Goal: Task Accomplishment & Management: Manage account settings

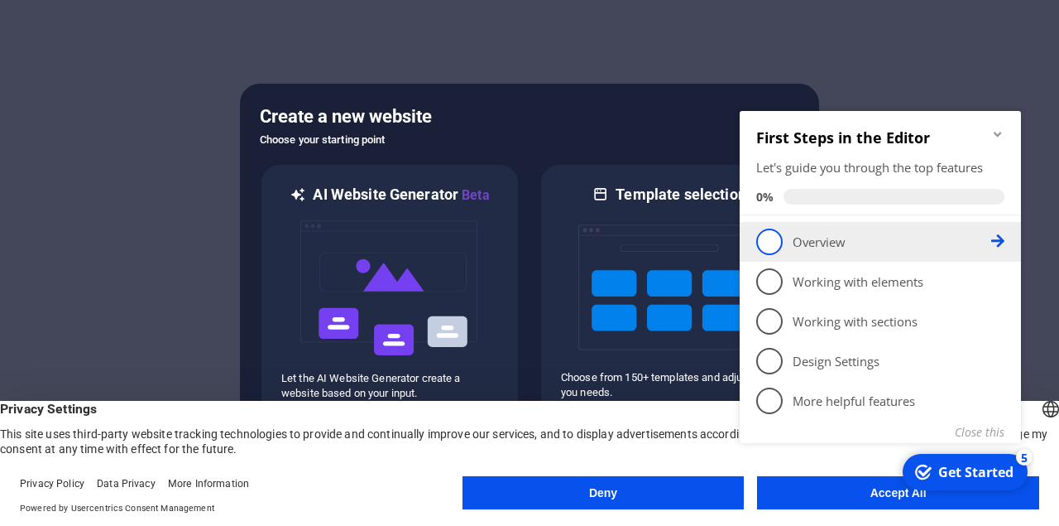
click at [781, 246] on span "1" at bounding box center [770, 241] width 26 height 26
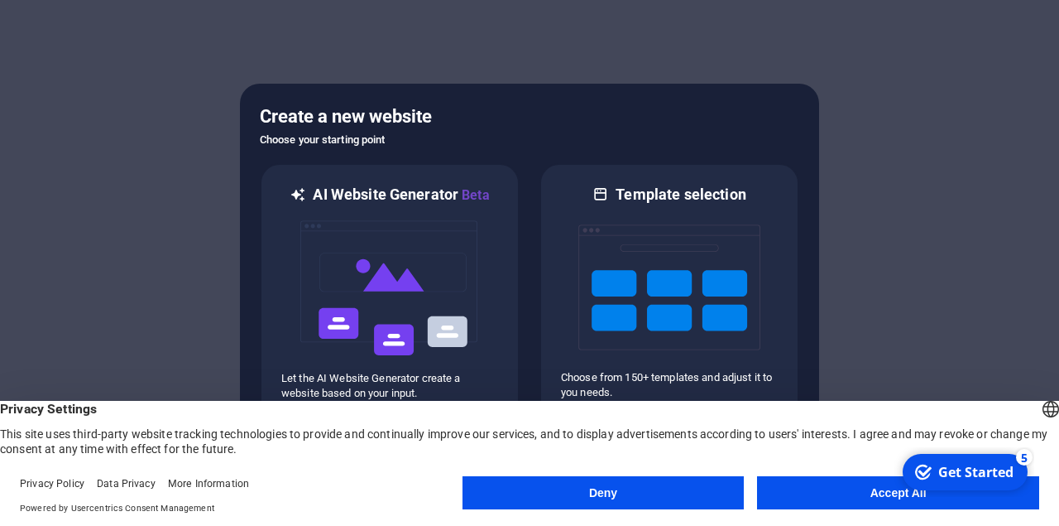
click at [855, 495] on button "Accept All" at bounding box center [898, 492] width 282 height 33
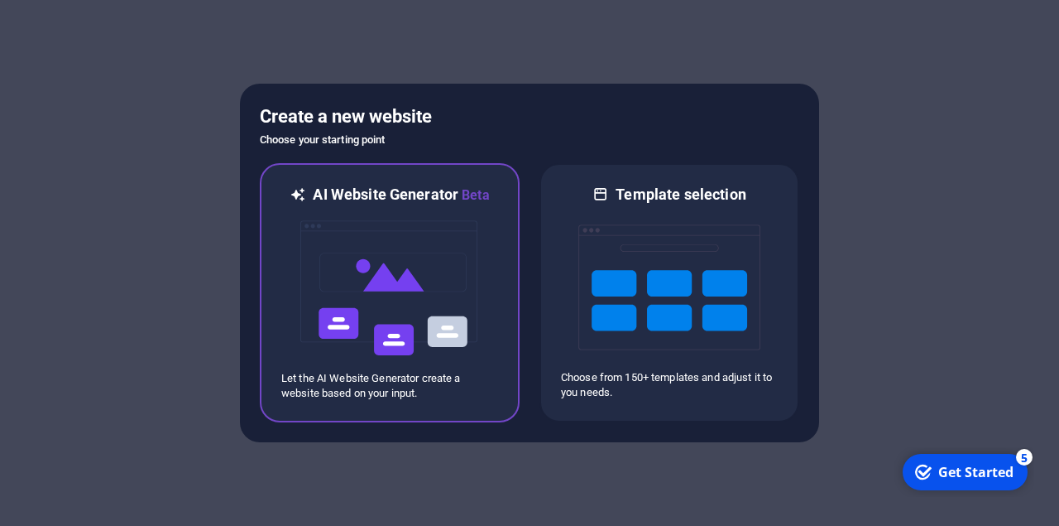
click at [402, 252] on img at bounding box center [390, 288] width 182 height 166
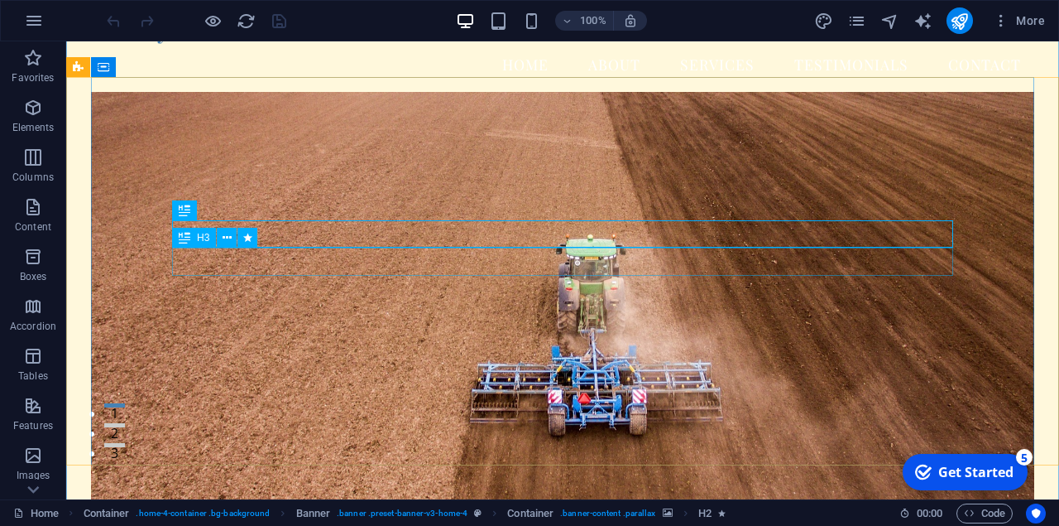
scroll to position [55, 0]
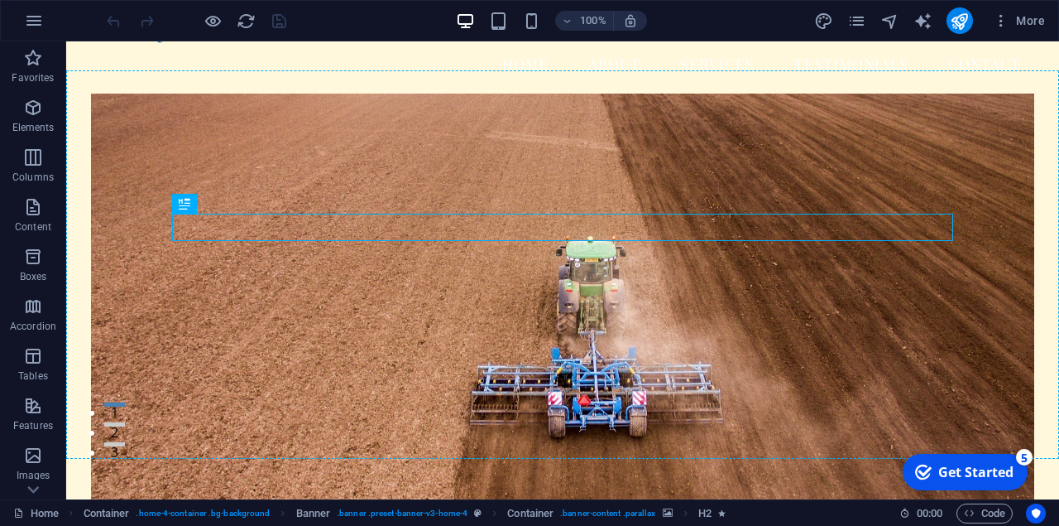
drag, startPoint x: 593, startPoint y: 228, endPoint x: 579, endPoint y: 118, distance: 111.8
click at [579, 118] on div "Welcome to Ready Feeder Expert Care for Your Wildlife Feeders and More Get Star…" at bounding box center [563, 431] width 944 height 652
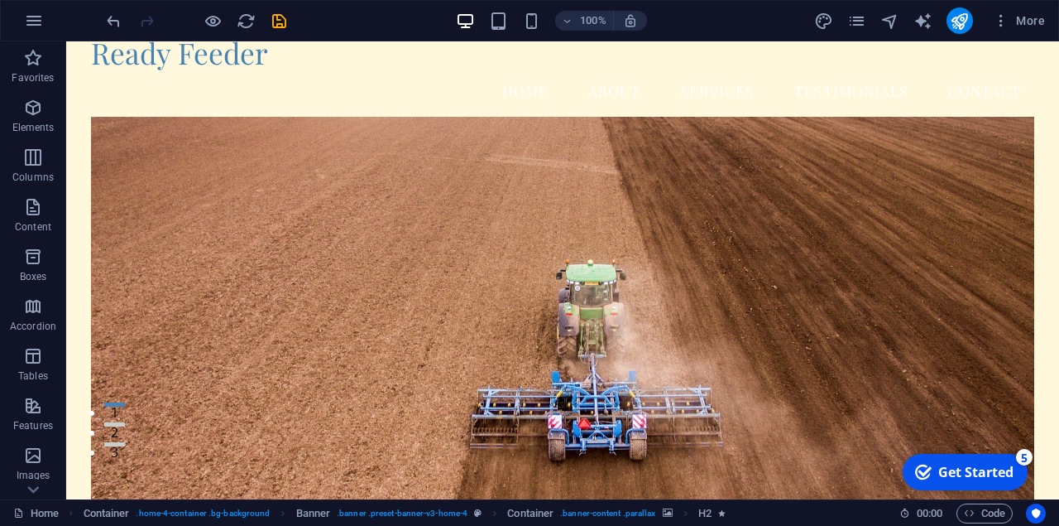
scroll to position [0, 0]
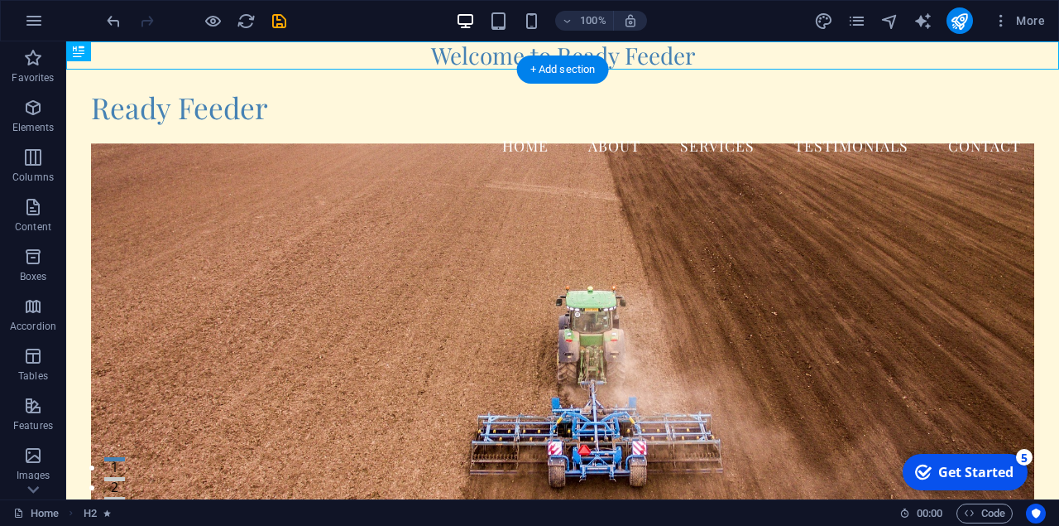
click at [502, 272] on figure at bounding box center [563, 351] width 944 height 417
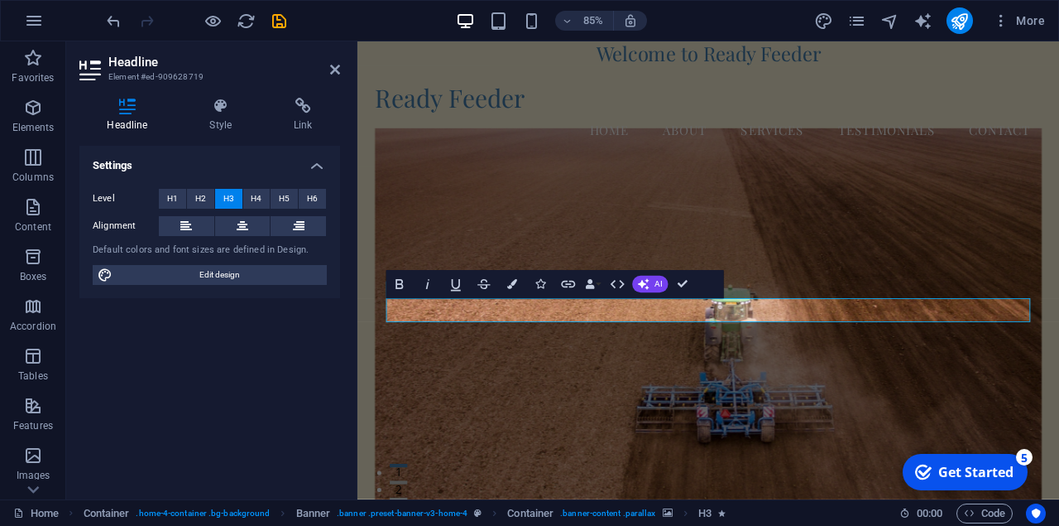
click at [571, 235] on figure at bounding box center [770, 388] width 785 height 490
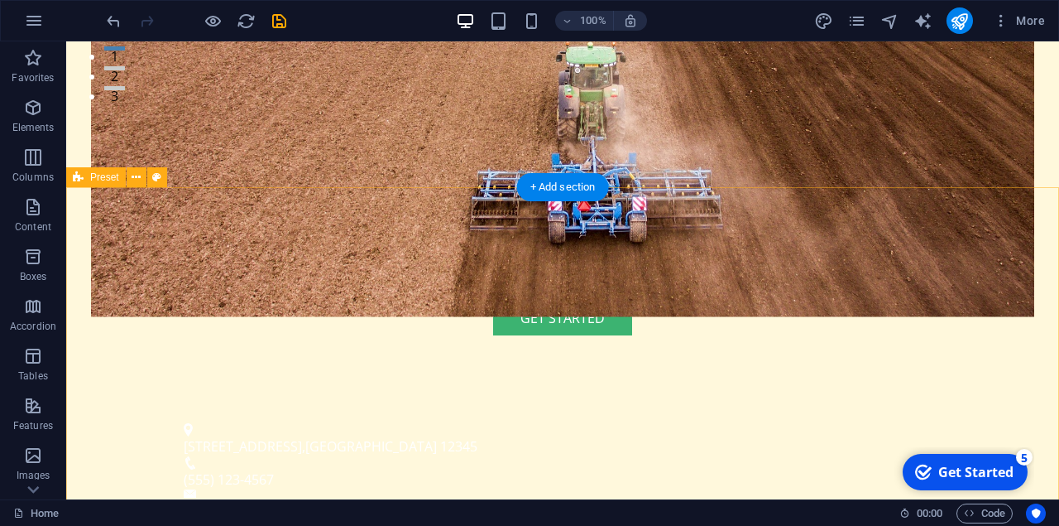
scroll to position [416, 0]
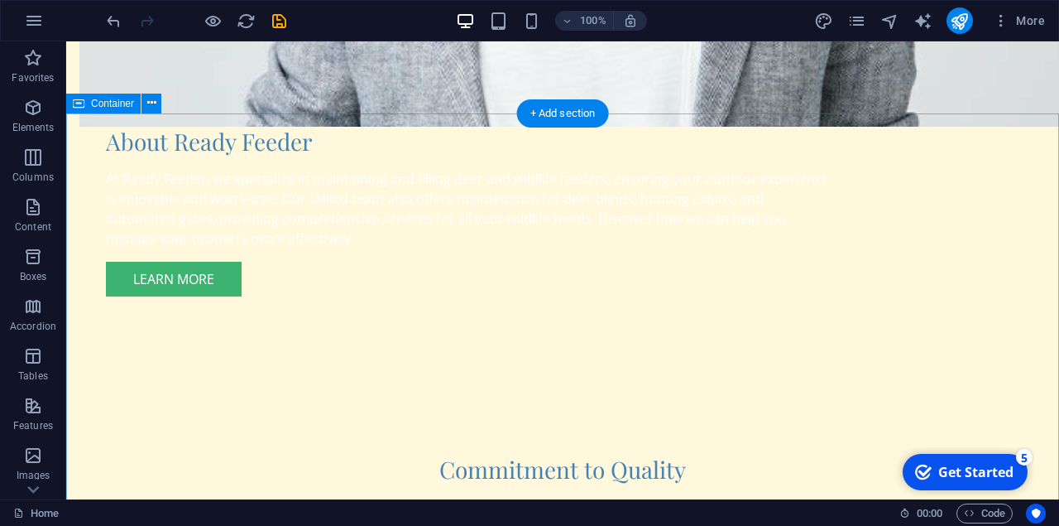
scroll to position [1300, 0]
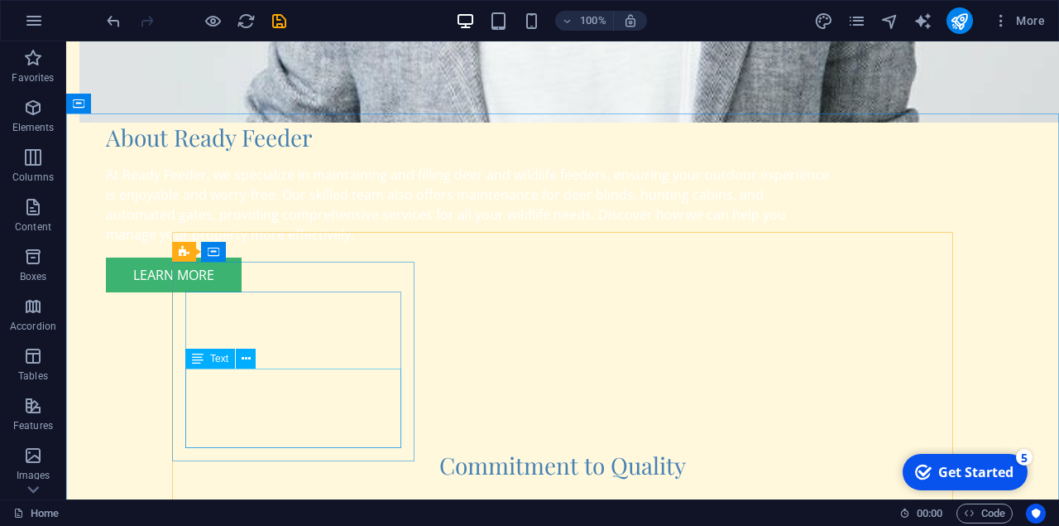
click at [202, 361] on icon at bounding box center [198, 358] width 12 height 20
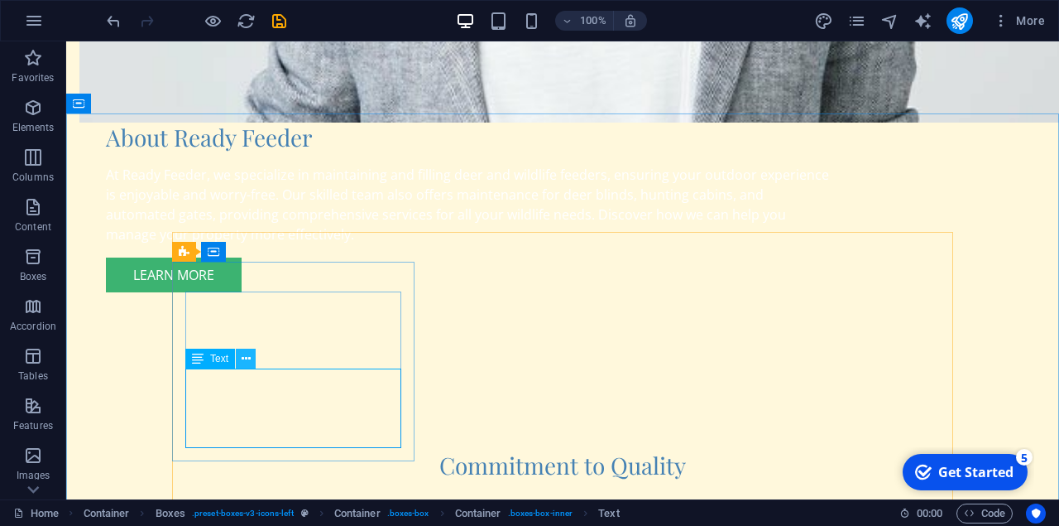
click at [245, 362] on icon at bounding box center [246, 358] width 9 height 17
click at [198, 362] on icon at bounding box center [198, 358] width 12 height 20
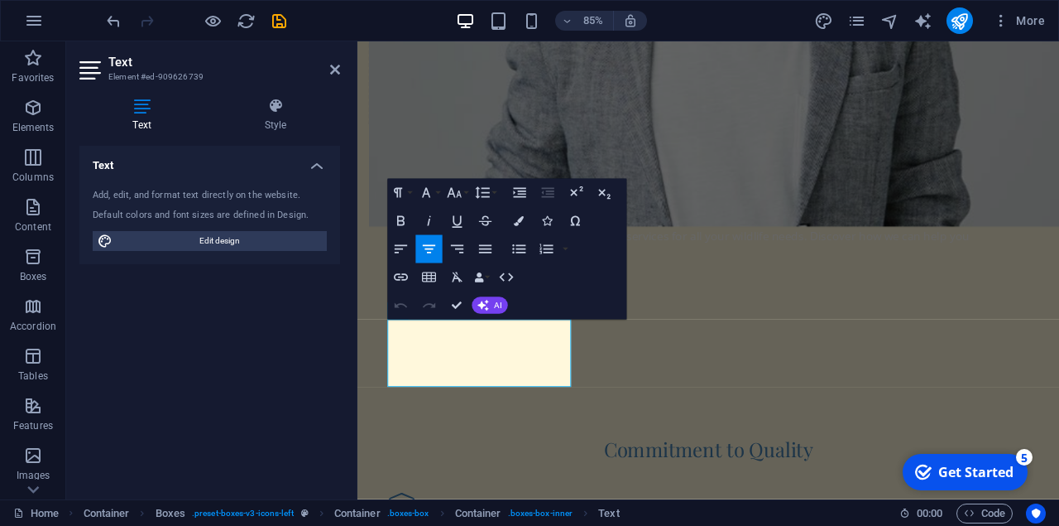
click at [224, 400] on div "Text Add, edit, and format text directly on the website. Default colors and fon…" at bounding box center [209, 316] width 261 height 340
click at [518, 223] on icon "button" at bounding box center [519, 221] width 10 height 10
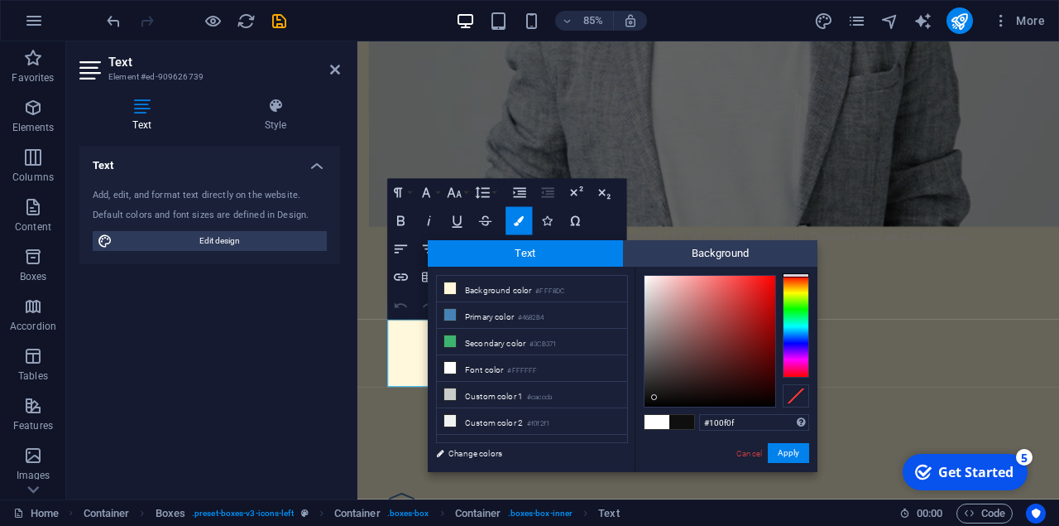
click at [655, 397] on div at bounding box center [710, 341] width 131 height 131
type input "#020202"
drag, startPoint x: 655, startPoint y: 397, endPoint x: 646, endPoint y: 405, distance: 11.1
click at [646, 405] on div at bounding box center [646, 404] width 6 height 6
click at [798, 458] on button "Apply" at bounding box center [788, 453] width 41 height 20
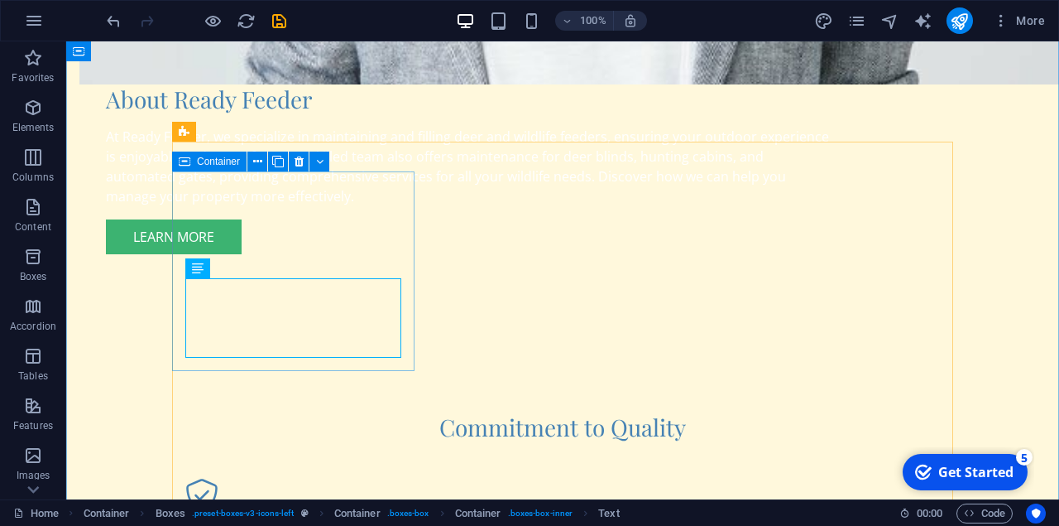
scroll to position [1391, 0]
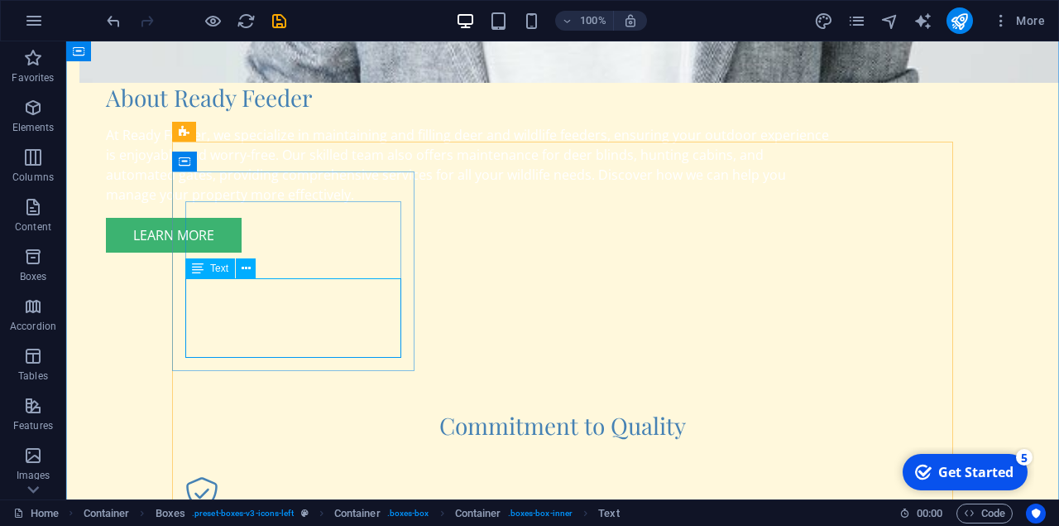
click at [251, 274] on button at bounding box center [246, 268] width 20 height 20
click at [199, 271] on icon at bounding box center [198, 268] width 12 height 20
click at [198, 271] on icon at bounding box center [198, 268] width 12 height 20
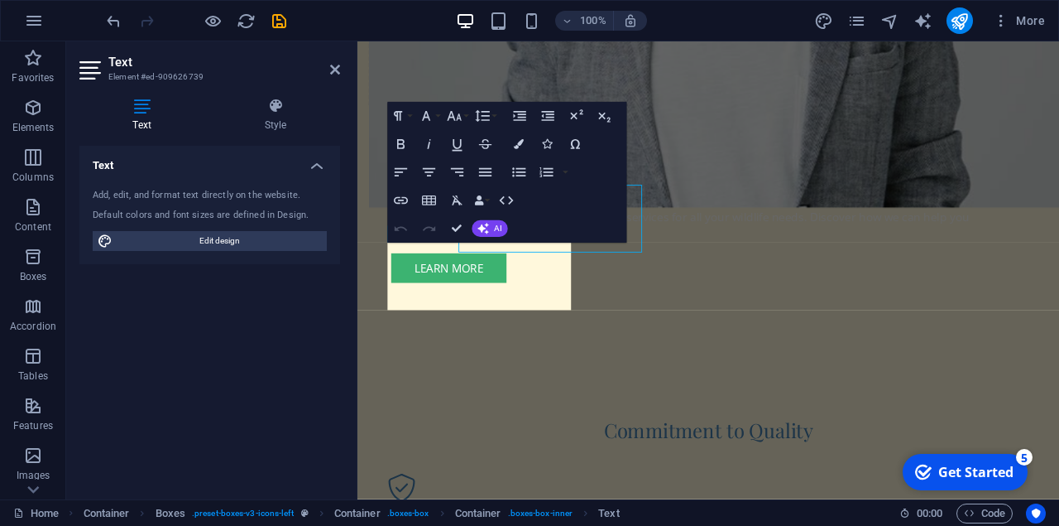
scroll to position [1458, 0]
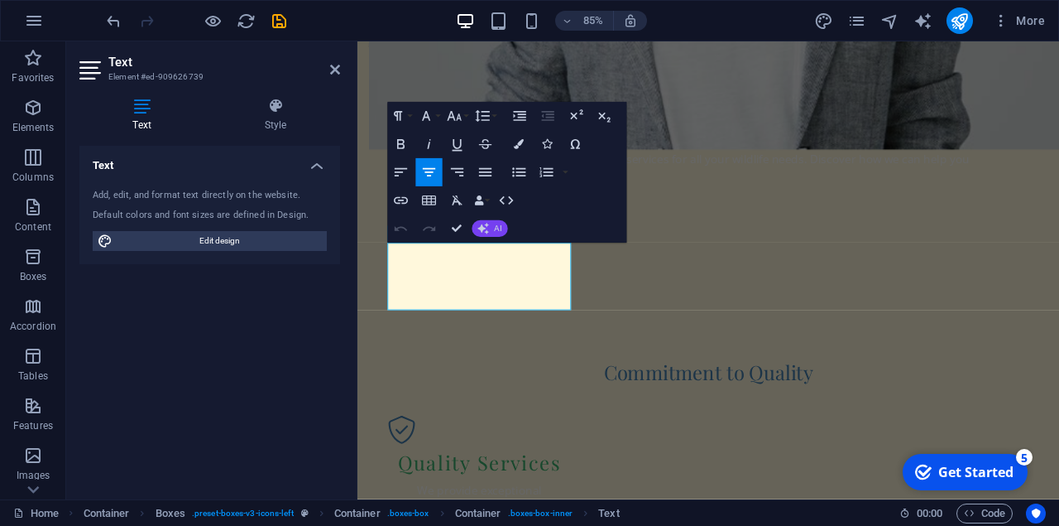
click at [491, 237] on button "AI" at bounding box center [490, 228] width 36 height 17
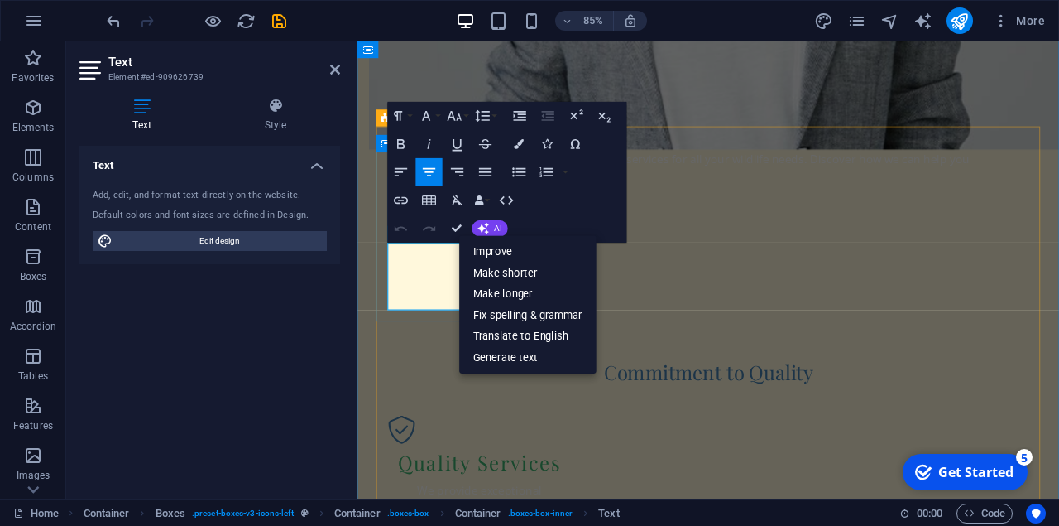
click at [521, 149] on icon "button" at bounding box center [519, 145] width 10 height 10
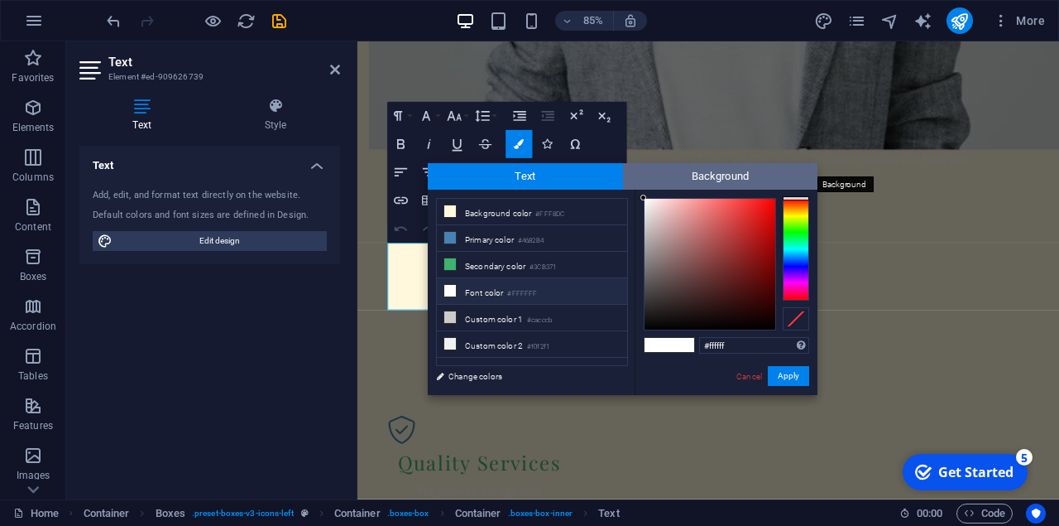
click at [700, 179] on span "Background" at bounding box center [720, 176] width 195 height 26
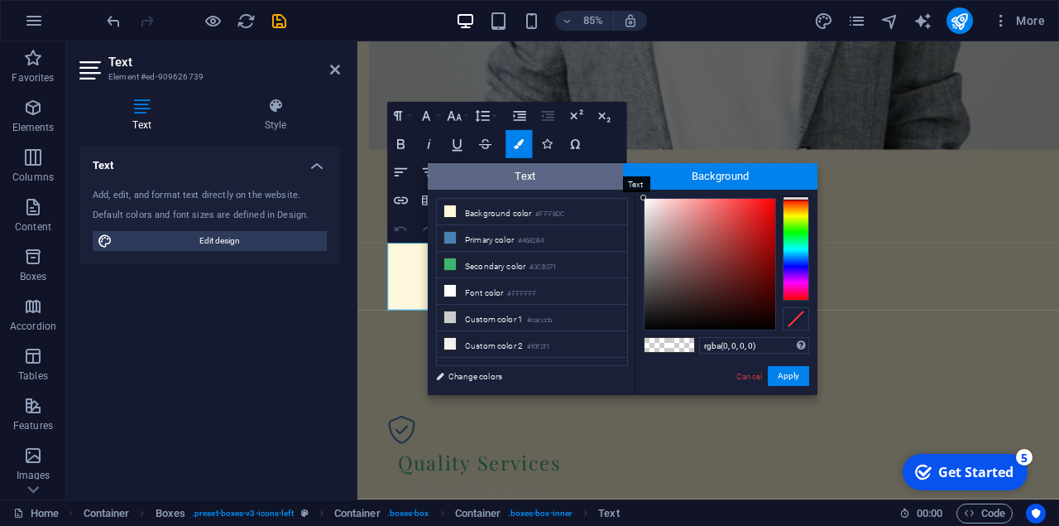
click at [566, 173] on span "Text" at bounding box center [525, 176] width 195 height 26
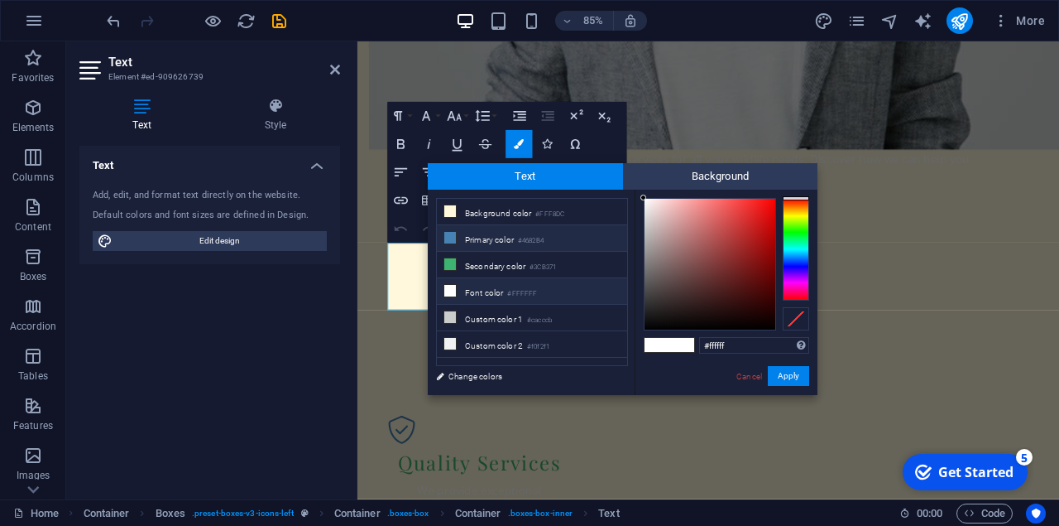
click at [456, 236] on span at bounding box center [450, 237] width 13 height 13
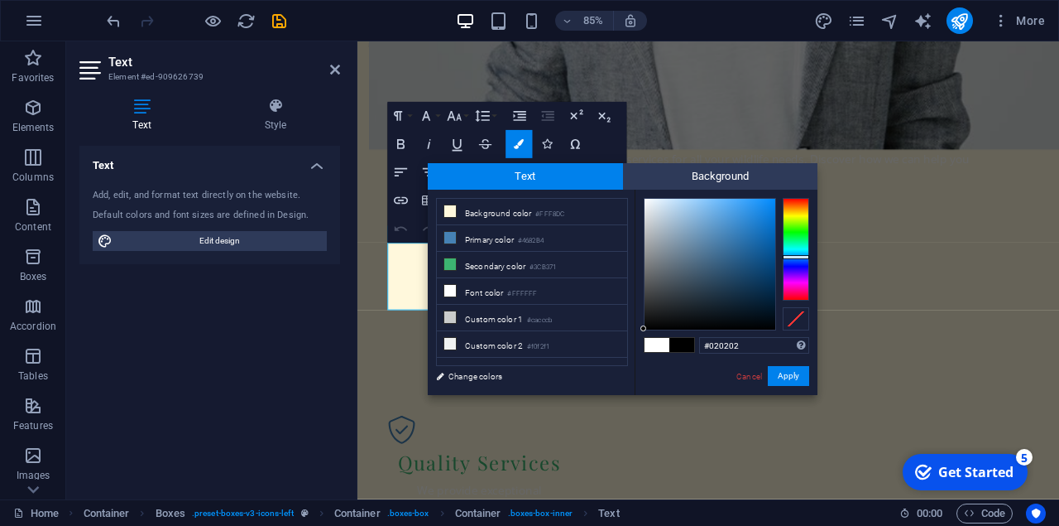
drag, startPoint x: 725, startPoint y: 238, endPoint x: 642, endPoint y: 328, distance: 122.4
click at [642, 328] on div at bounding box center [644, 328] width 6 height 6
click at [491, 214] on li "Background color #FFF8DC" at bounding box center [532, 212] width 190 height 26
type input "#fff8dc"
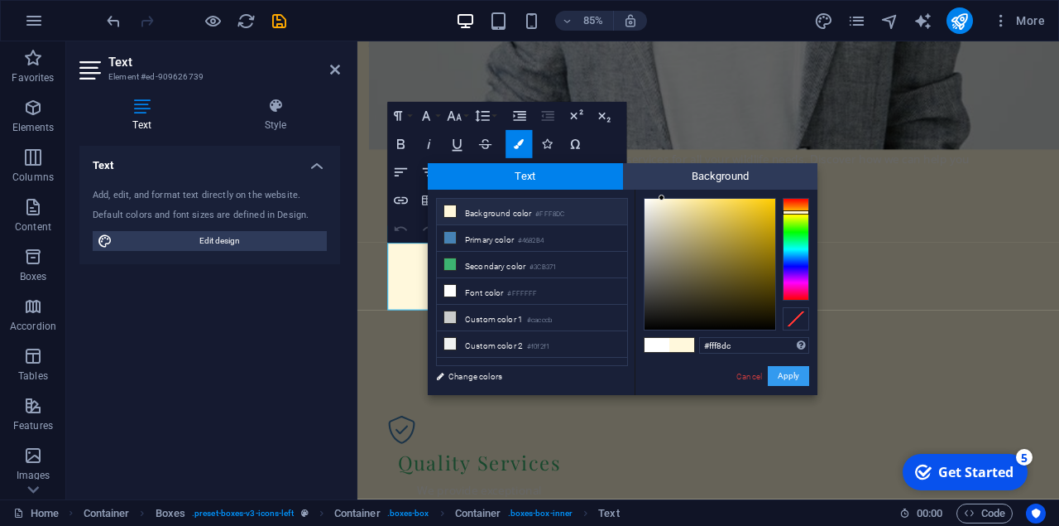
click at [795, 382] on button "Apply" at bounding box center [788, 376] width 41 height 20
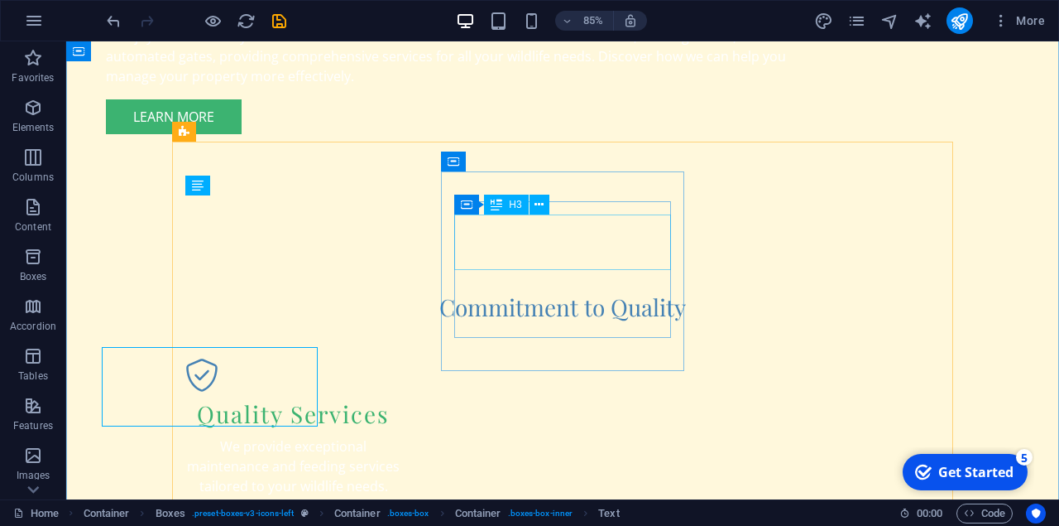
scroll to position [1391, 0]
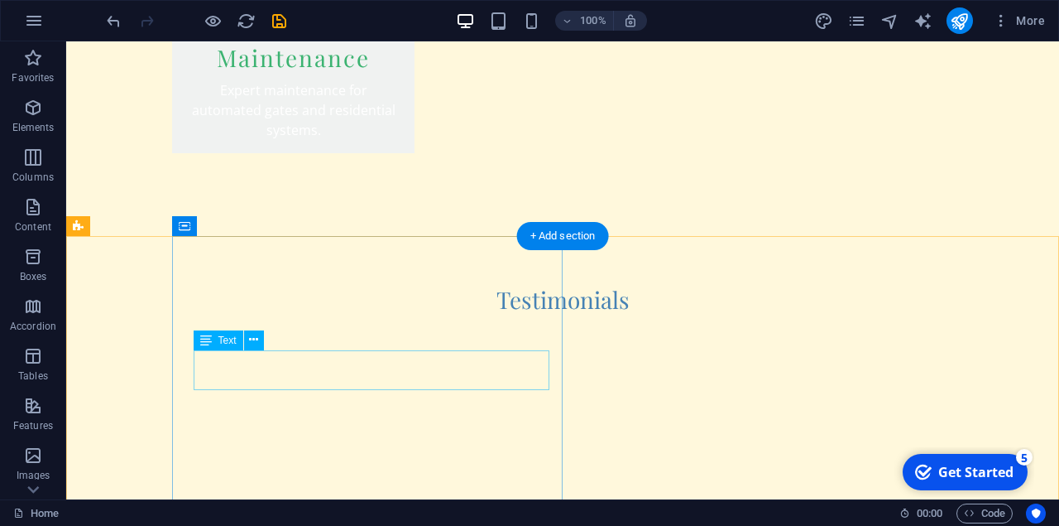
scroll to position [3822, 0]
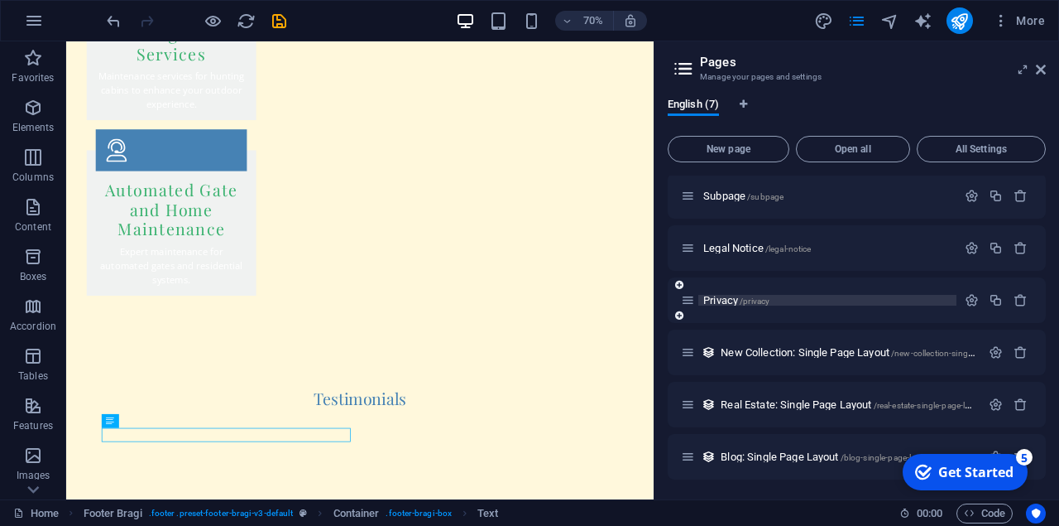
scroll to position [0, 0]
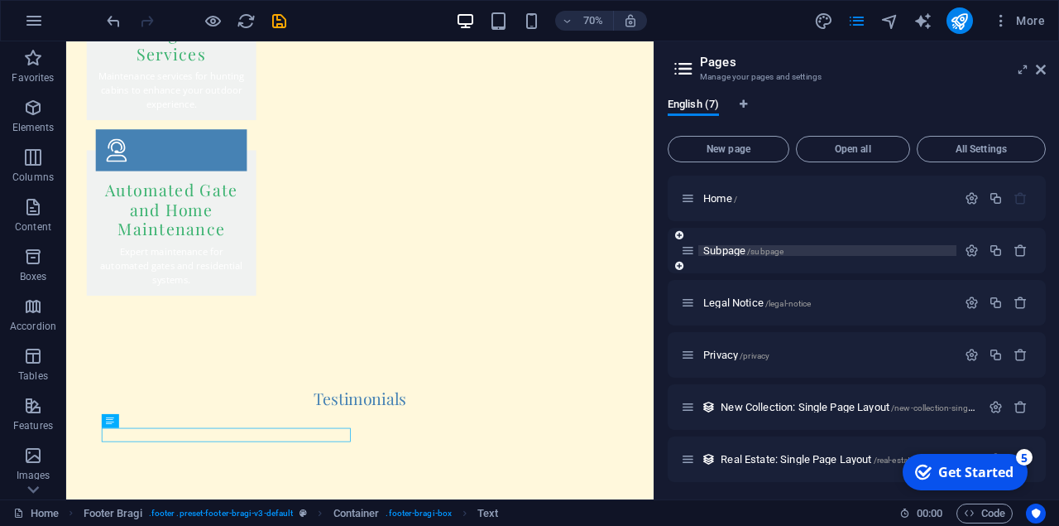
click at [723, 252] on span "Subpage /subpage" at bounding box center [744, 250] width 80 height 12
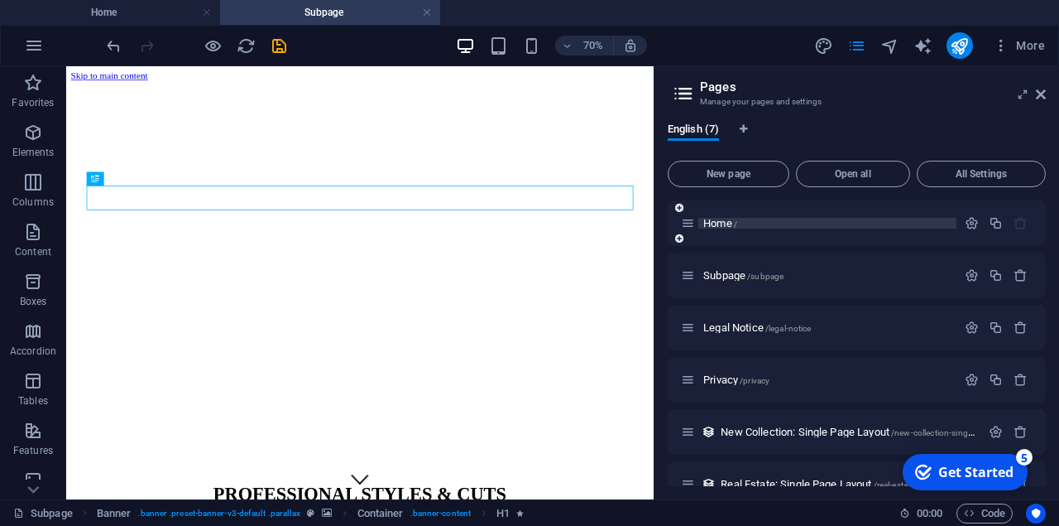
click at [714, 220] on span "Home /" at bounding box center [721, 223] width 34 height 12
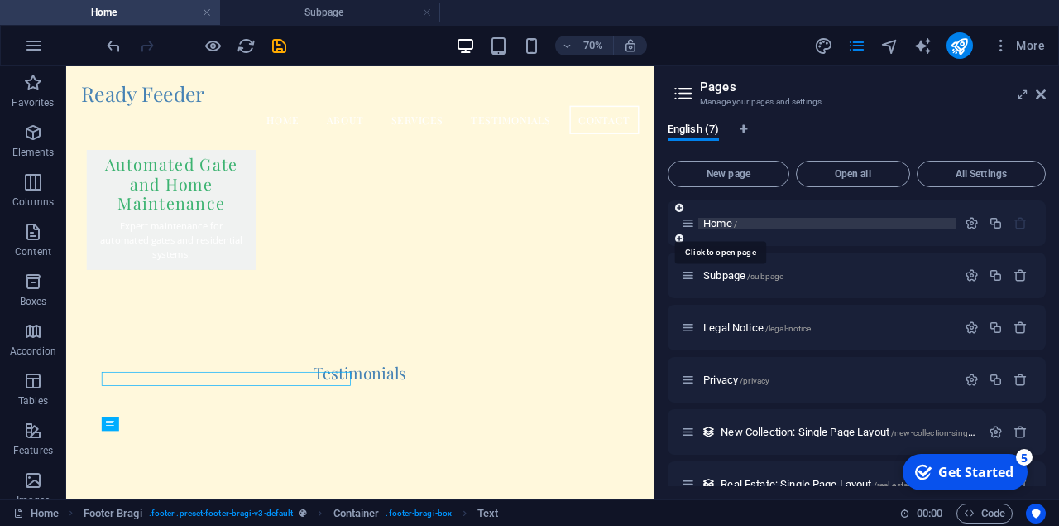
scroll to position [3680, 0]
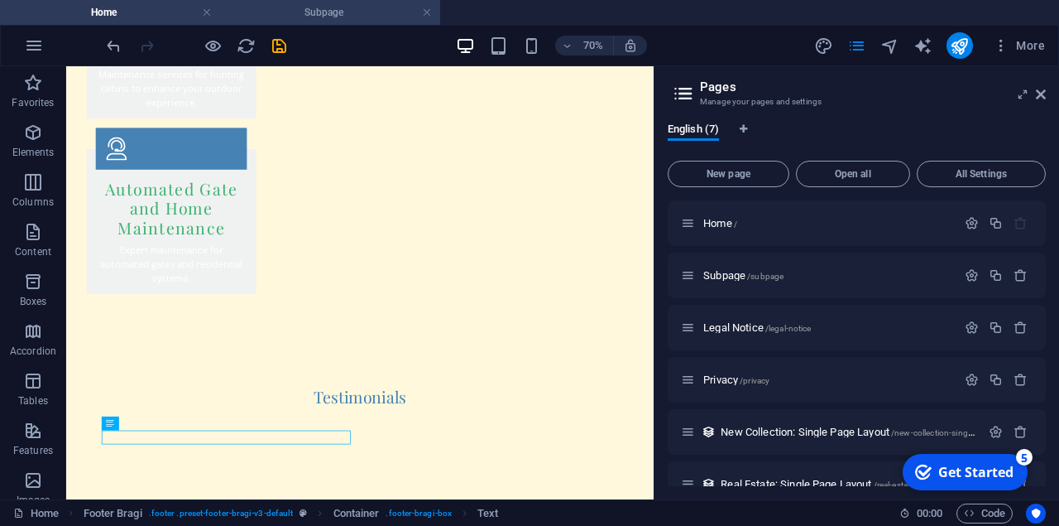
click at [305, 15] on h4 "Subpage" at bounding box center [330, 12] width 220 height 18
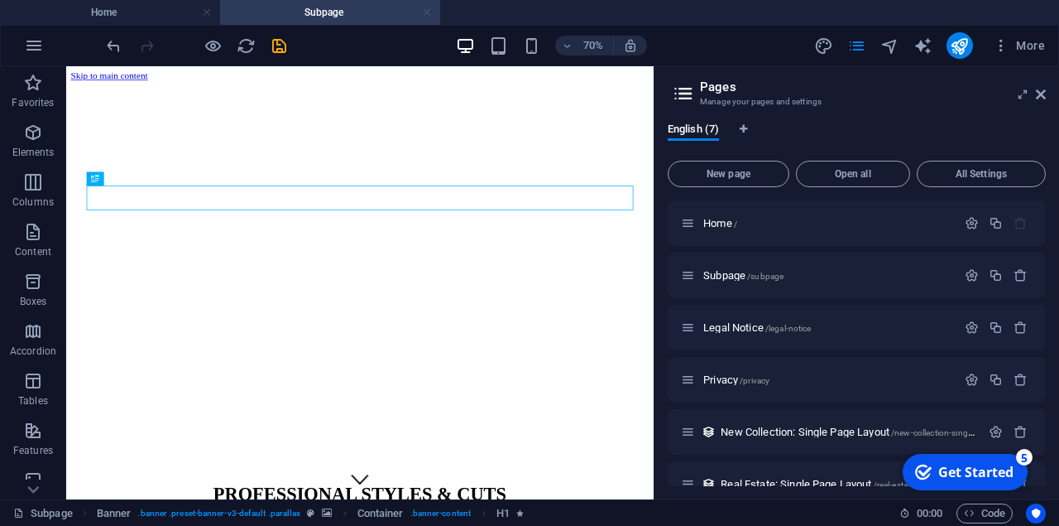
click at [430, 11] on link at bounding box center [427, 13] width 10 height 16
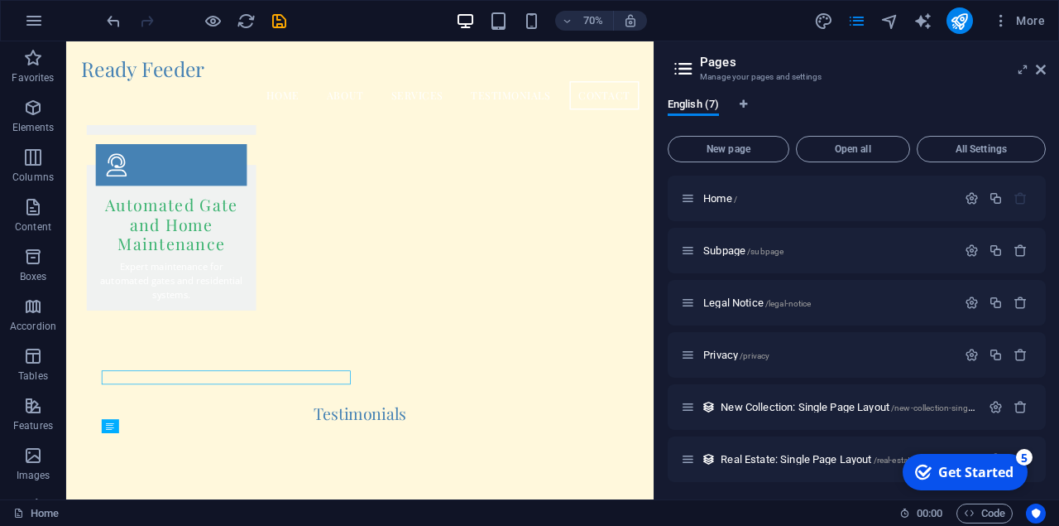
scroll to position [3675, 0]
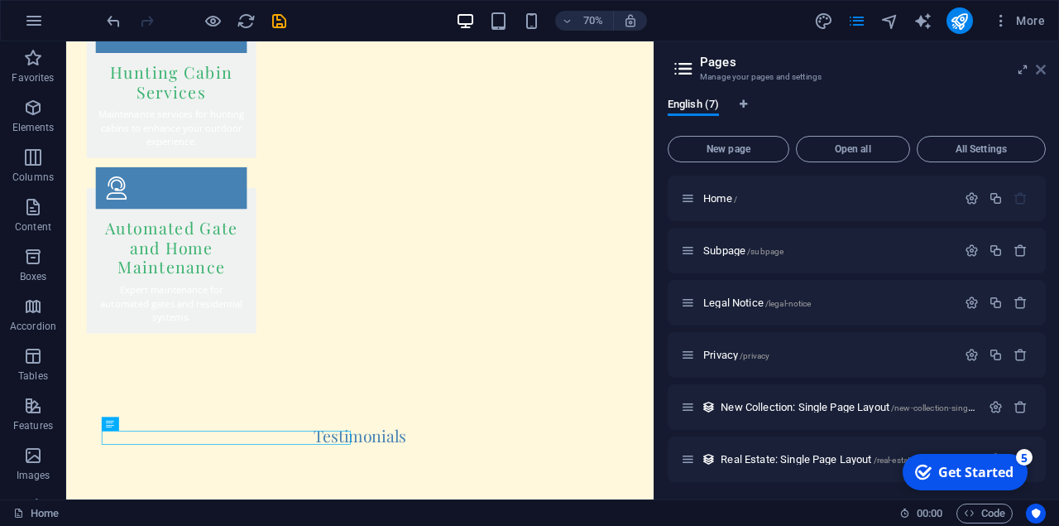
drag, startPoint x: 1045, startPoint y: 75, endPoint x: 975, endPoint y: 34, distance: 80.9
click at [1045, 75] on icon at bounding box center [1041, 69] width 10 height 13
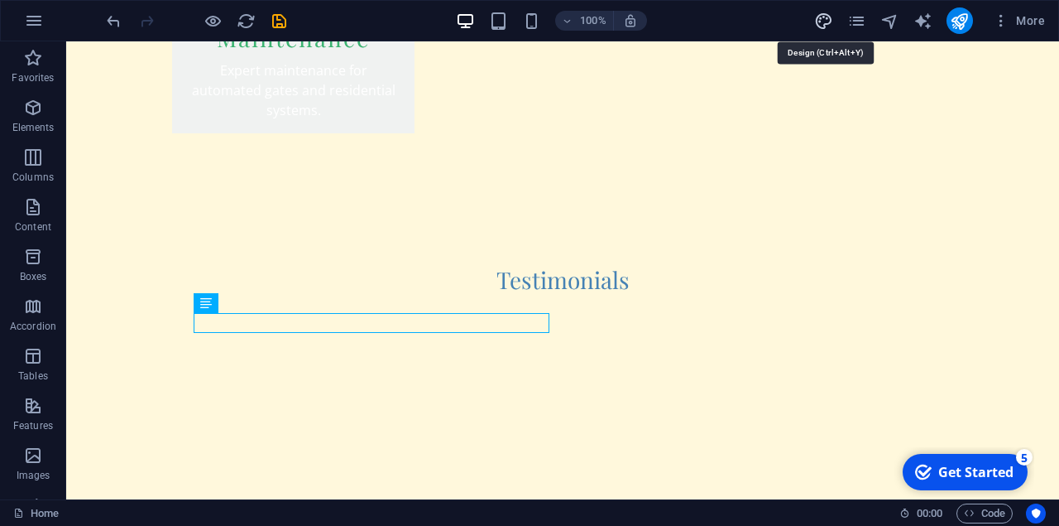
click at [832, 21] on icon "design" at bounding box center [823, 21] width 19 height 19
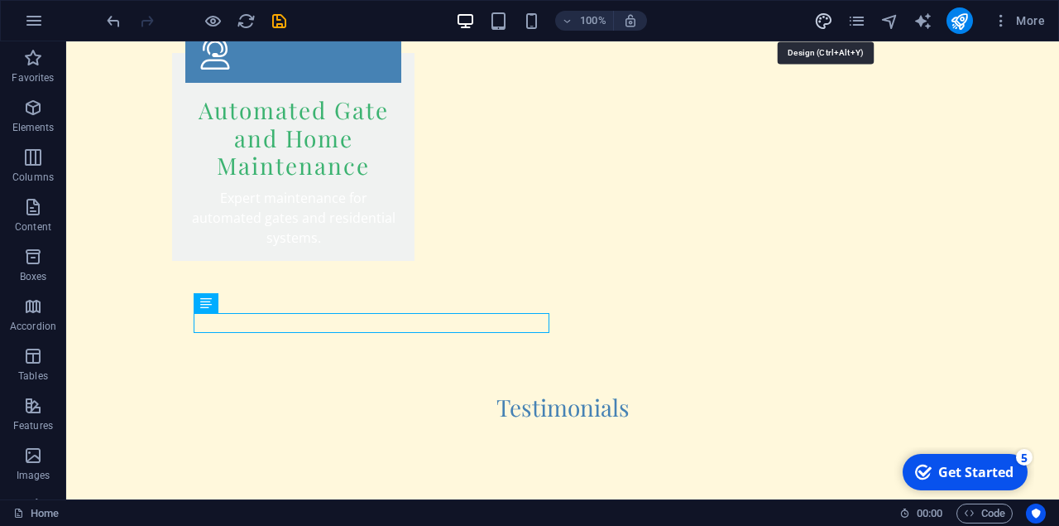
select select "px"
select select "200"
select select "px"
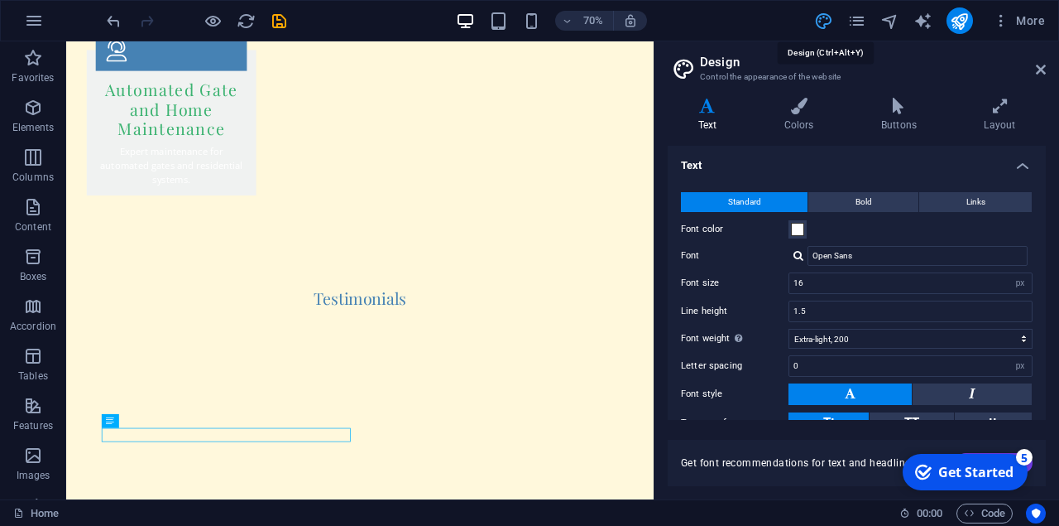
scroll to position [3679, 0]
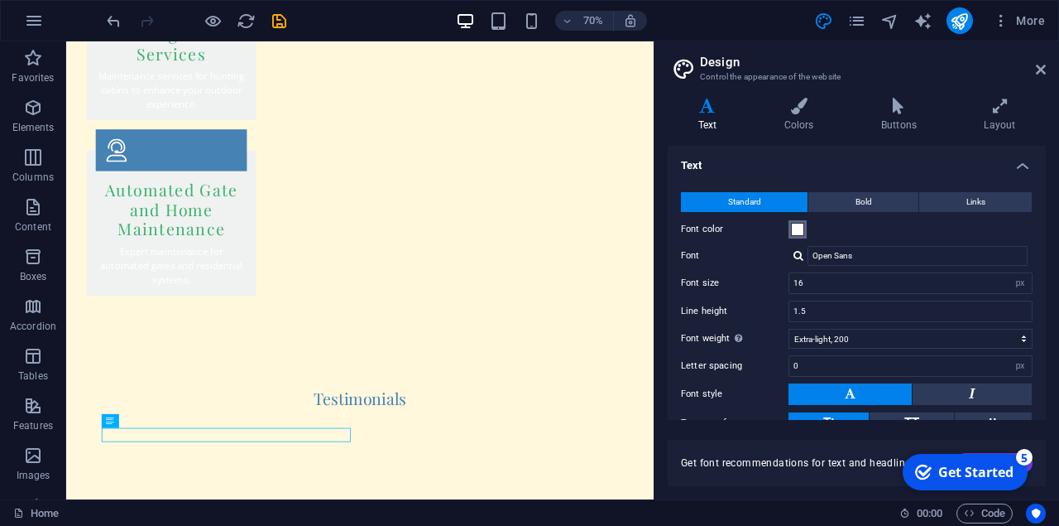
click at [797, 228] on span at bounding box center [797, 229] width 13 height 13
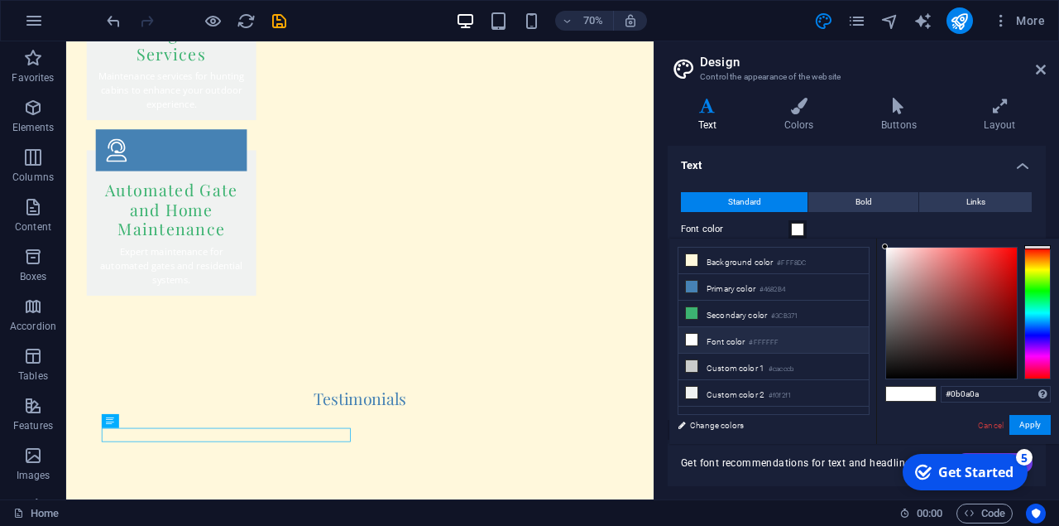
click at [895, 372] on div at bounding box center [951, 312] width 131 height 131
type input "#0b0b0b"
drag, startPoint x: 895, startPoint y: 372, endPoint x: 886, endPoint y: 372, distance: 9.1
click at [886, 372] on div at bounding box center [885, 371] width 6 height 6
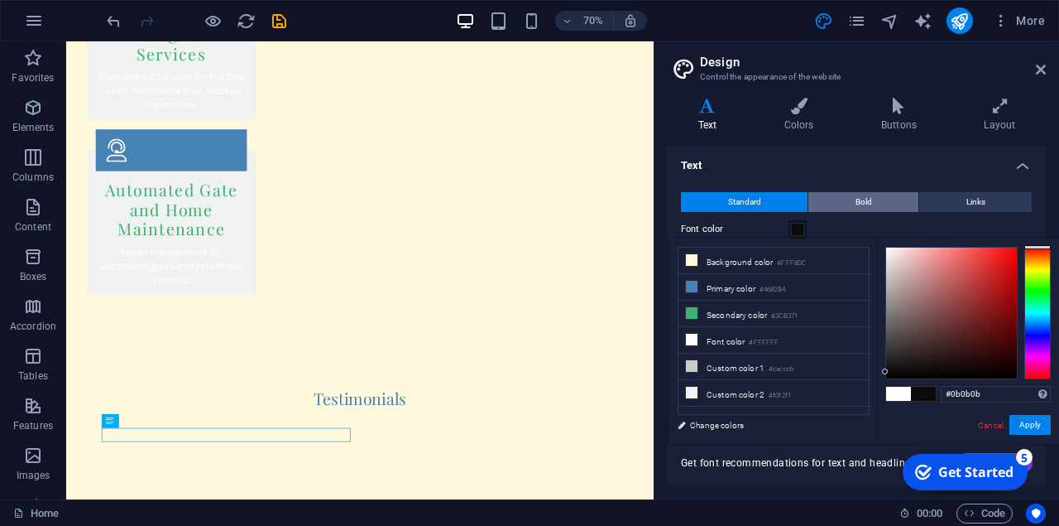
click at [869, 205] on span "Bold" at bounding box center [864, 202] width 17 height 20
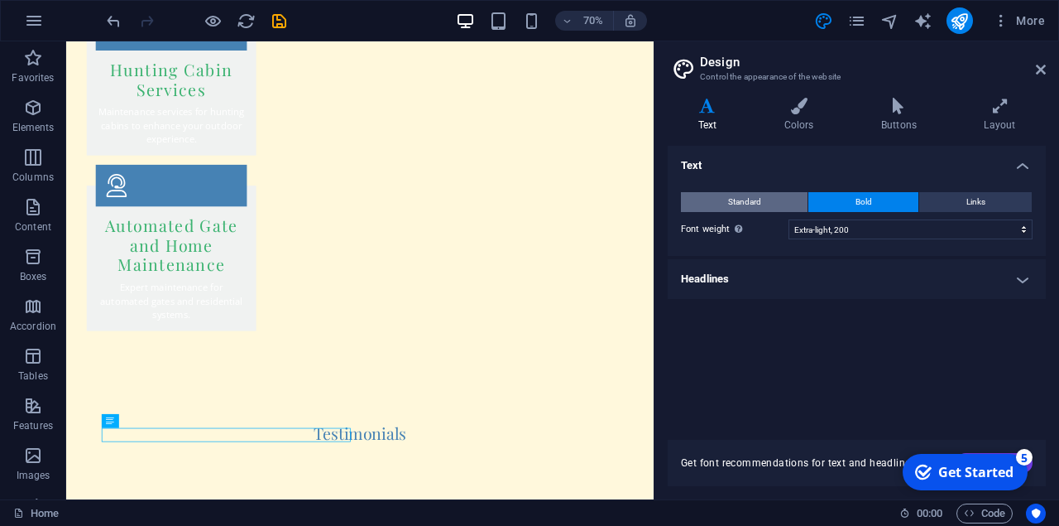
click at [741, 200] on span "Standard" at bounding box center [744, 202] width 33 height 20
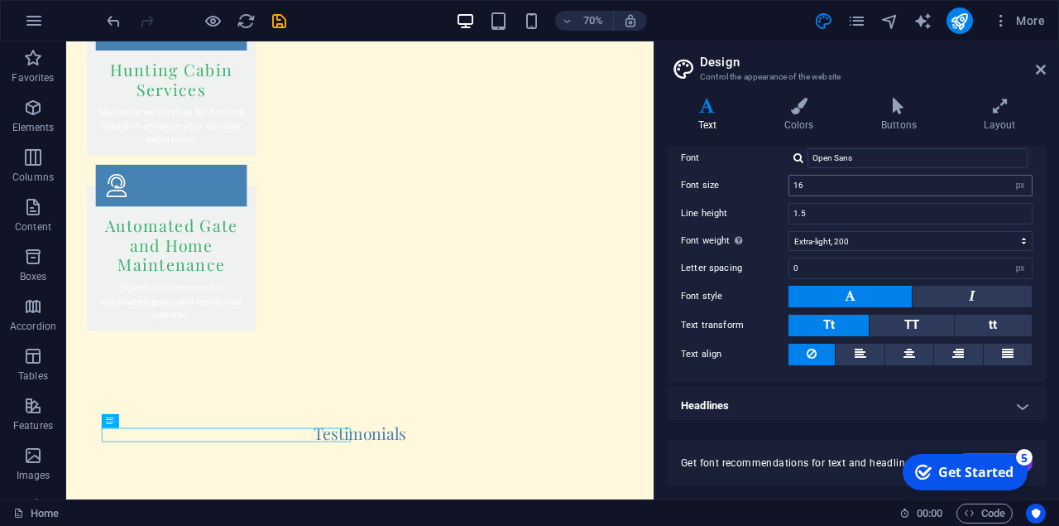
scroll to position [98, 0]
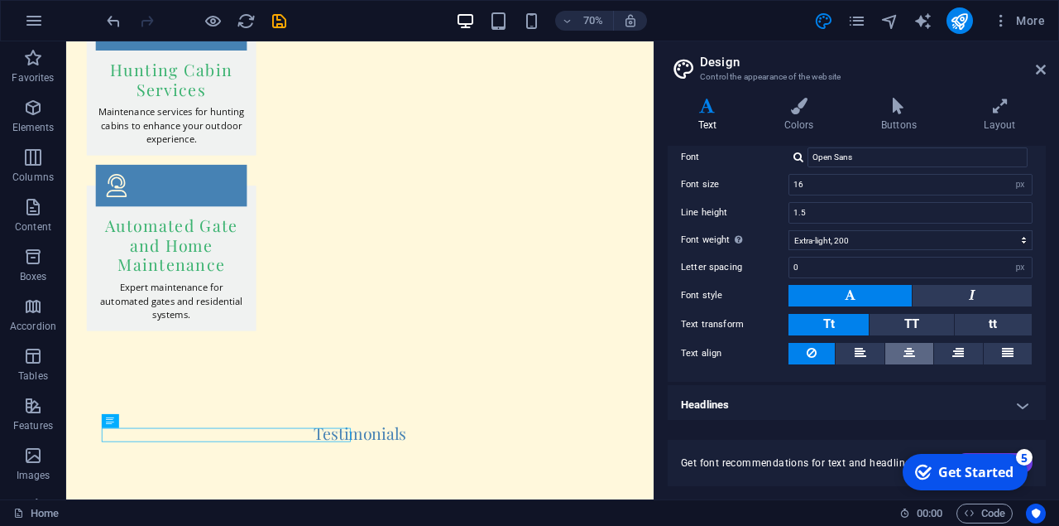
click at [911, 349] on icon at bounding box center [910, 353] width 12 height 20
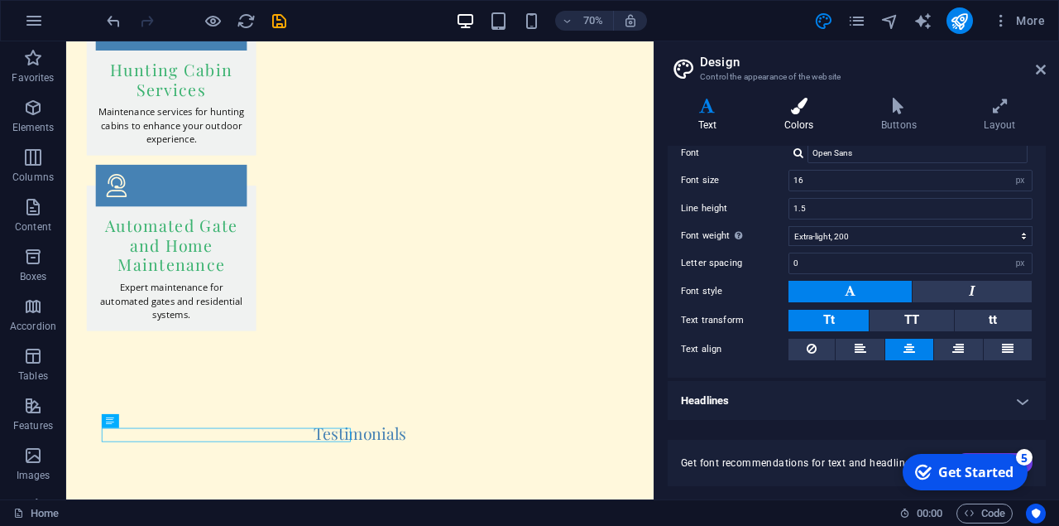
click at [802, 112] on icon at bounding box center [799, 106] width 90 height 17
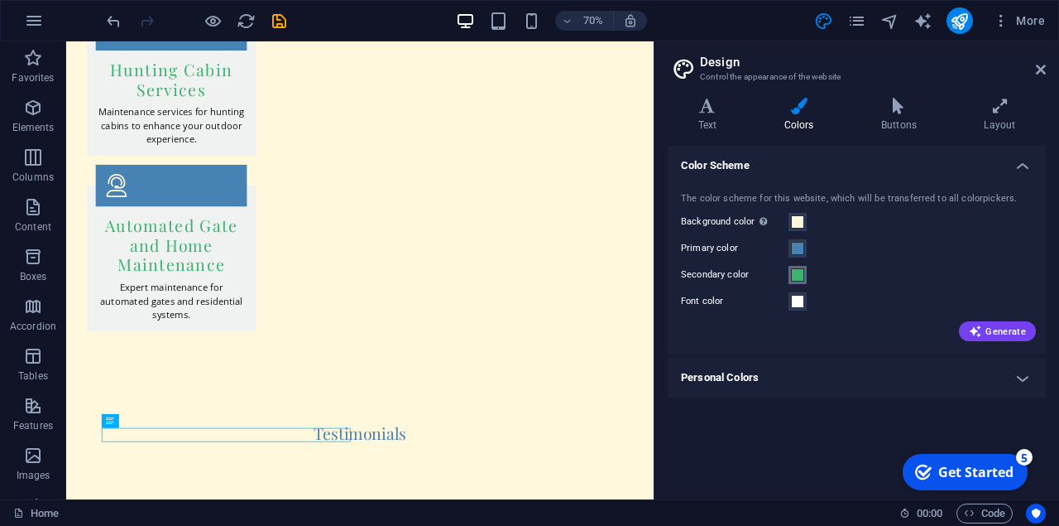
click at [800, 272] on span at bounding box center [797, 274] width 13 height 13
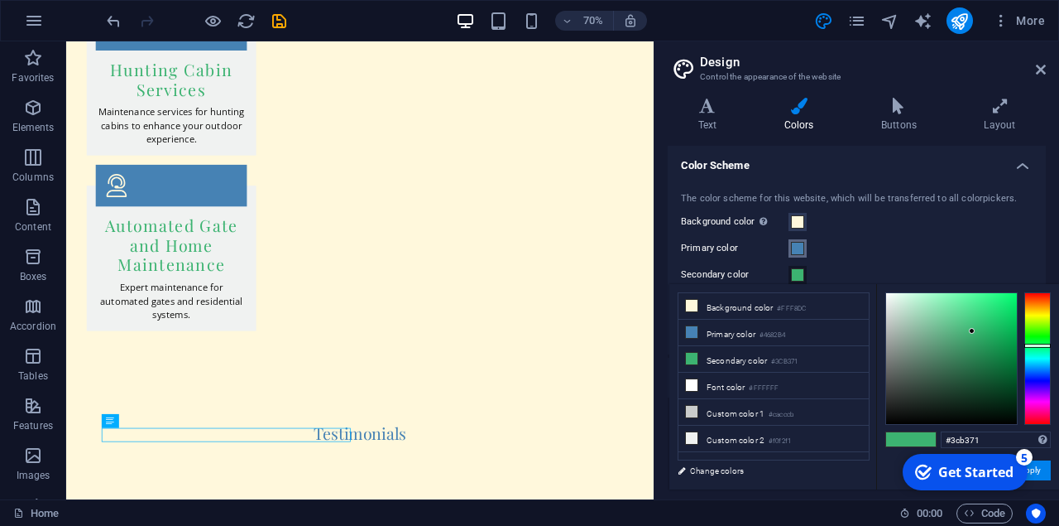
click at [797, 248] on span at bounding box center [797, 248] width 13 height 13
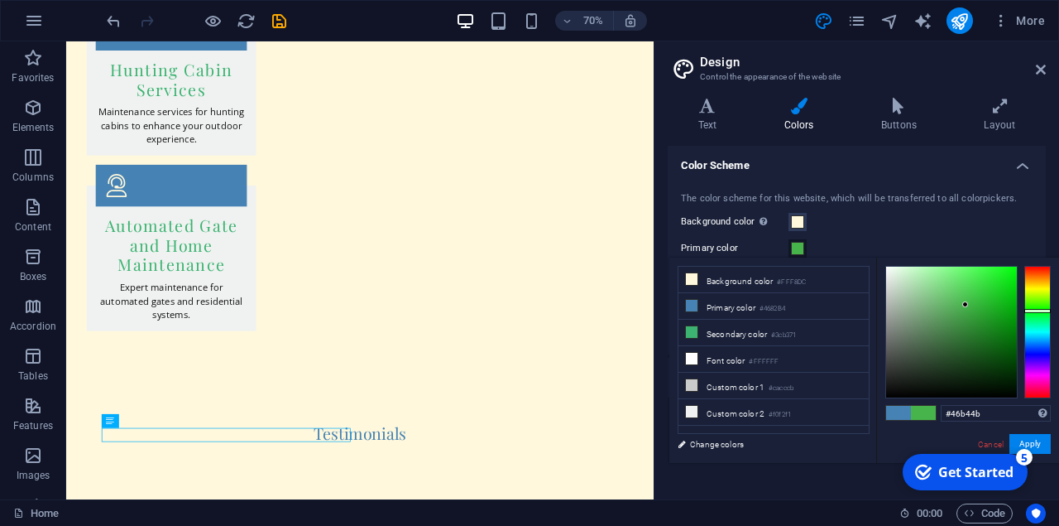
drag, startPoint x: 1035, startPoint y: 314, endPoint x: 934, endPoint y: 310, distance: 101.0
click at [934, 310] on div at bounding box center [969, 332] width 166 height 132
type input "#044107"
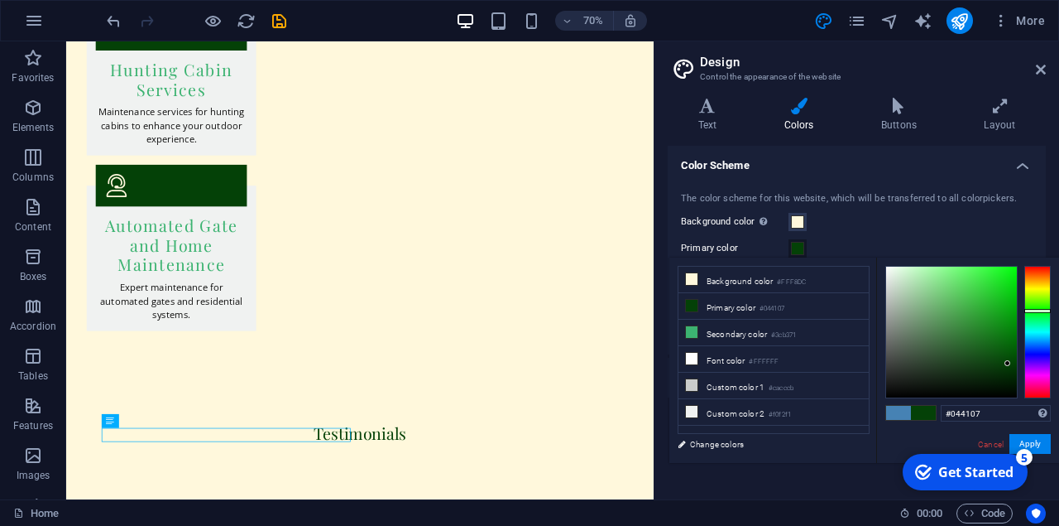
drag, startPoint x: 966, startPoint y: 305, endPoint x: 1008, endPoint y: 363, distance: 72.4
click at [1008, 363] on div at bounding box center [1008, 363] width 6 height 6
click at [891, 109] on icon at bounding box center [899, 106] width 96 height 17
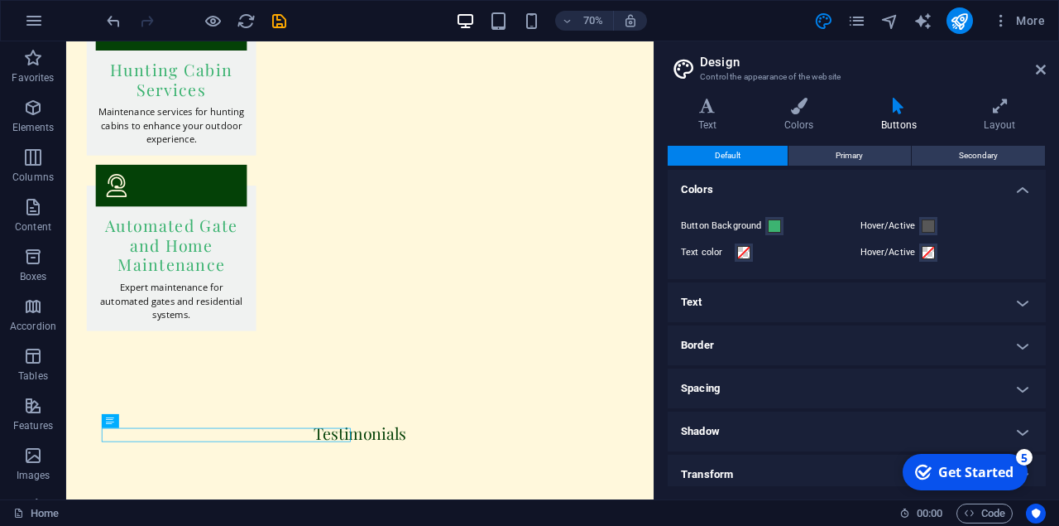
click at [766, 303] on h4 "Text" at bounding box center [857, 302] width 378 height 40
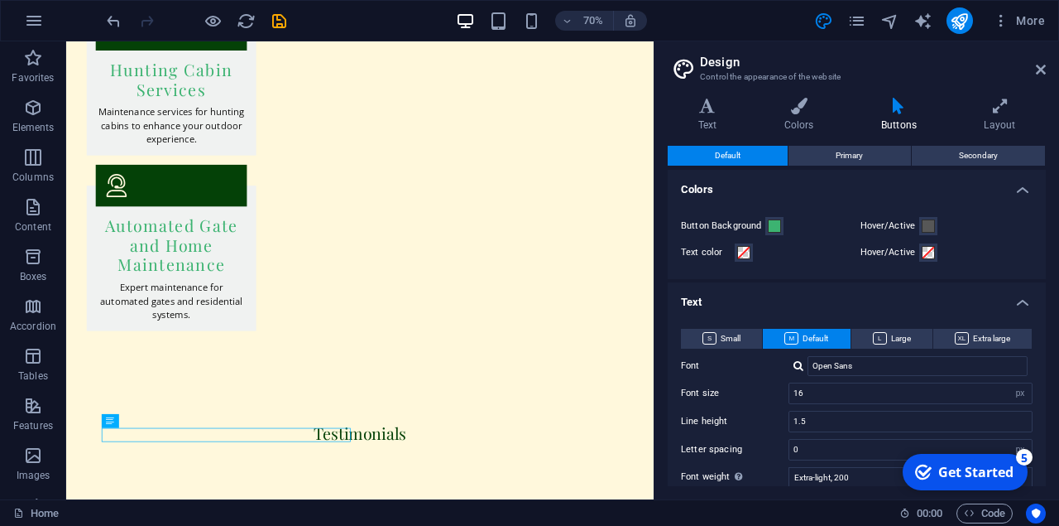
click at [766, 303] on h4 "Text" at bounding box center [857, 297] width 378 height 30
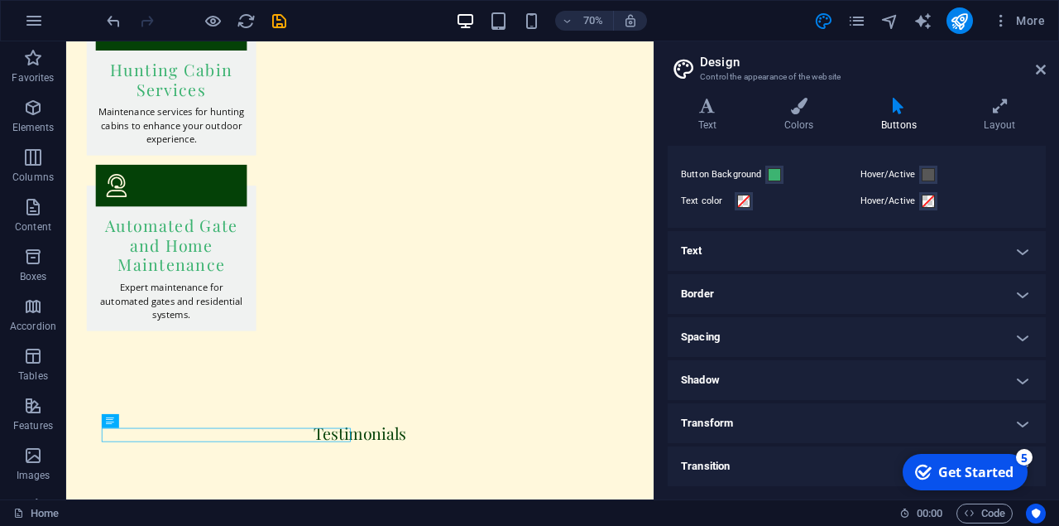
scroll to position [0, 0]
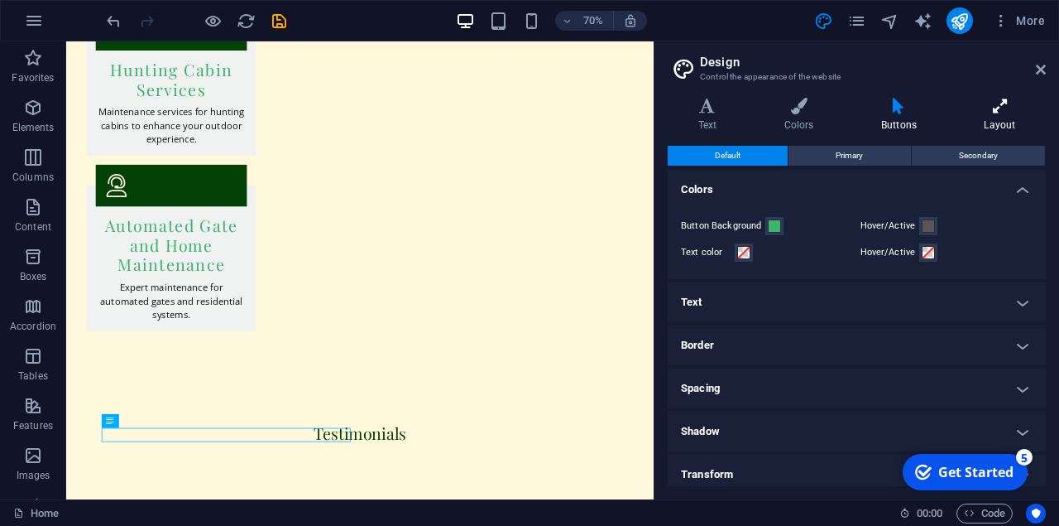
click at [1005, 106] on icon at bounding box center [1000, 106] width 92 height 17
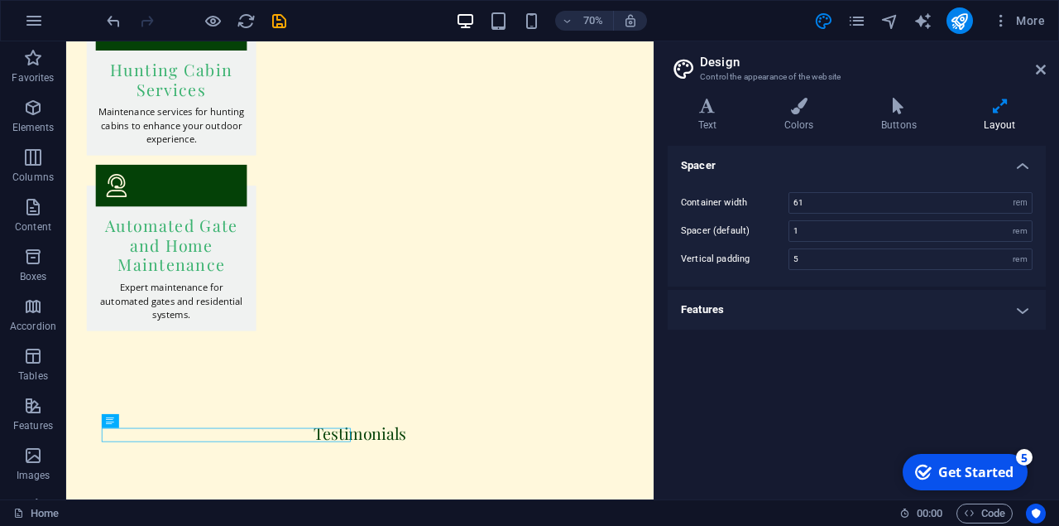
click at [1036, 70] on h2 "Design" at bounding box center [873, 62] width 346 height 15
click at [1044, 73] on icon at bounding box center [1041, 69] width 10 height 13
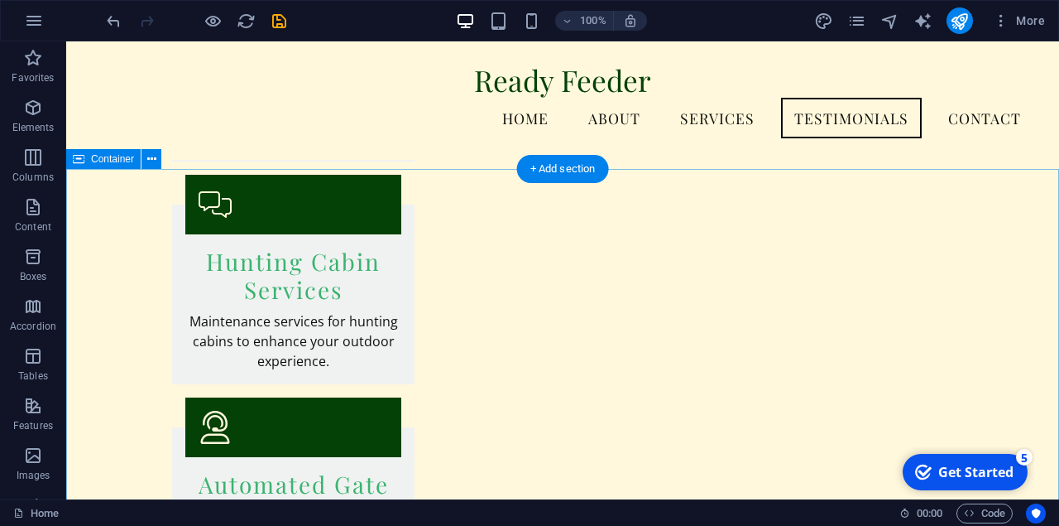
scroll to position [3278, 0]
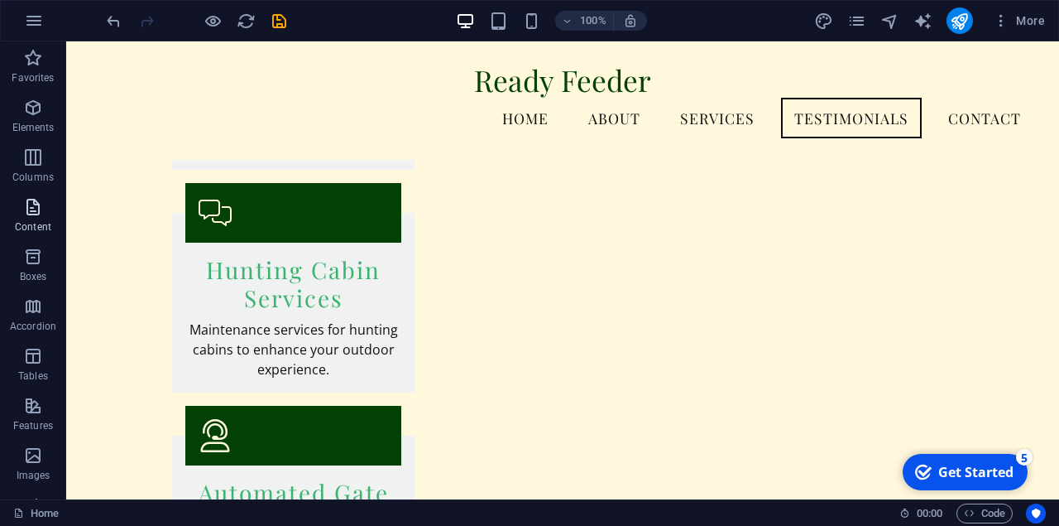
click at [35, 215] on icon "button" at bounding box center [33, 207] width 20 height 20
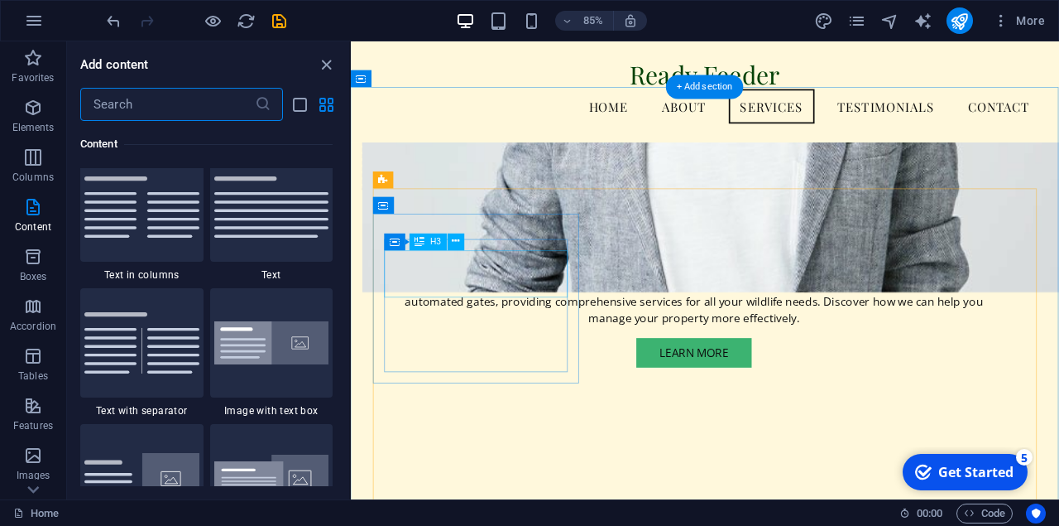
scroll to position [1236, 0]
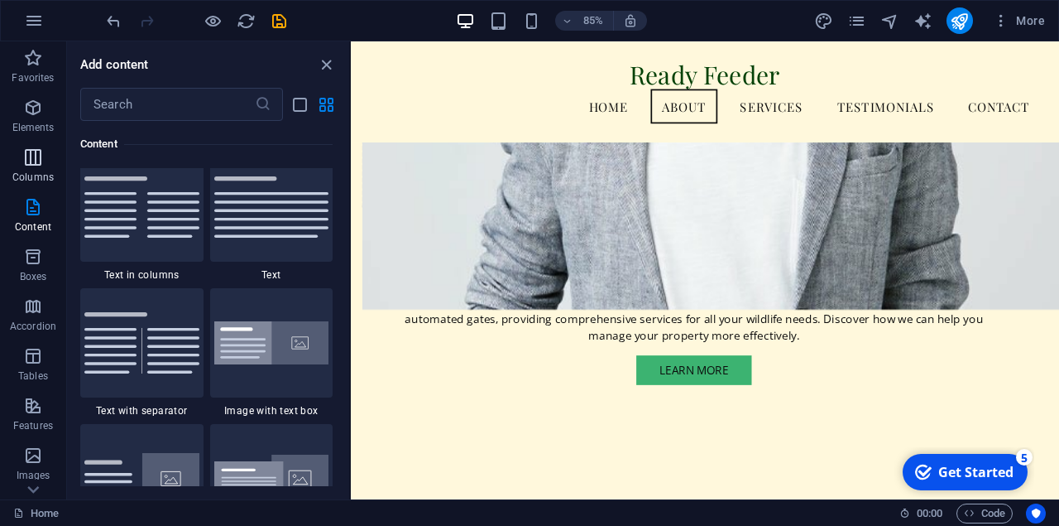
click at [32, 156] on icon "button" at bounding box center [33, 157] width 20 height 20
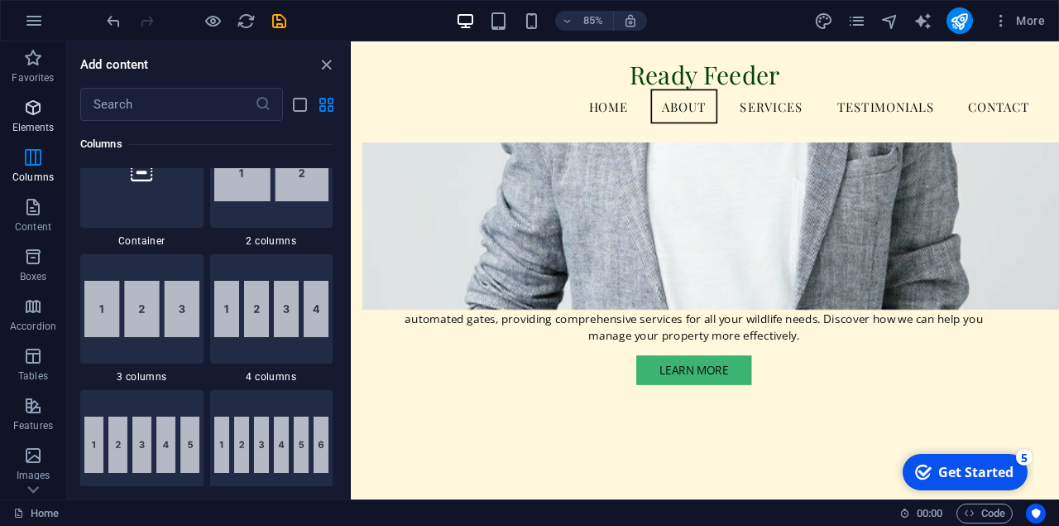
scroll to position [819, 0]
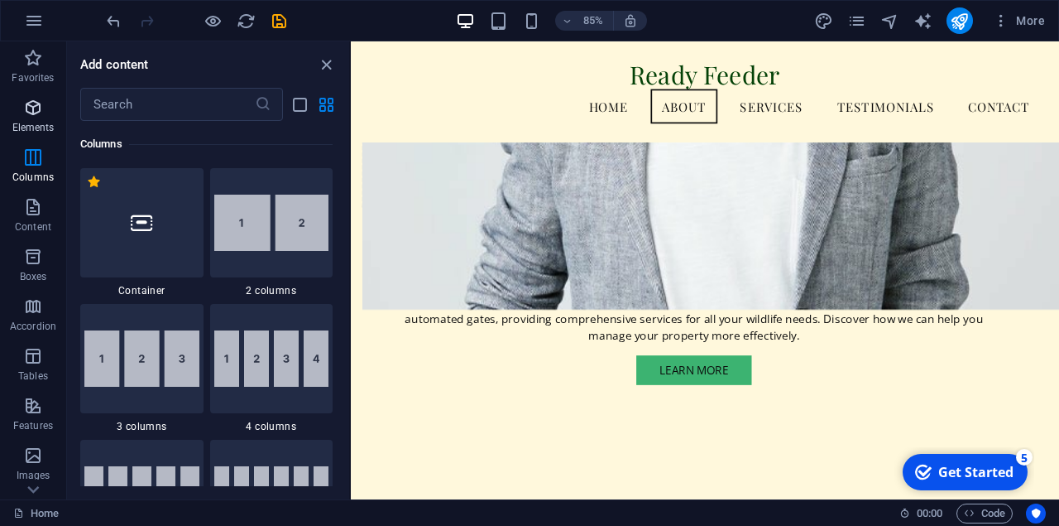
click at [32, 114] on icon "button" at bounding box center [33, 108] width 20 height 20
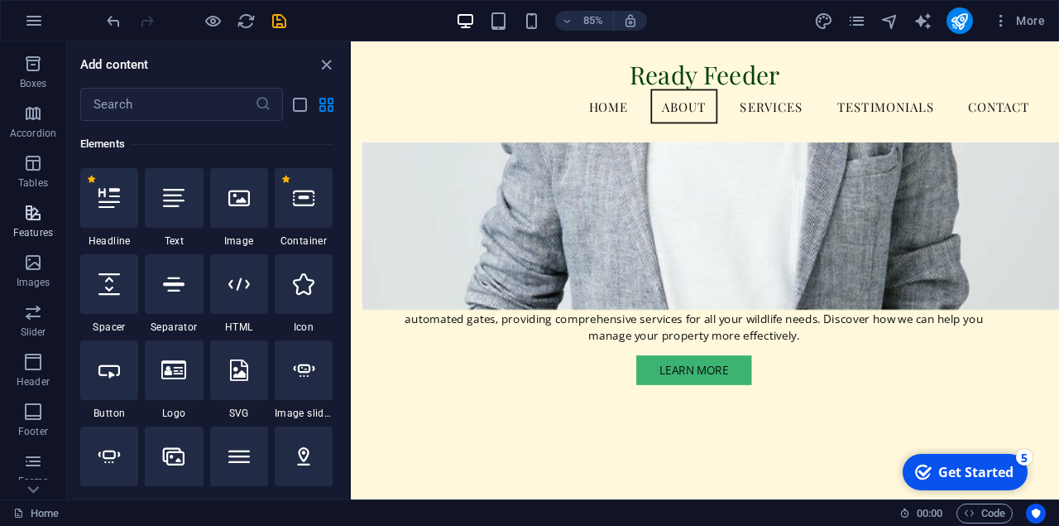
scroll to position [203, 0]
click at [37, 262] on icon "button" at bounding box center [33, 253] width 20 height 20
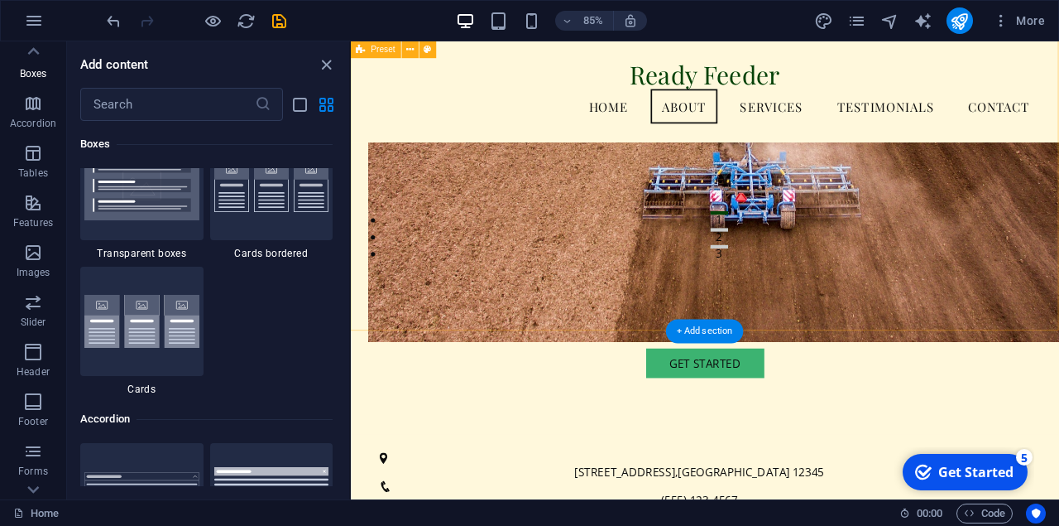
scroll to position [0, 0]
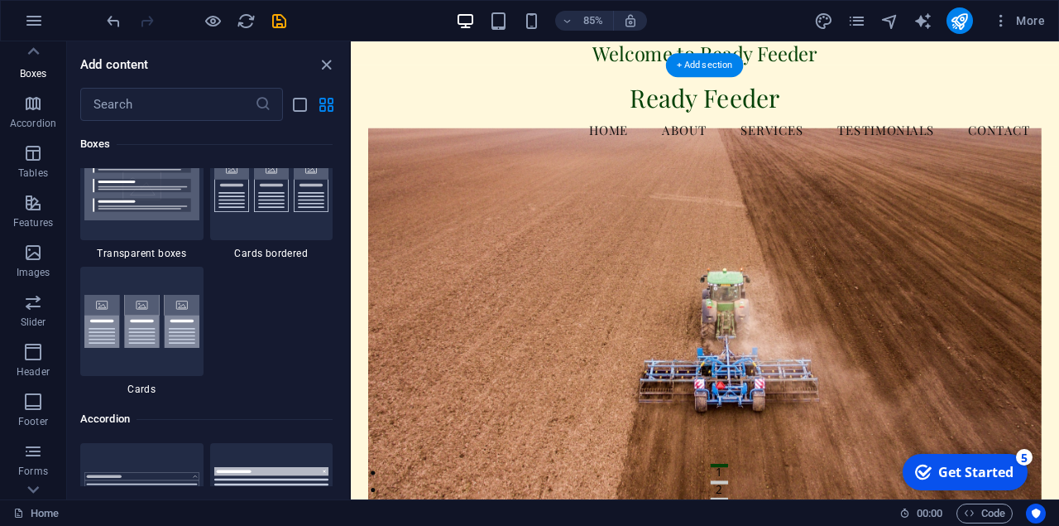
click at [636, 280] on figure at bounding box center [768, 363] width 792 height 440
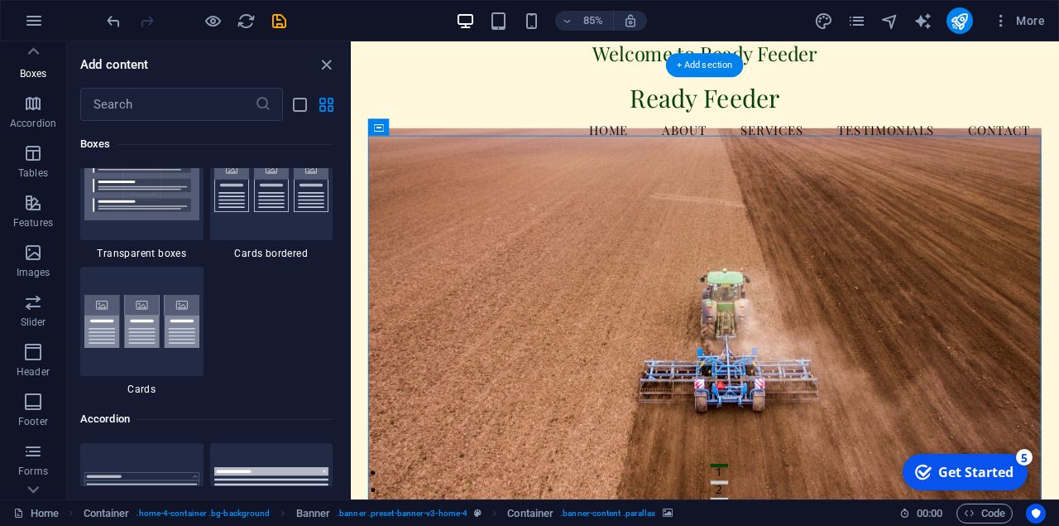
click at [502, 291] on figure at bounding box center [768, 363] width 792 height 440
click at [509, 225] on figure at bounding box center [768, 363] width 792 height 440
click at [446, 262] on figure at bounding box center [768, 363] width 792 height 440
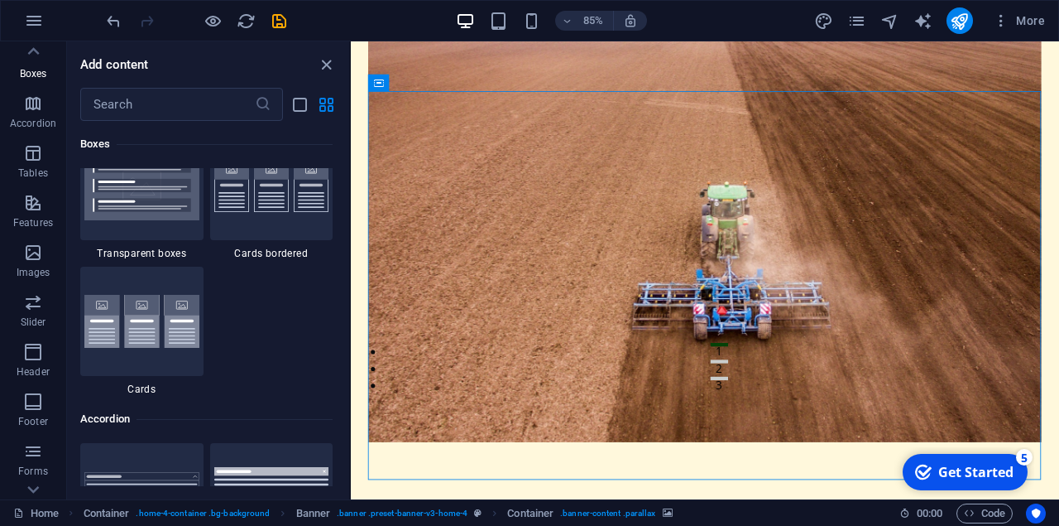
scroll to position [145, 0]
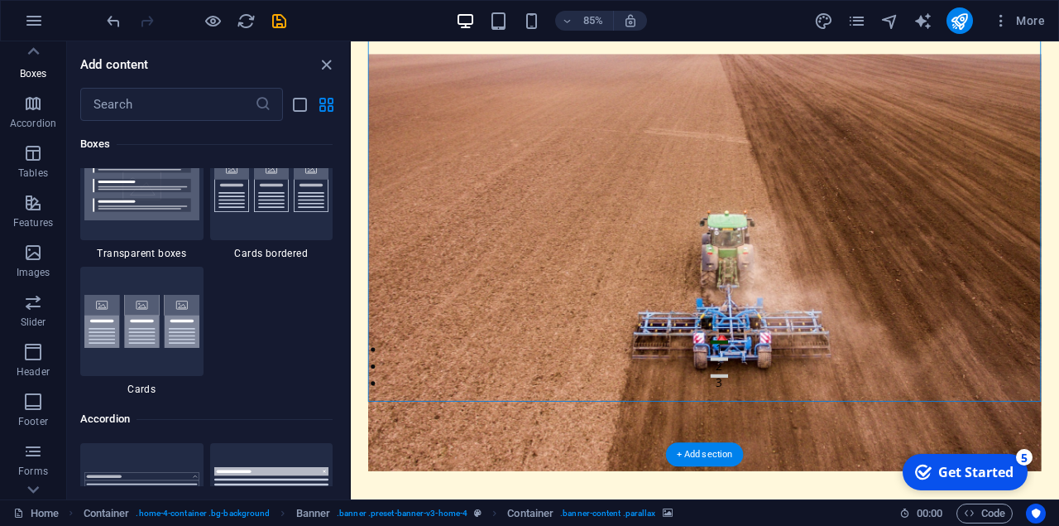
click at [520, 379] on figure at bounding box center [768, 301] width 792 height 490
click at [45, 263] on span "Images" at bounding box center [33, 263] width 66 height 40
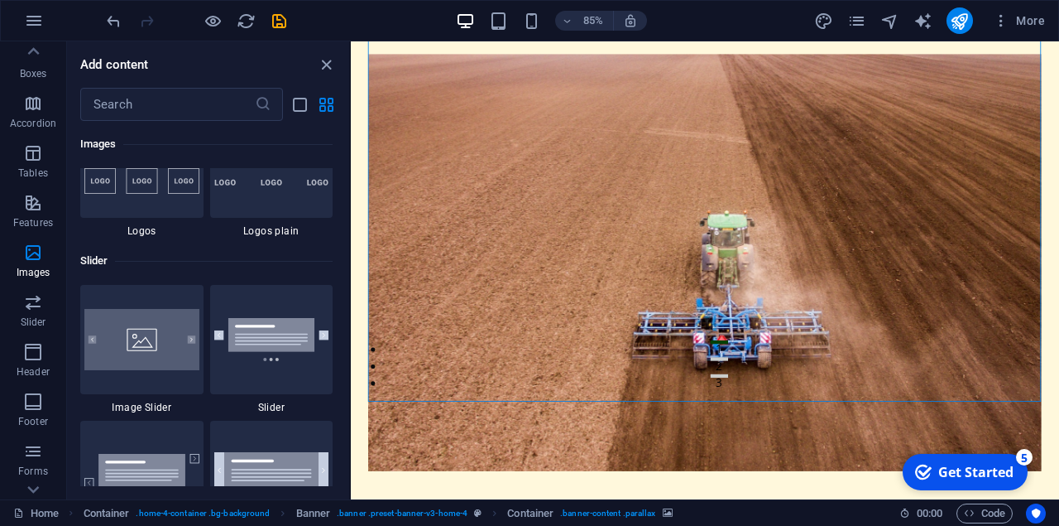
scroll to position [9271, 0]
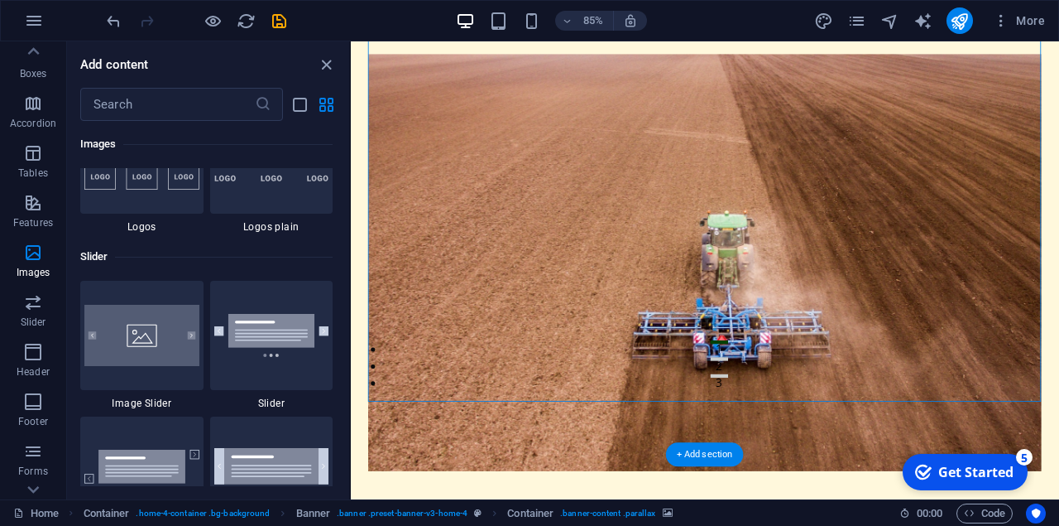
click at [565, 347] on figure at bounding box center [768, 301] width 792 height 490
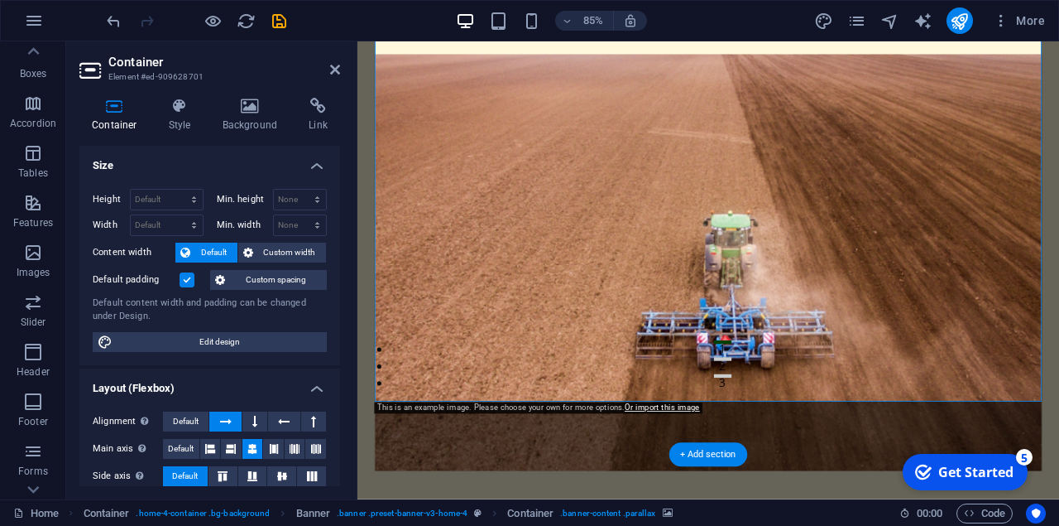
scroll to position [203, 0]
click at [251, 110] on icon at bounding box center [250, 106] width 80 height 17
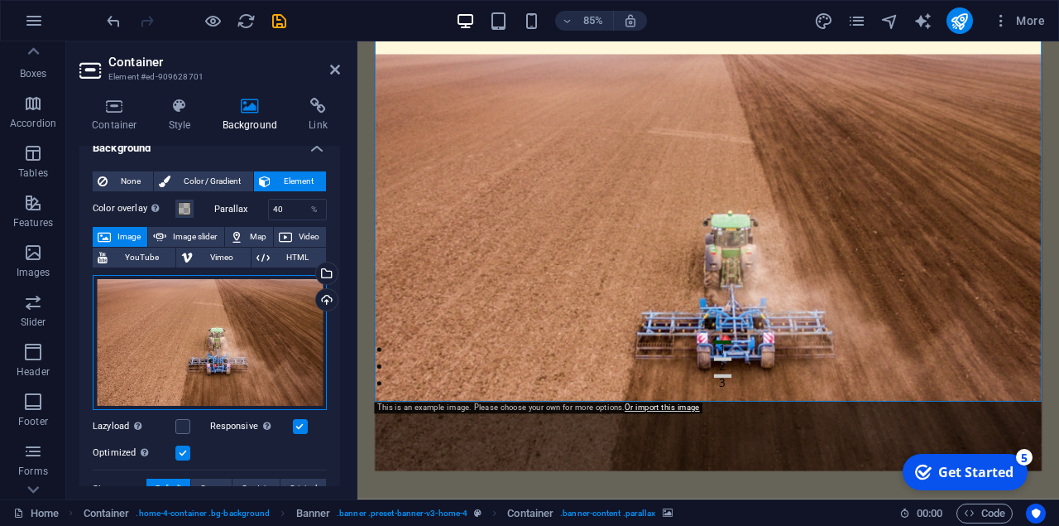
scroll to position [40, 0]
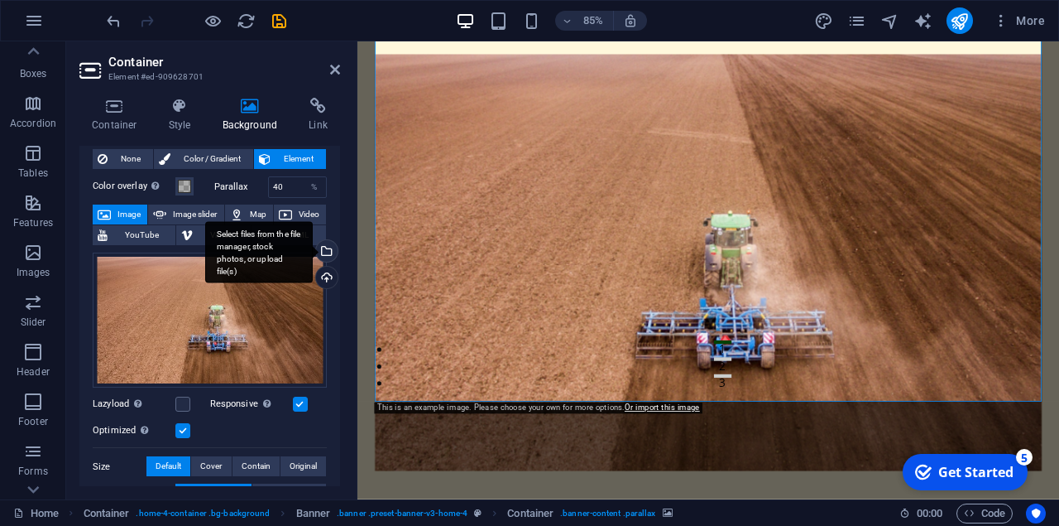
click at [329, 247] on div "Select files from the file manager, stock photos, or upload file(s)" at bounding box center [325, 252] width 25 height 25
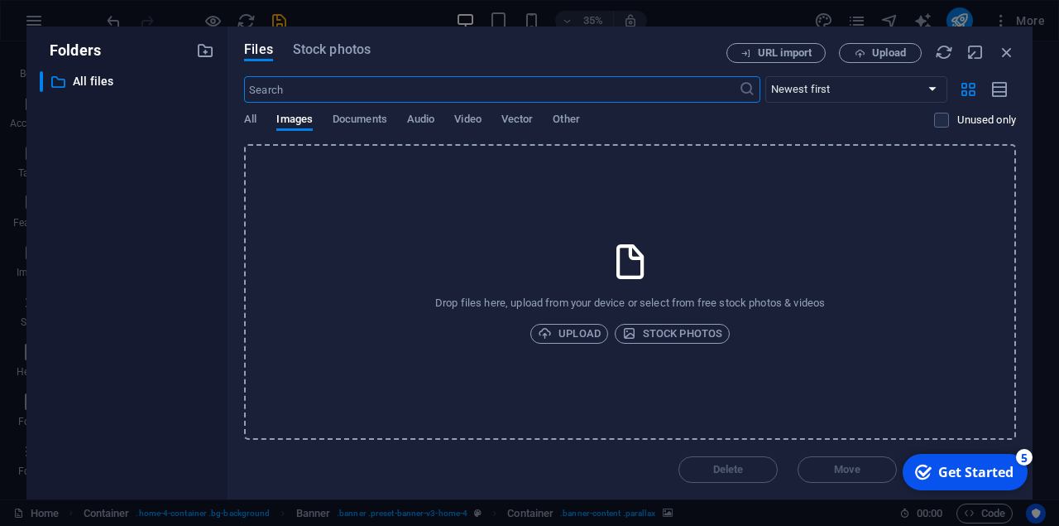
click at [295, 93] on input "text" at bounding box center [491, 89] width 494 height 26
type input "deer"
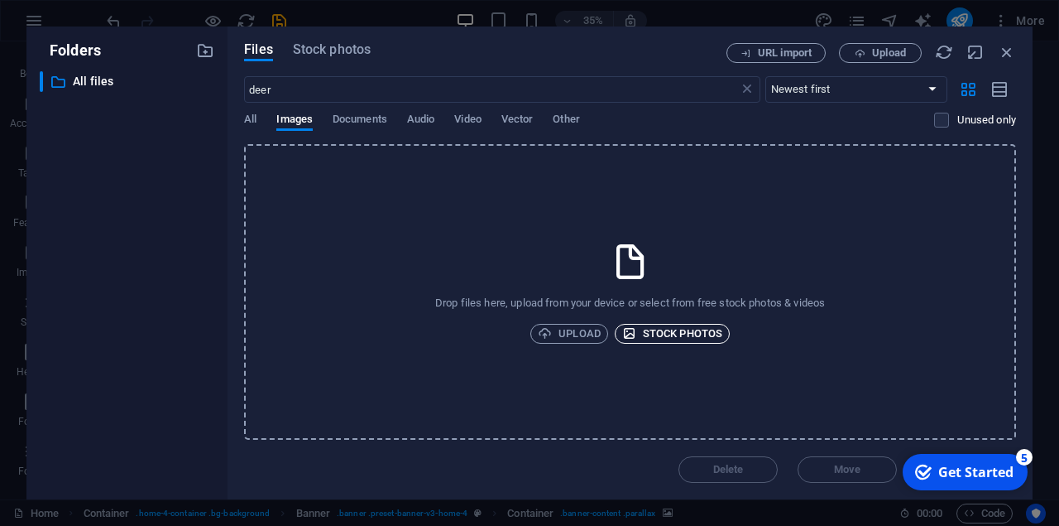
click at [656, 327] on span "Stock photos" at bounding box center [672, 334] width 100 height 20
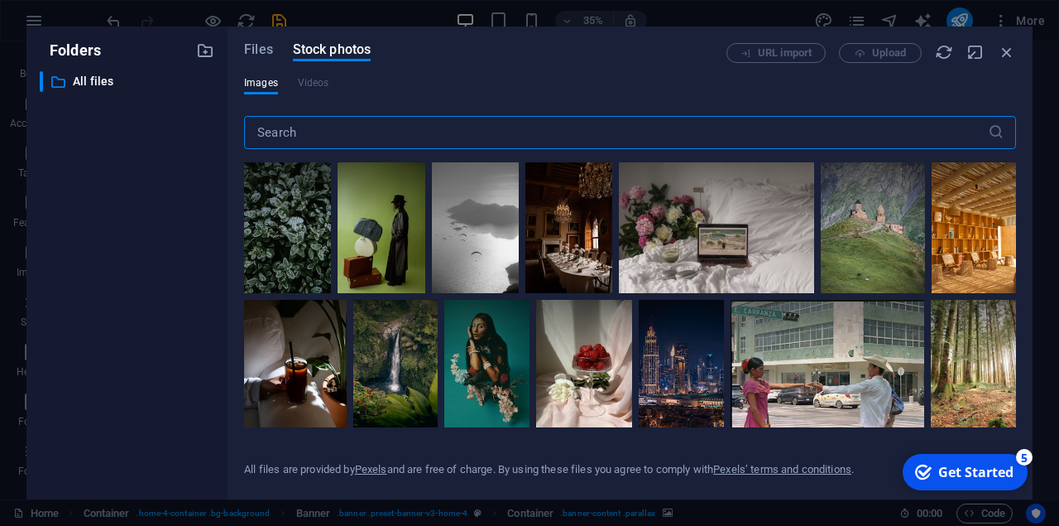
click at [306, 137] on input "text" at bounding box center [616, 132] width 744 height 33
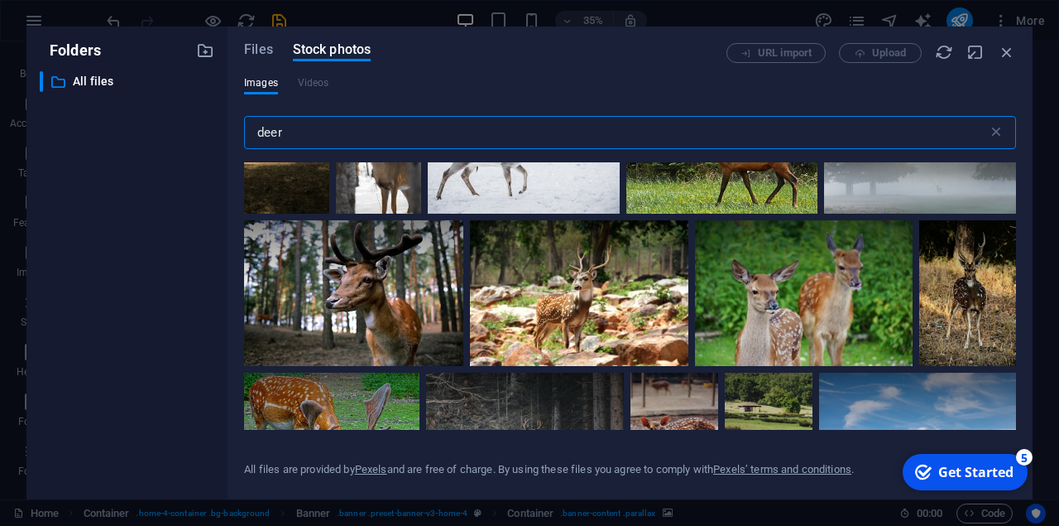
scroll to position [581, 0]
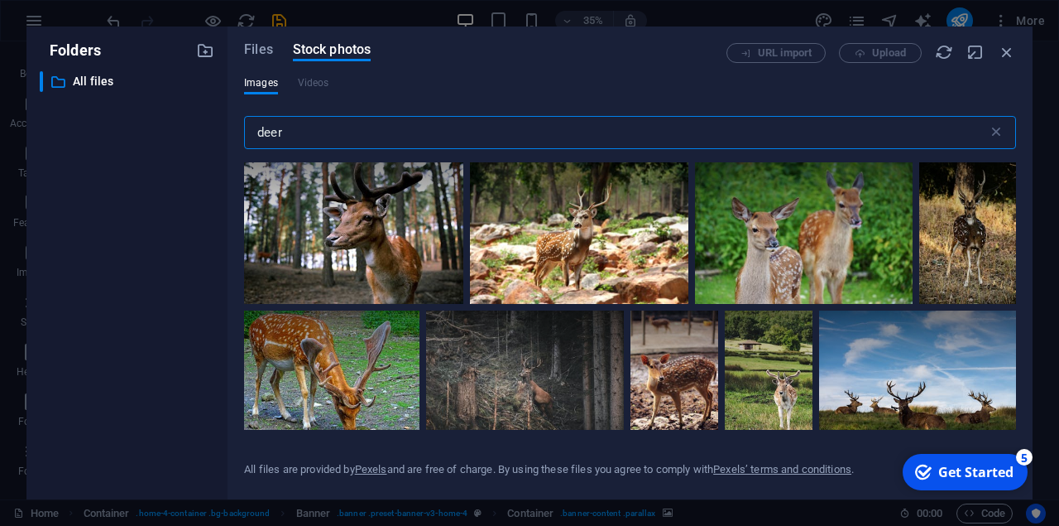
click at [310, 139] on input "deer" at bounding box center [616, 132] width 744 height 33
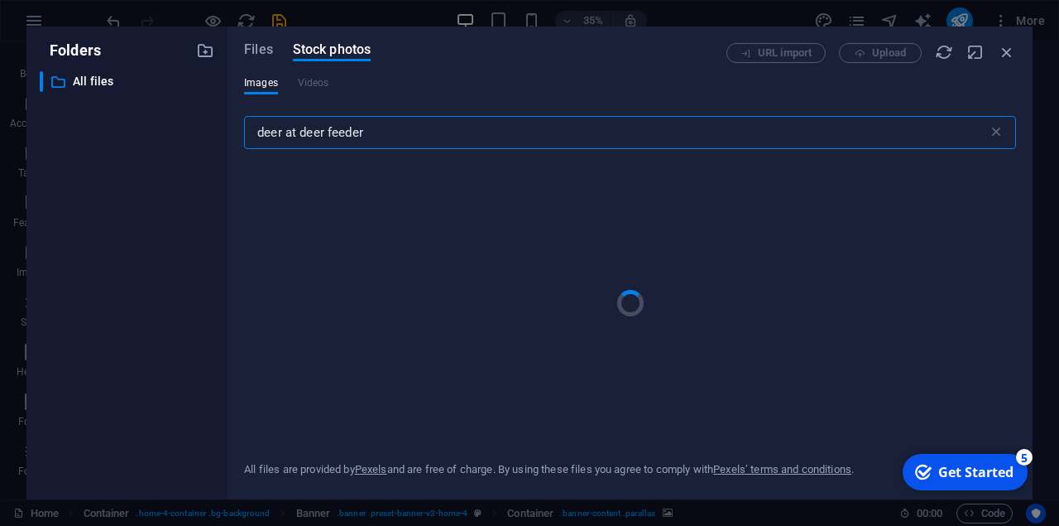
type input "deer at deer feeder"
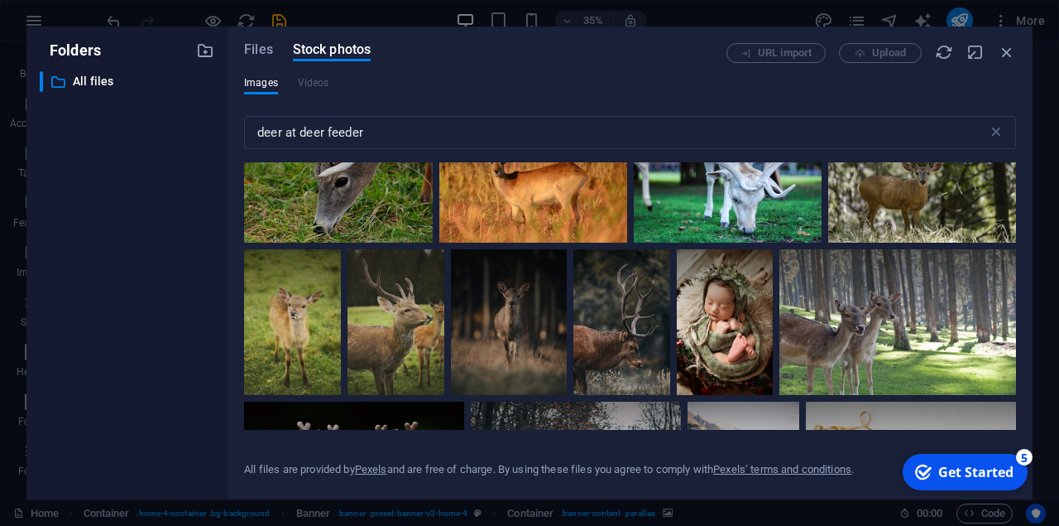
scroll to position [4455, 0]
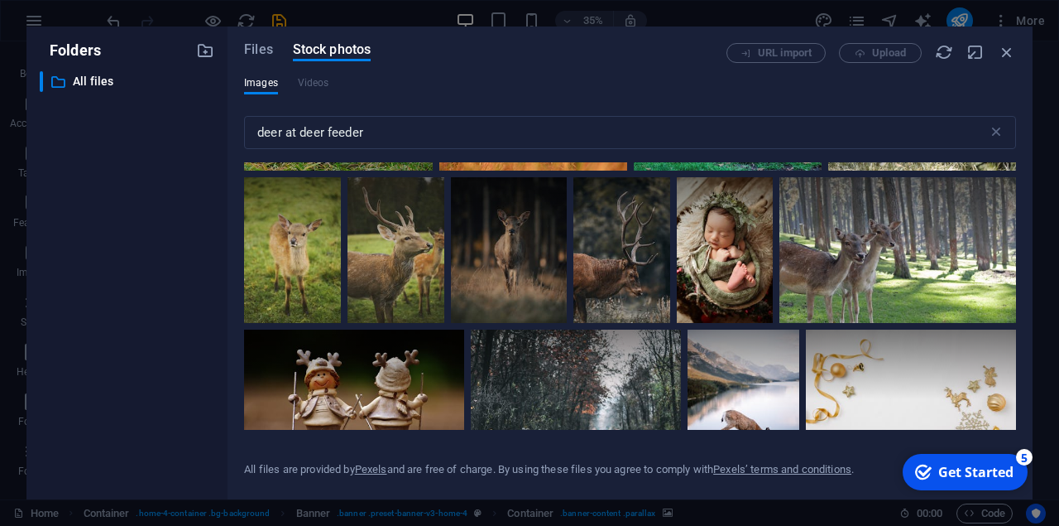
click at [881, 55] on div "URL import Upload" at bounding box center [872, 53] width 290 height 20
click at [990, 136] on icon at bounding box center [996, 132] width 17 height 17
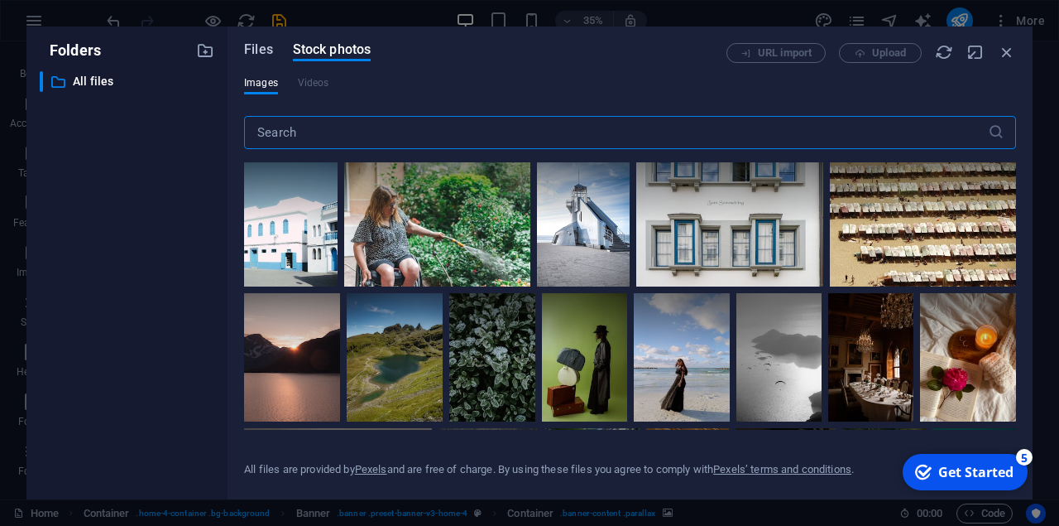
click at [264, 51] on span "Files" at bounding box center [258, 50] width 29 height 20
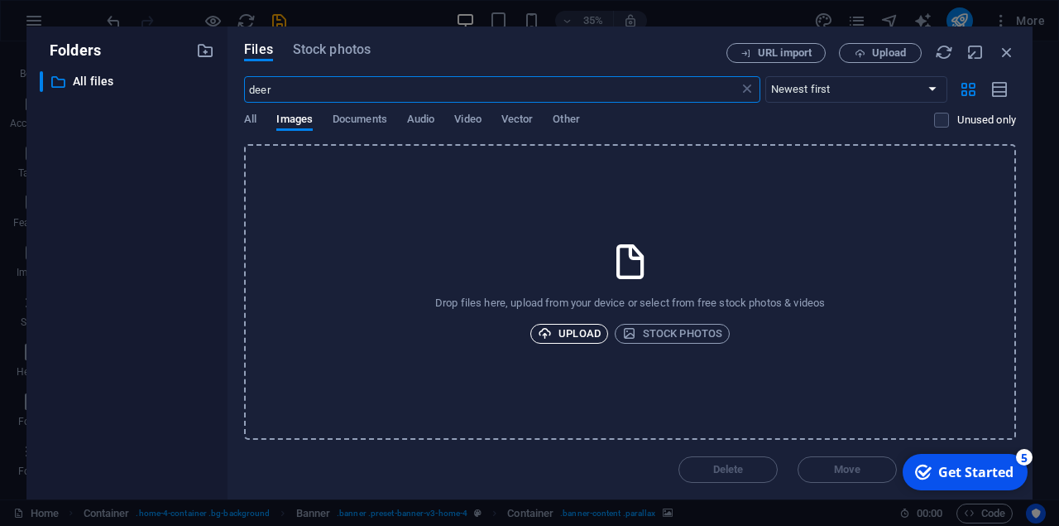
click at [574, 333] on span "Upload" at bounding box center [569, 334] width 63 height 20
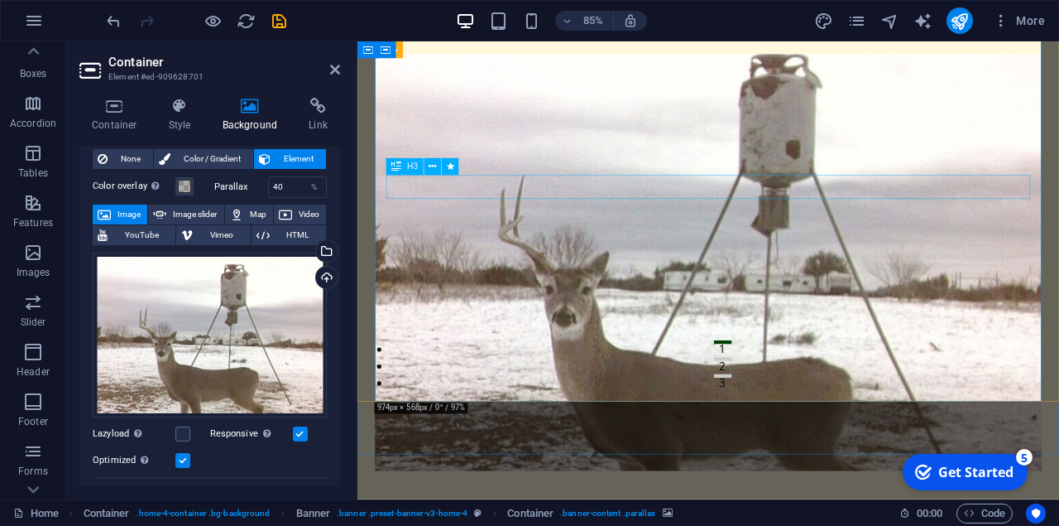
click at [191, 153] on span "Color / Gradient" at bounding box center [211, 159] width 73 height 20
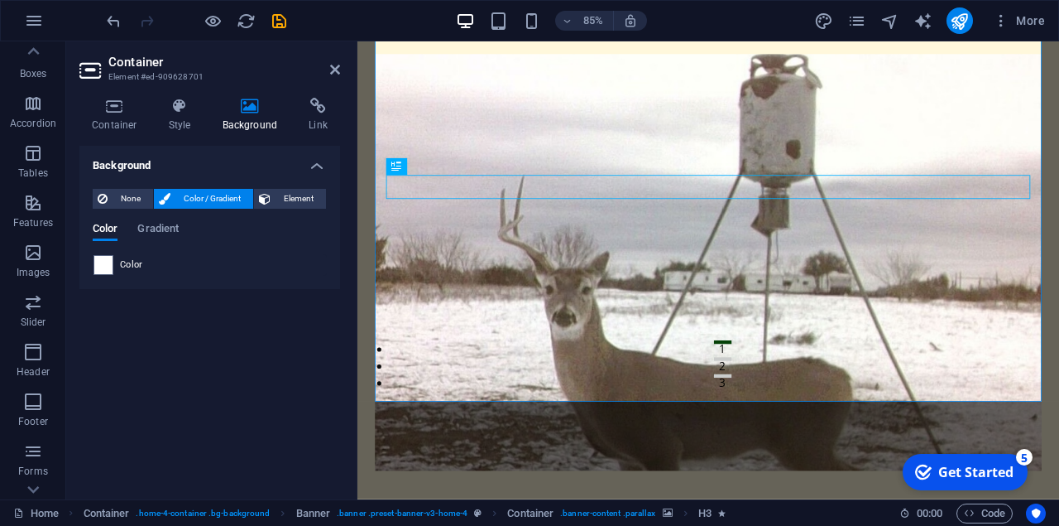
scroll to position [0, 0]
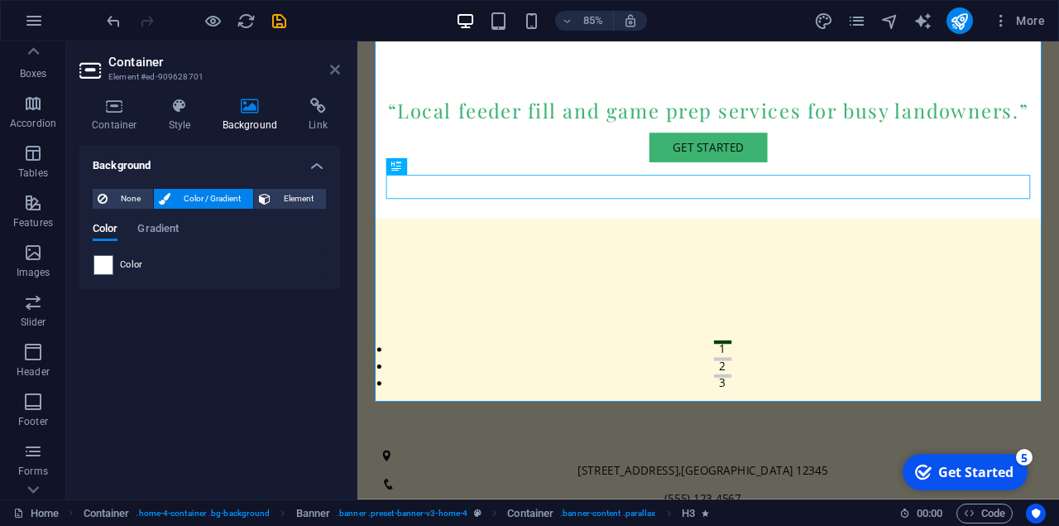
click at [337, 70] on icon at bounding box center [335, 69] width 10 height 13
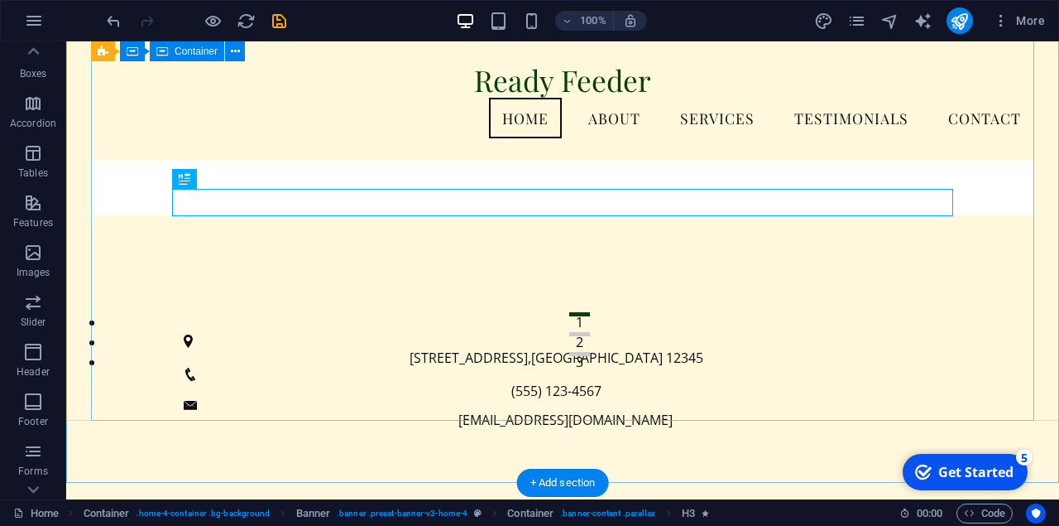
scroll to position [60, 0]
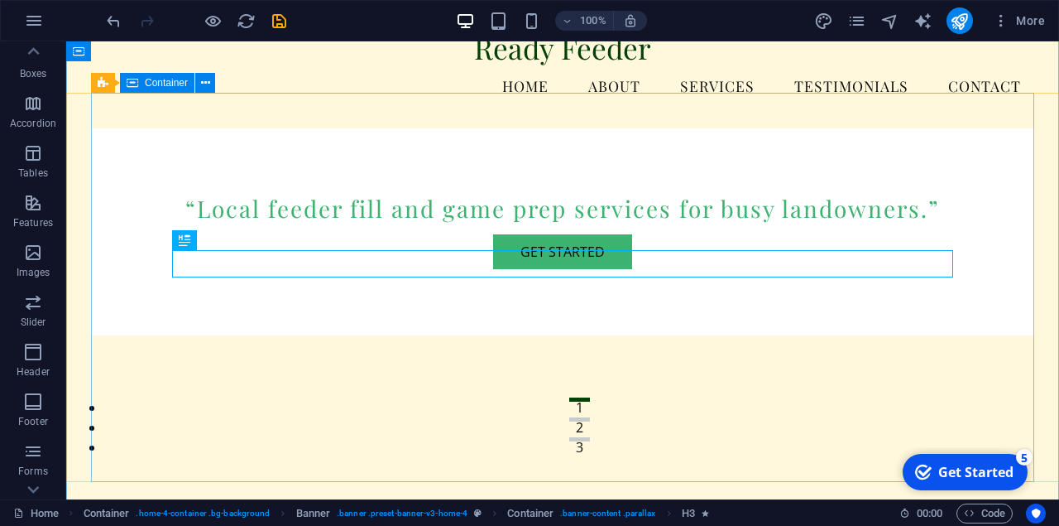
click at [295, 190] on div "“Local feeder fill and game prep services for busy landowners.” Get Started" at bounding box center [563, 232] width 944 height 208
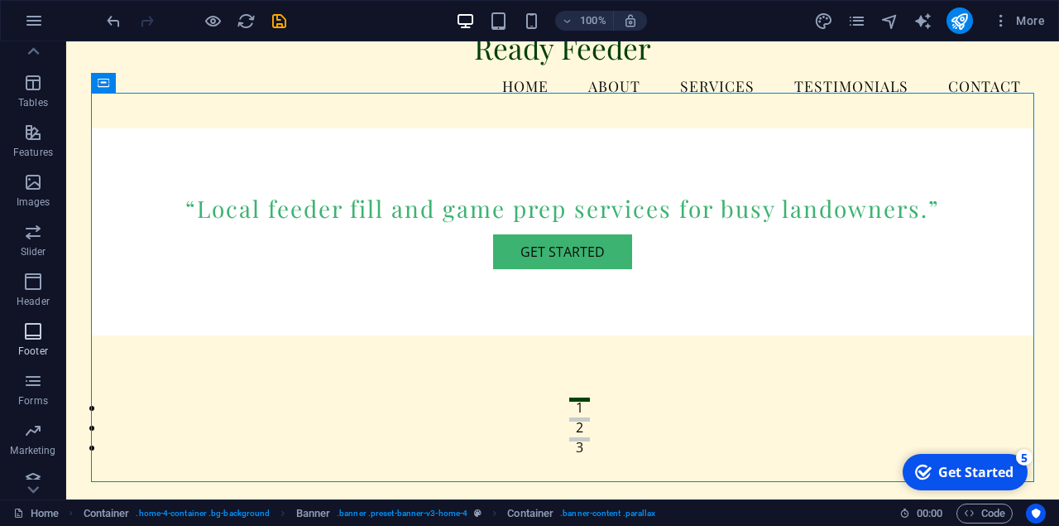
scroll to position [288, 0]
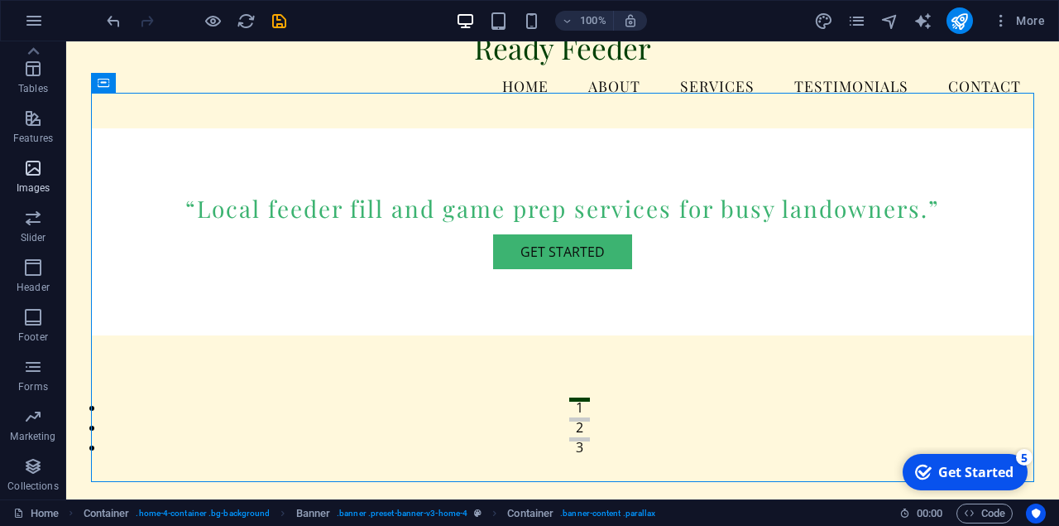
click at [36, 178] on span "Images" at bounding box center [33, 178] width 66 height 40
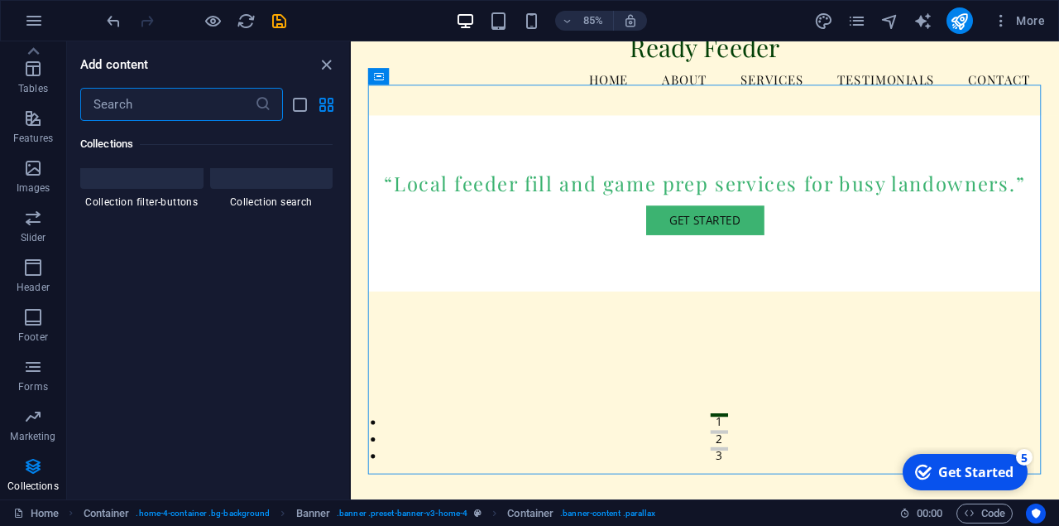
scroll to position [16108, 0]
click at [477, 256] on div "“Local feeder fill and game prep services for busy landowners.” Get Started" at bounding box center [768, 232] width 792 height 208
click at [325, 65] on icon "close panel" at bounding box center [326, 64] width 19 height 19
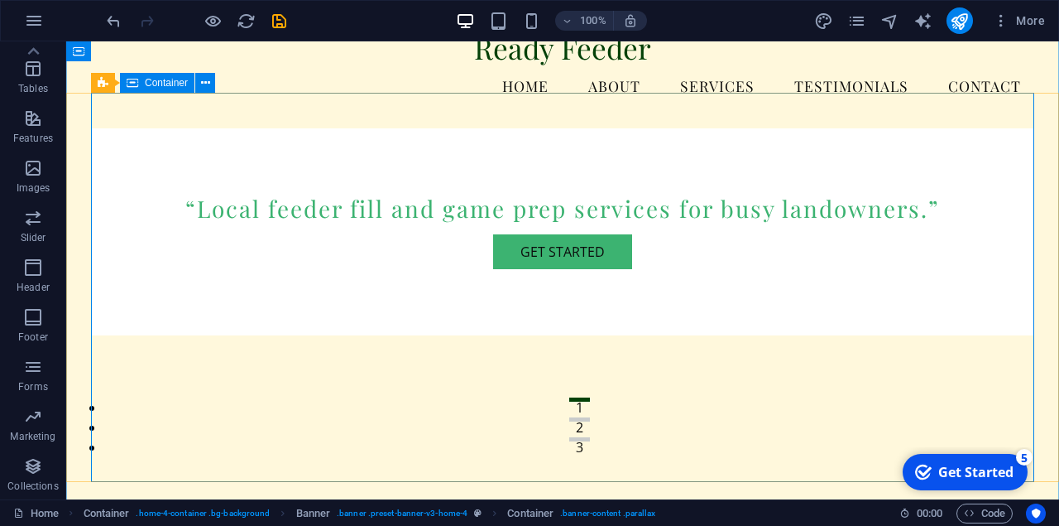
click at [147, 137] on div "“Local feeder fill and game prep services for busy landowners.” Get Started" at bounding box center [563, 232] width 944 height 208
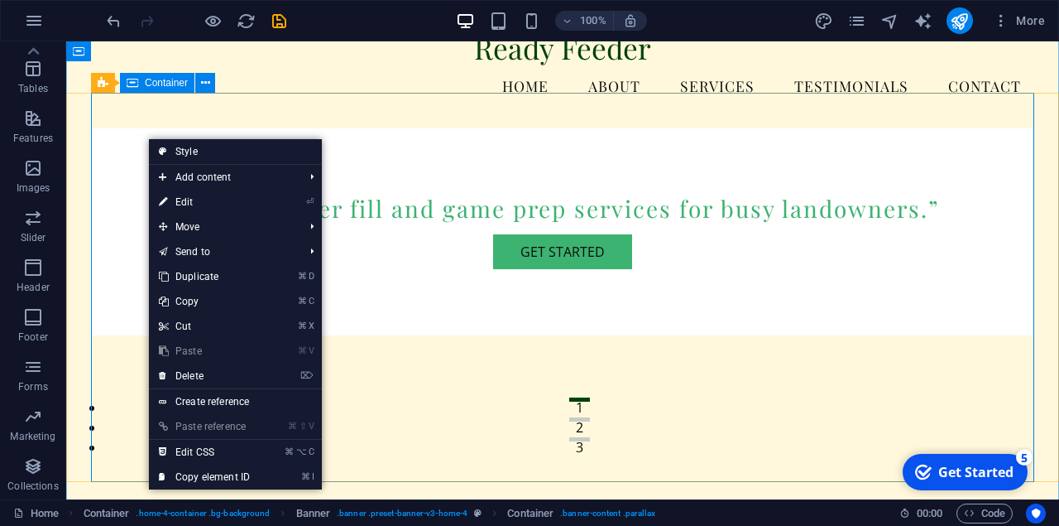
click at [131, 200] on div "“Local feeder fill and game prep services for busy landowners.” Get Started" at bounding box center [563, 232] width 944 height 208
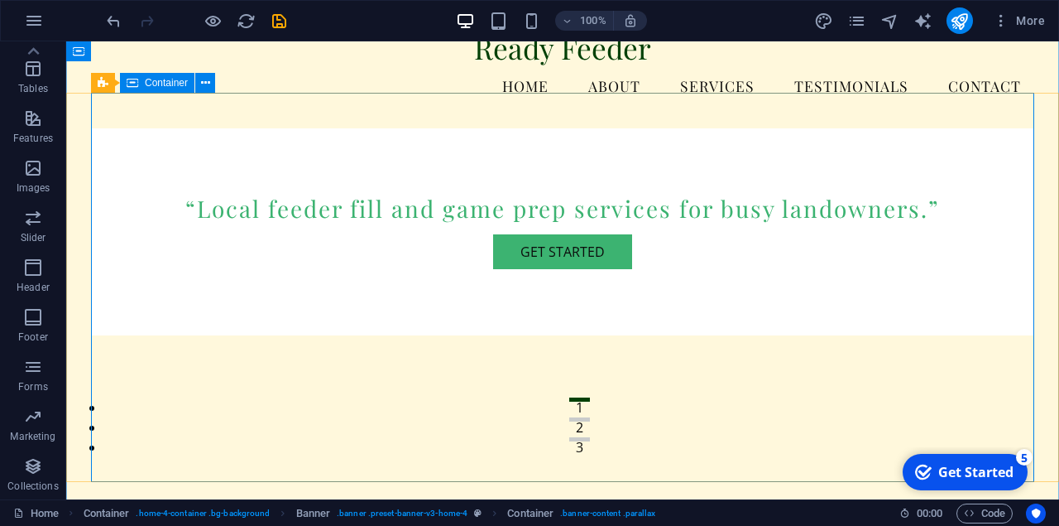
click at [131, 200] on div "“Local feeder fill and game prep services for busy landowners.” Get Started" at bounding box center [563, 232] width 944 height 208
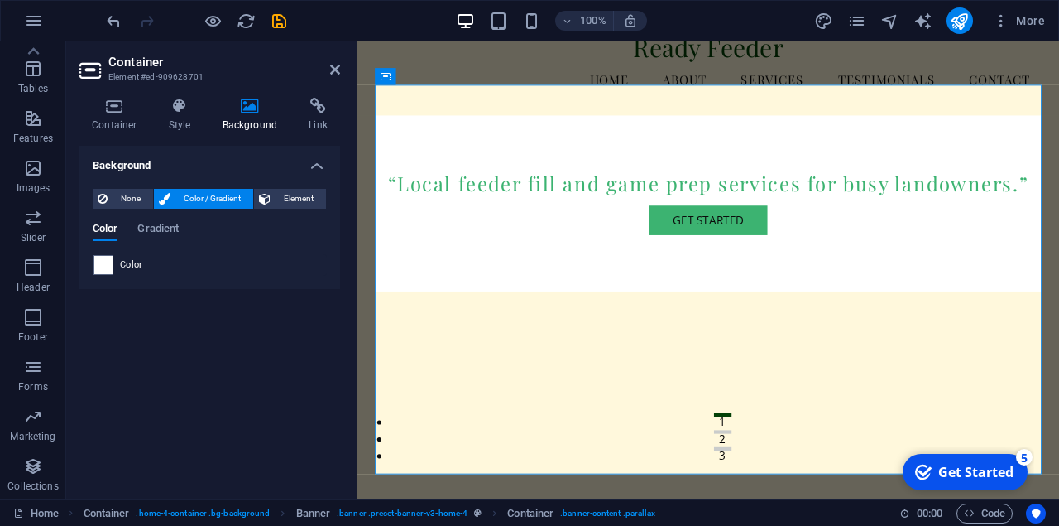
click at [131, 200] on span "None" at bounding box center [131, 199] width 36 height 20
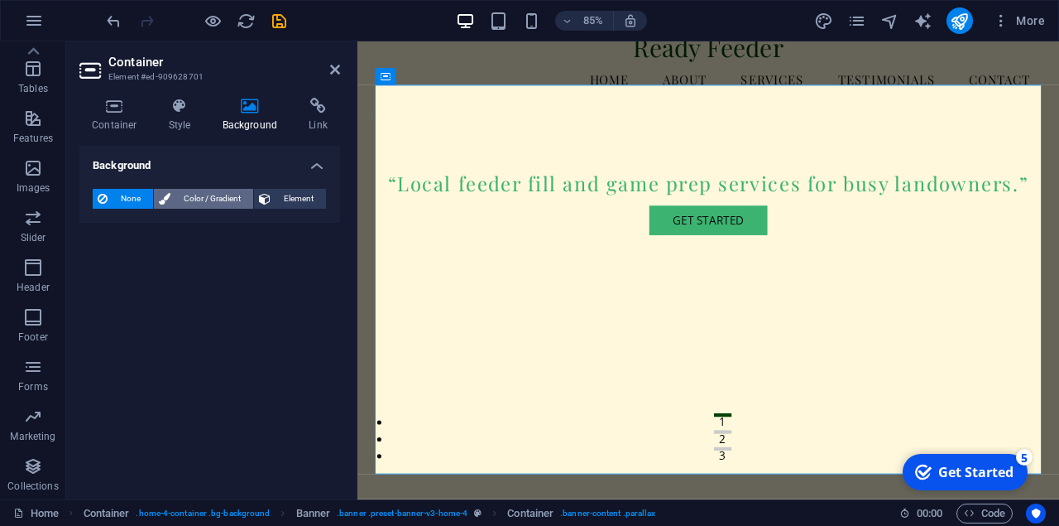
click at [187, 202] on span "Color / Gradient" at bounding box center [211, 199] width 73 height 20
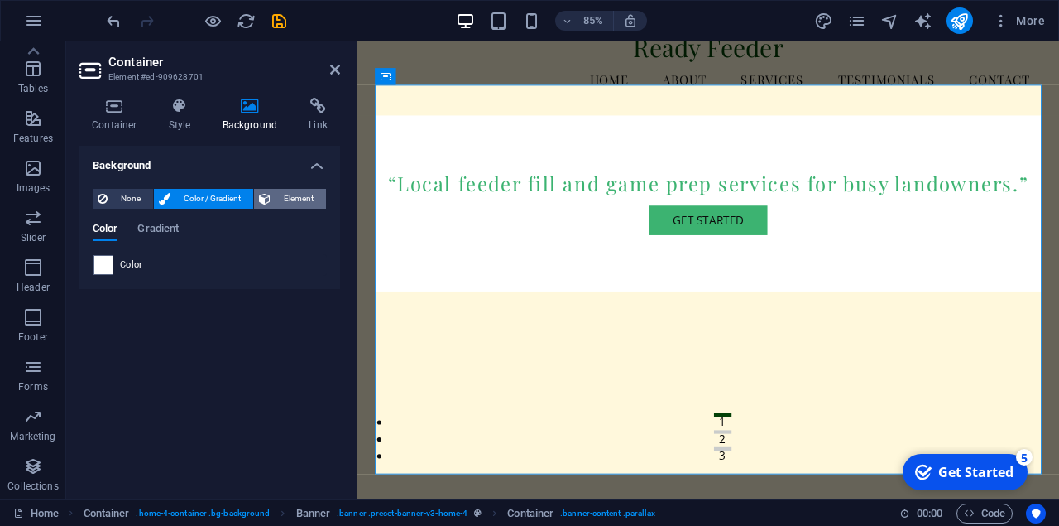
click at [295, 201] on span "Element" at bounding box center [299, 199] width 46 height 20
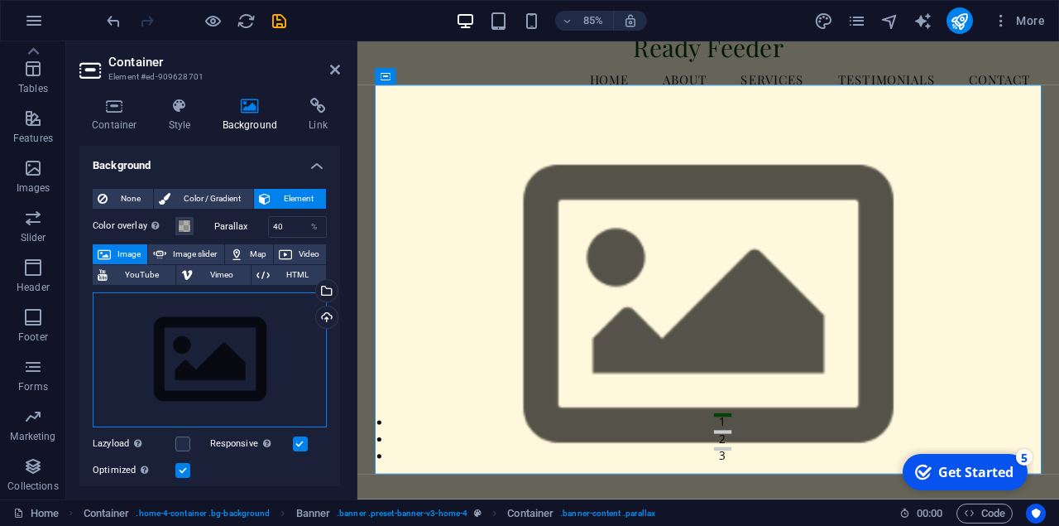
click at [170, 357] on div "Drag files here, click to choose files or select files from Files or our free s…" at bounding box center [210, 360] width 234 height 136
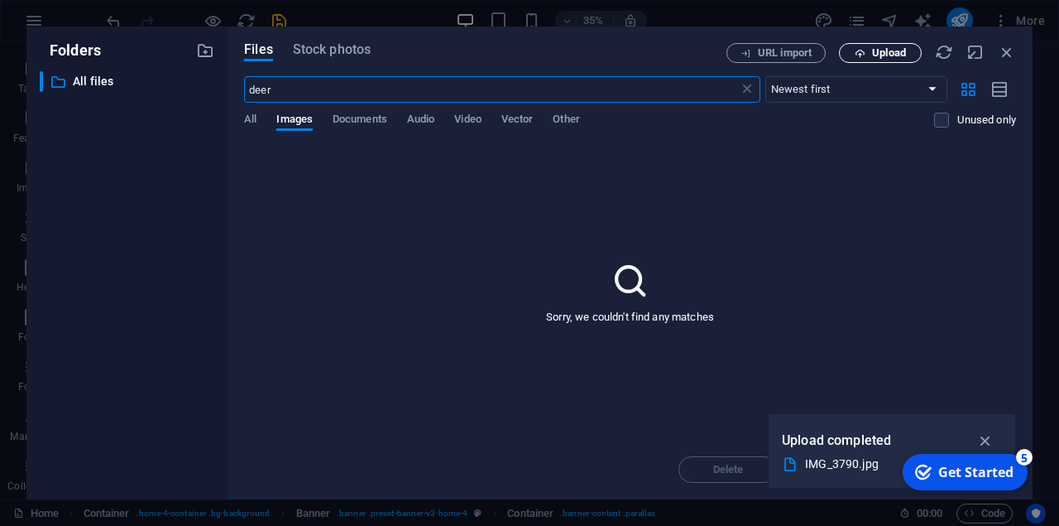
click at [876, 54] on span "Upload" at bounding box center [889, 53] width 34 height 10
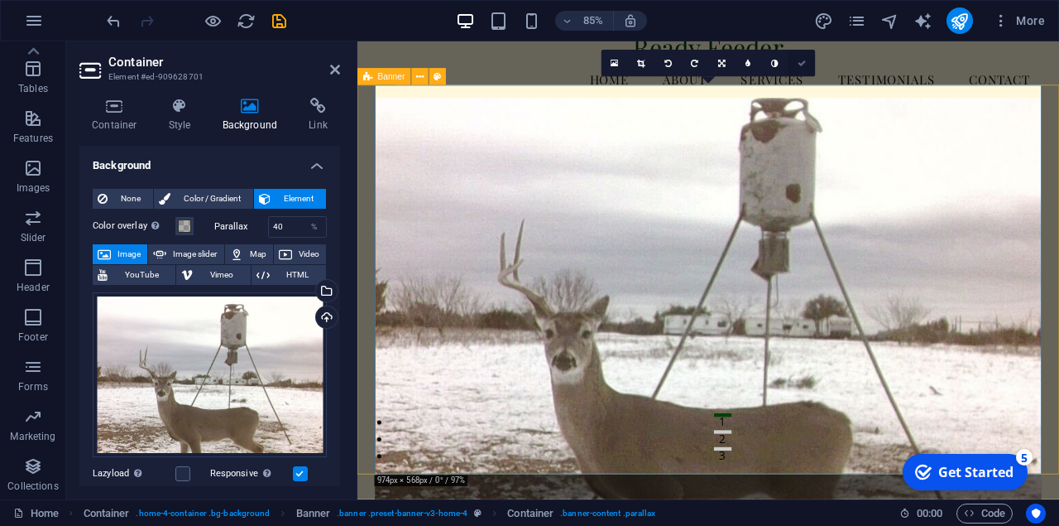
click at [807, 62] on link at bounding box center [802, 63] width 26 height 26
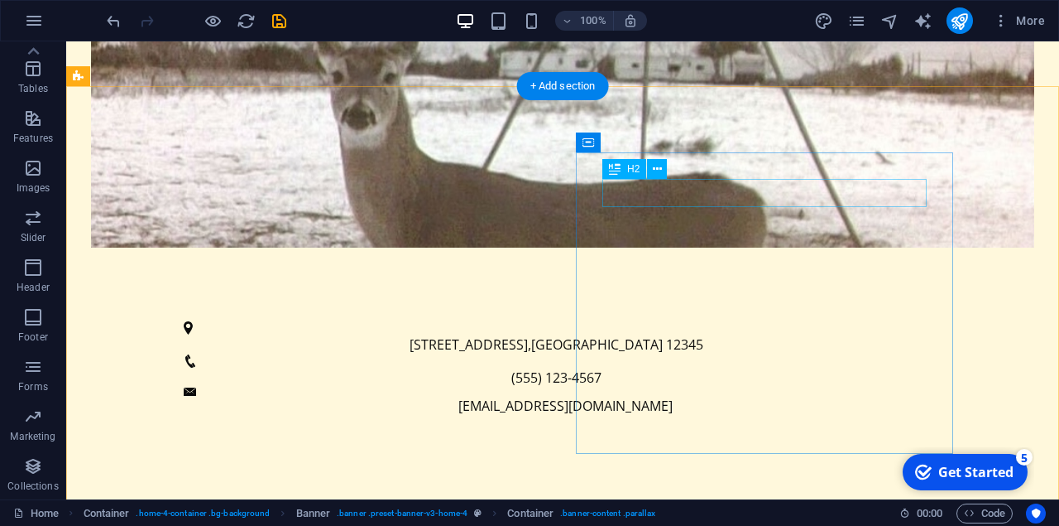
scroll to position [517, 0]
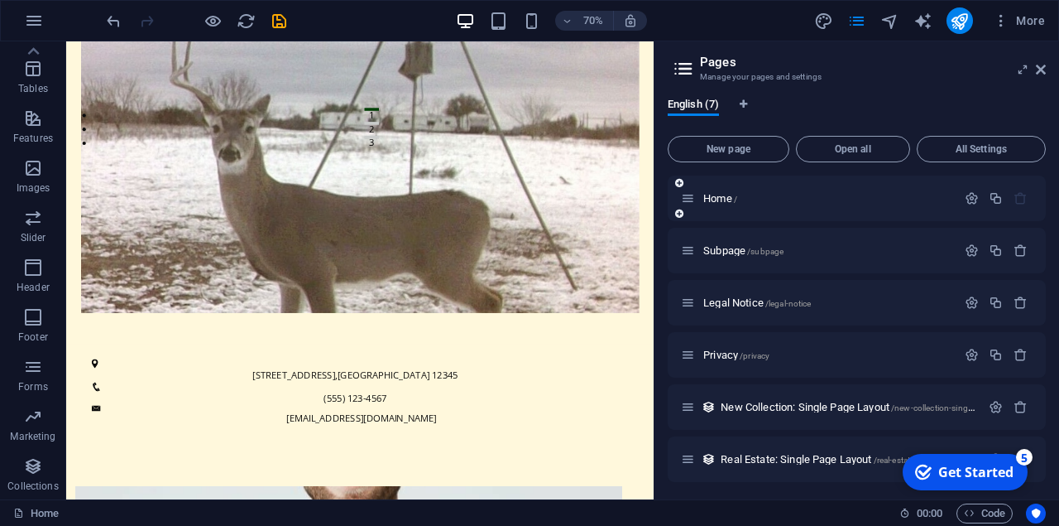
click at [688, 203] on icon at bounding box center [688, 198] width 14 height 14
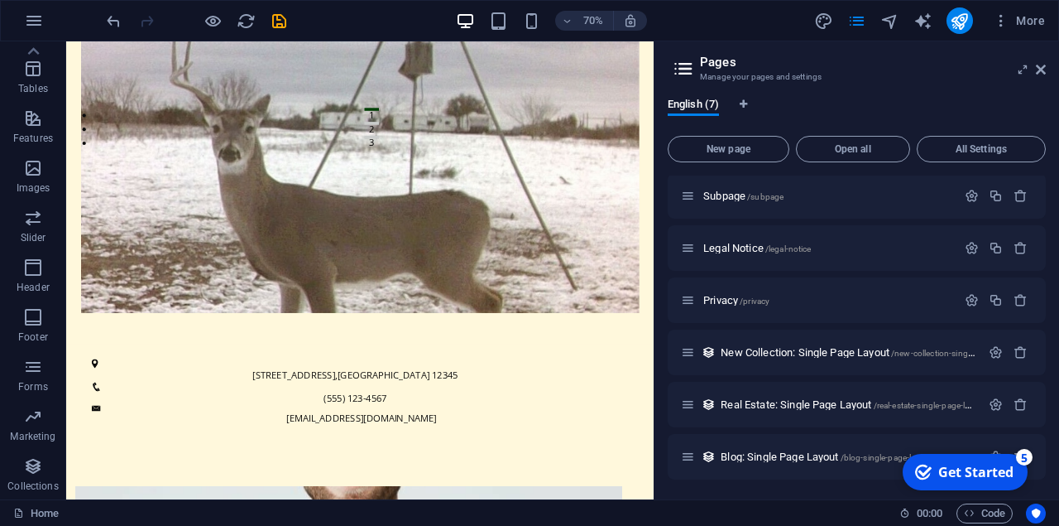
scroll to position [0, 0]
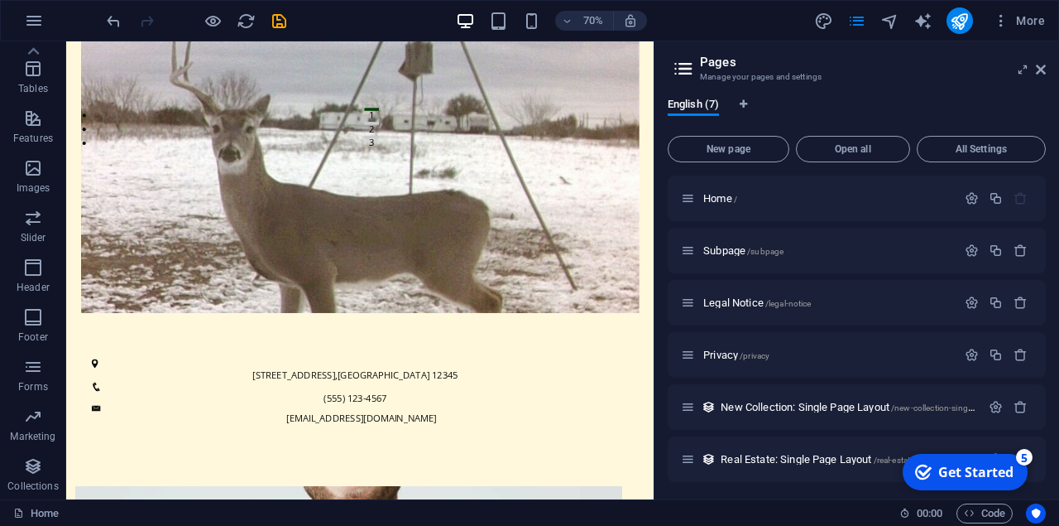
click at [693, 75] on icon at bounding box center [683, 68] width 25 height 23
click at [688, 73] on icon at bounding box center [683, 68] width 25 height 23
click at [706, 105] on span "English (7)" at bounding box center [693, 105] width 51 height 23
click at [746, 107] on icon "Language Tabs" at bounding box center [743, 104] width 7 height 10
select select "41"
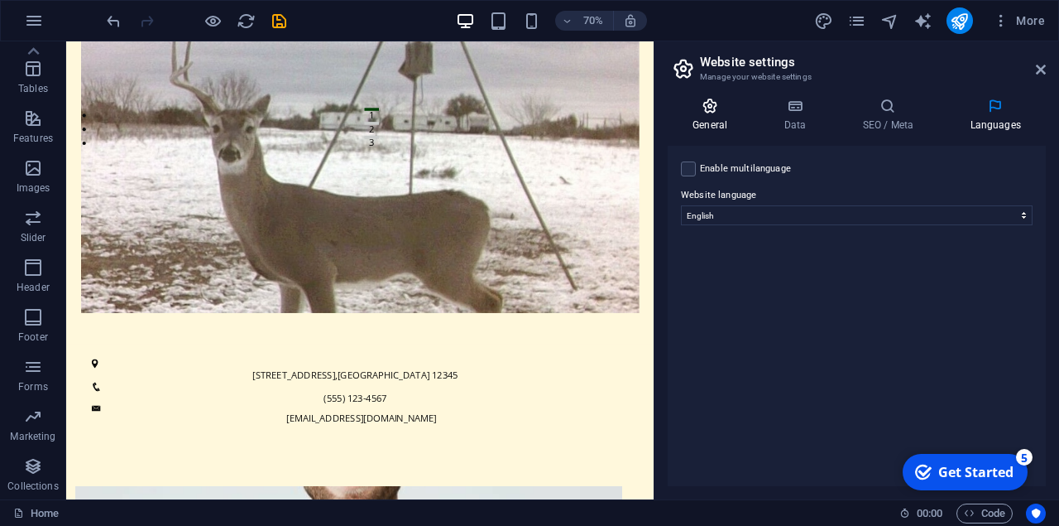
click at [710, 111] on icon at bounding box center [710, 106] width 84 height 17
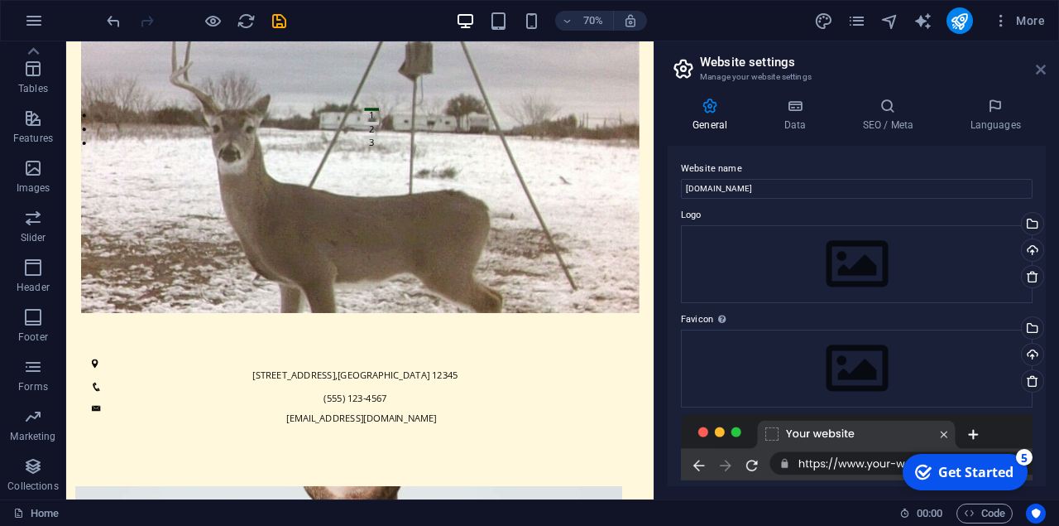
click at [1044, 68] on icon at bounding box center [1041, 69] width 10 height 13
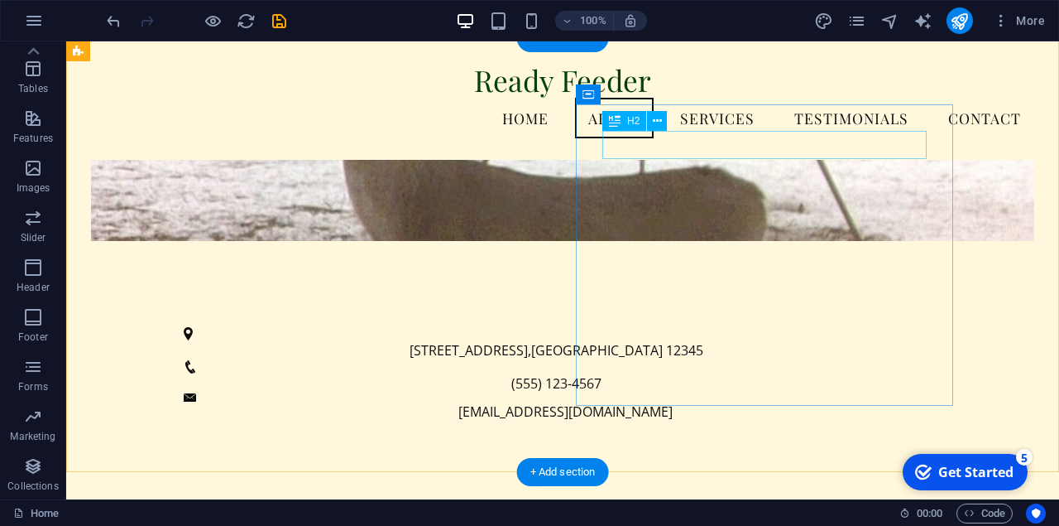
scroll to position [468, 0]
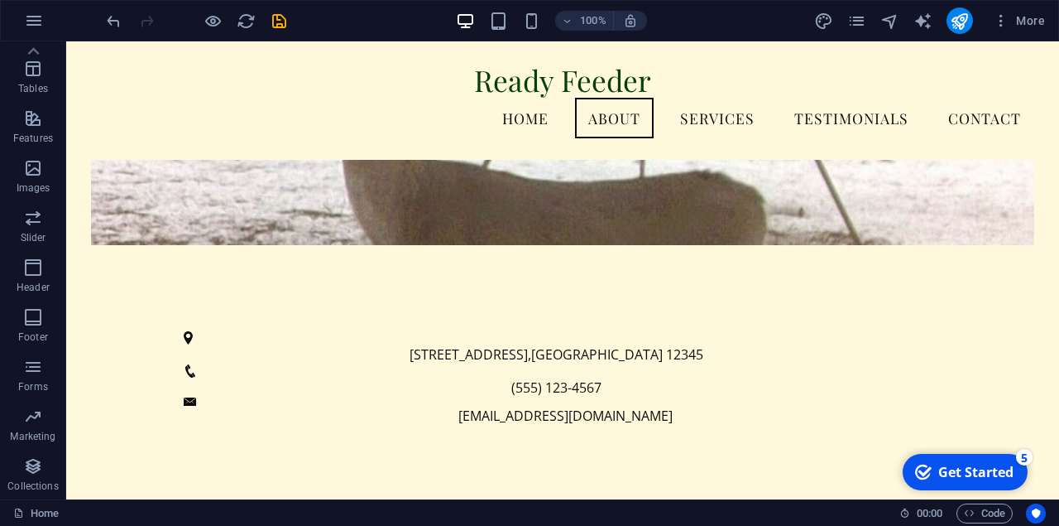
click at [986, 468] on div "Get Started" at bounding box center [976, 472] width 75 height 18
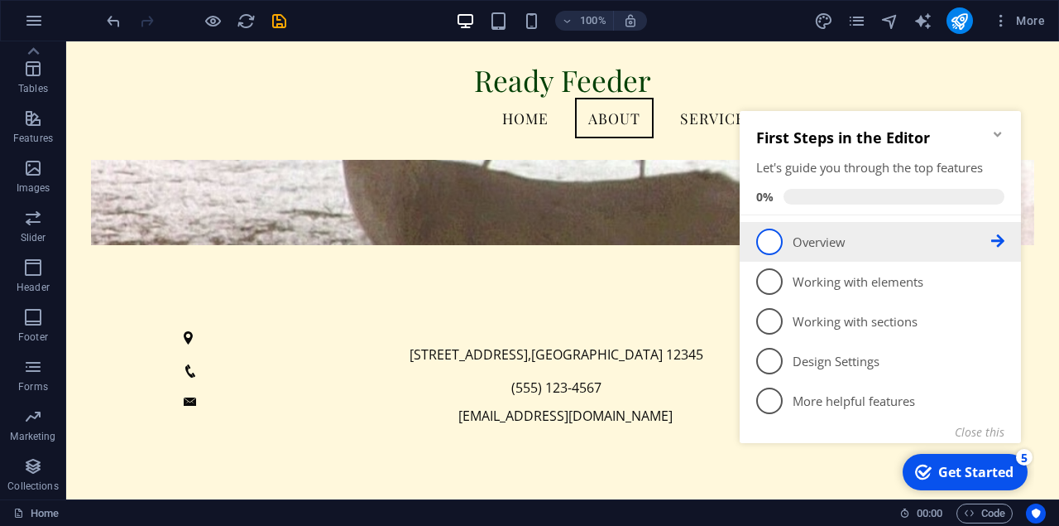
click at [790, 235] on link "1 Overview - incomplete" at bounding box center [881, 241] width 248 height 26
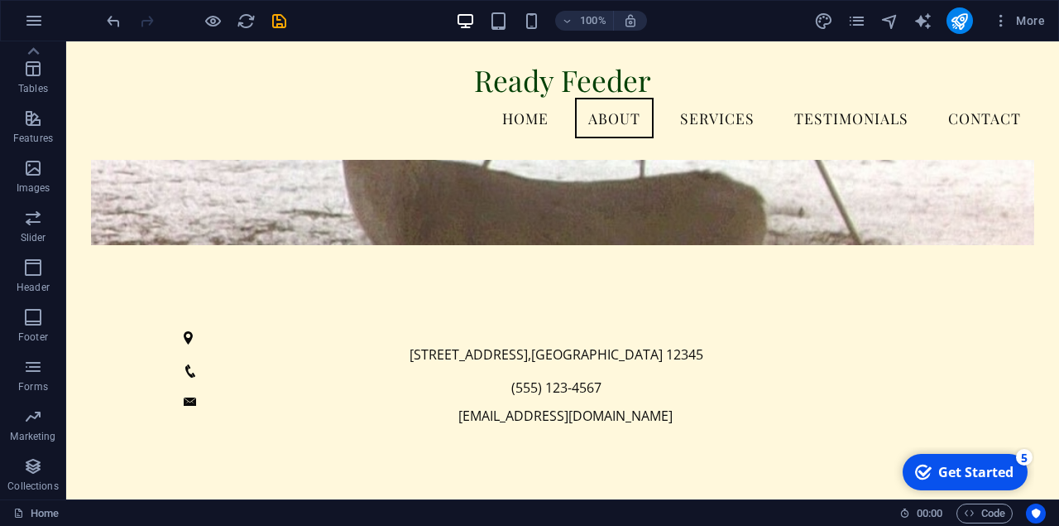
scroll to position [0, 0]
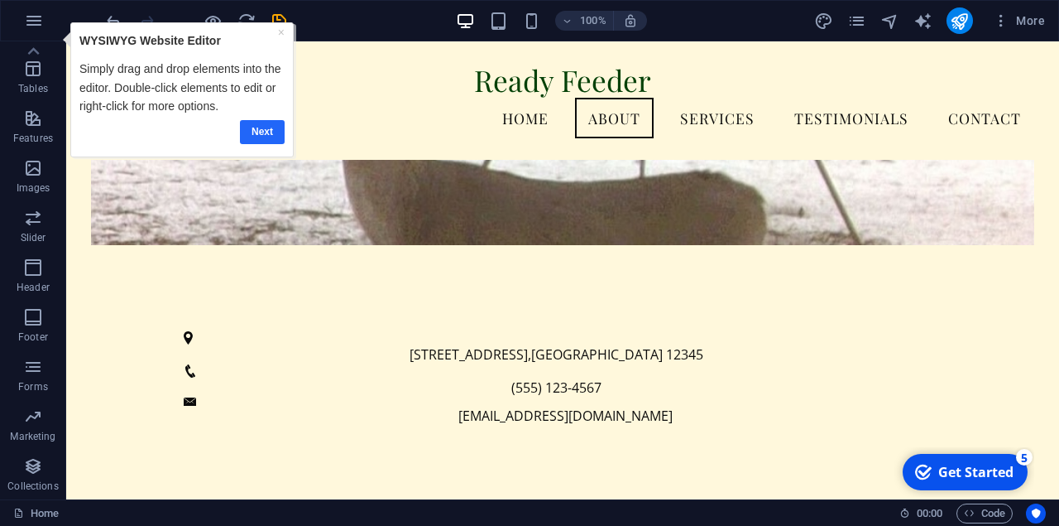
click at [258, 127] on link "Next" at bounding box center [261, 132] width 45 height 24
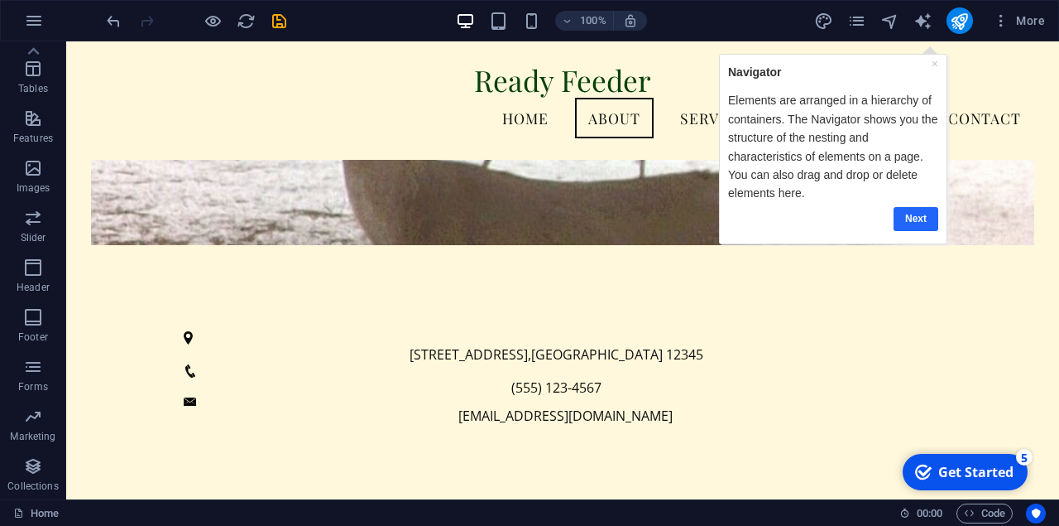
click at [912, 217] on link "Next" at bounding box center [915, 218] width 45 height 24
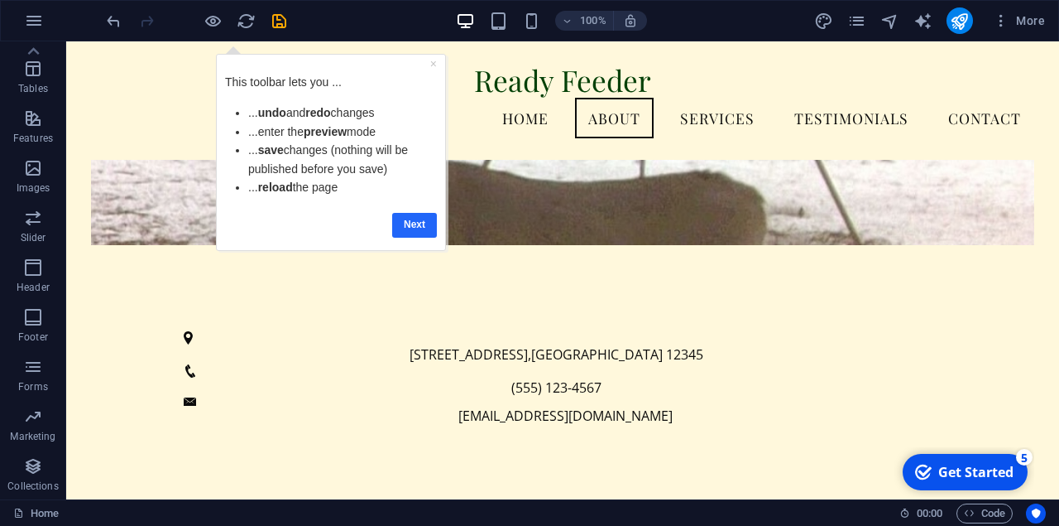
click at [415, 231] on link "Next" at bounding box center [414, 225] width 45 height 24
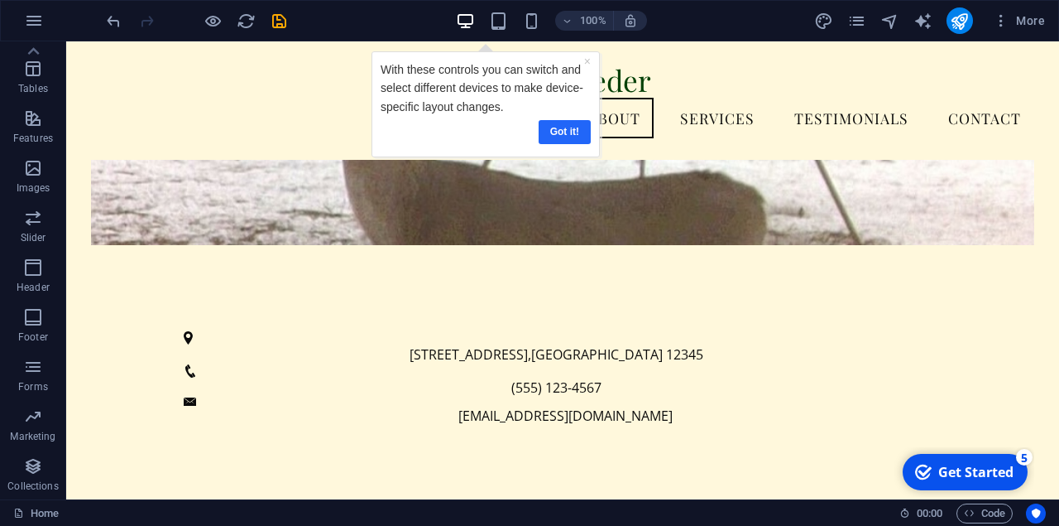
click at [561, 136] on link "Got it!" at bounding box center [564, 132] width 52 height 24
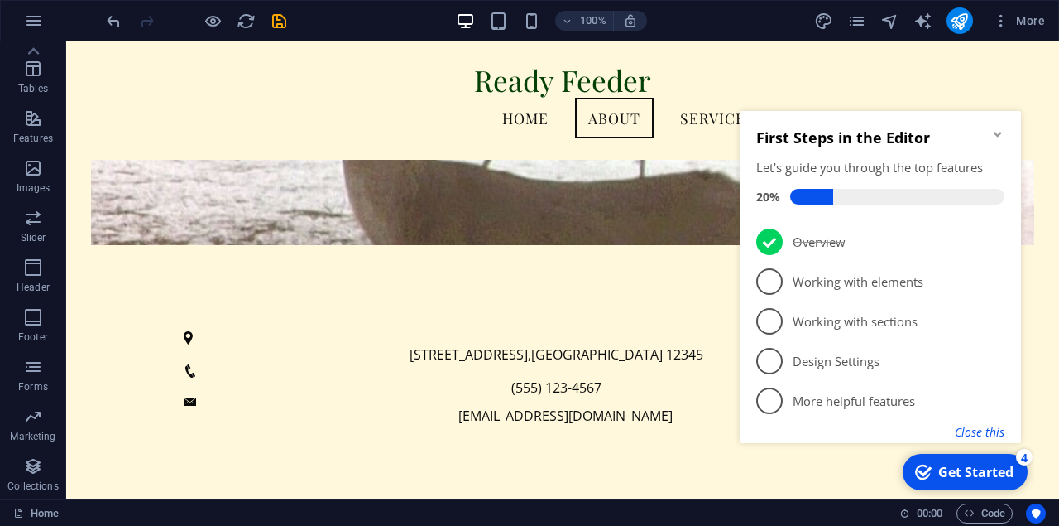
click at [977, 433] on button "Close this" at bounding box center [980, 432] width 50 height 16
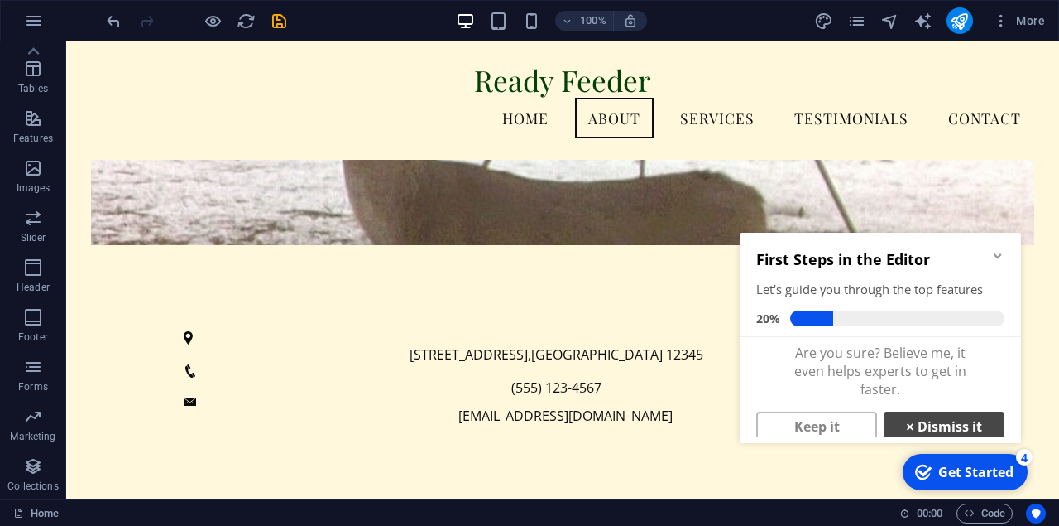
click at [976, 428] on link "× Dismiss it" at bounding box center [944, 426] width 121 height 30
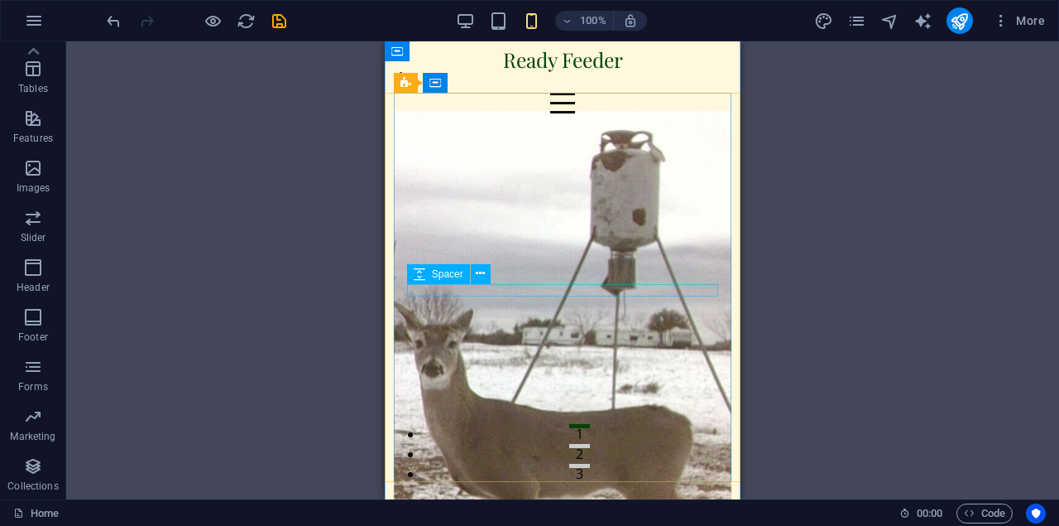
scroll to position [34, 0]
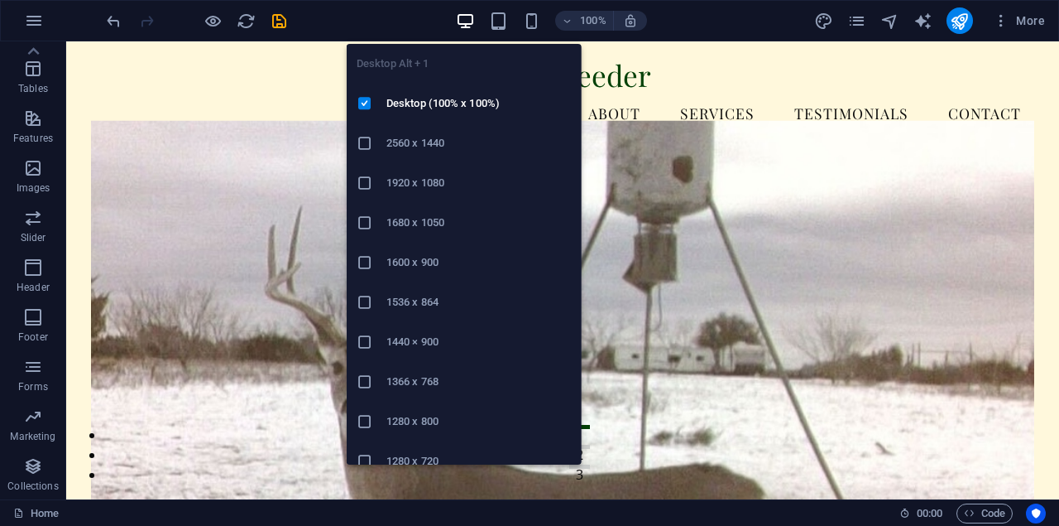
scroll to position [31, 0]
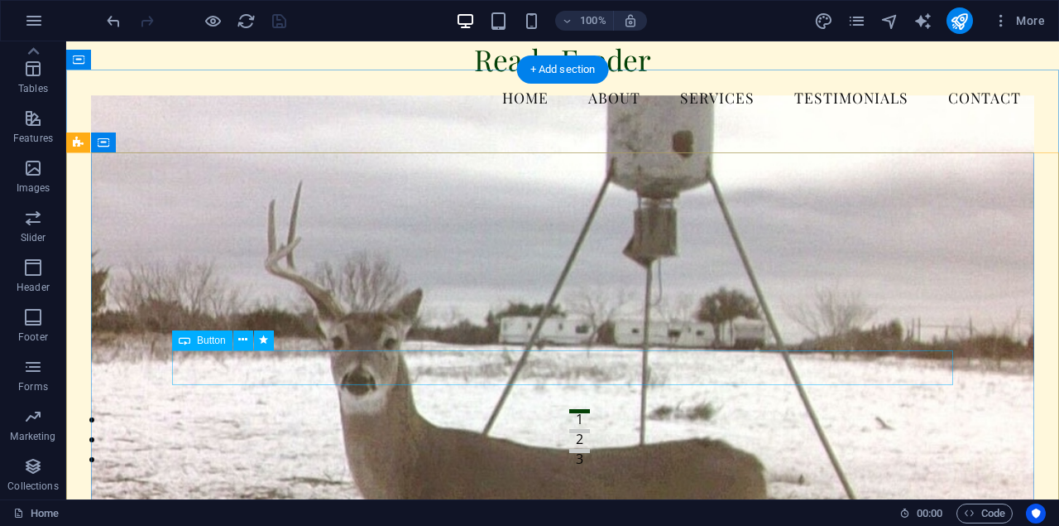
scroll to position [0, 0]
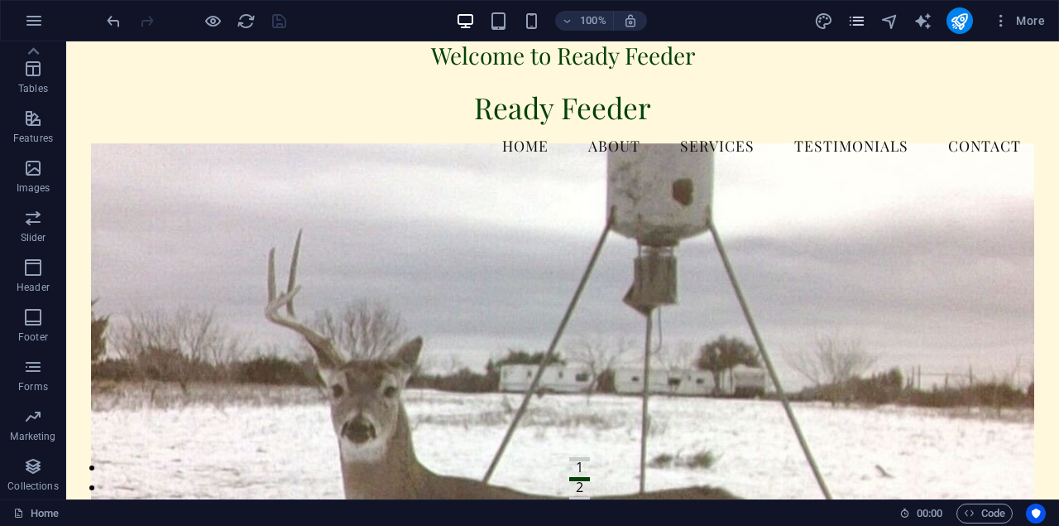
click at [867, 22] on span "pages" at bounding box center [858, 21] width 20 height 19
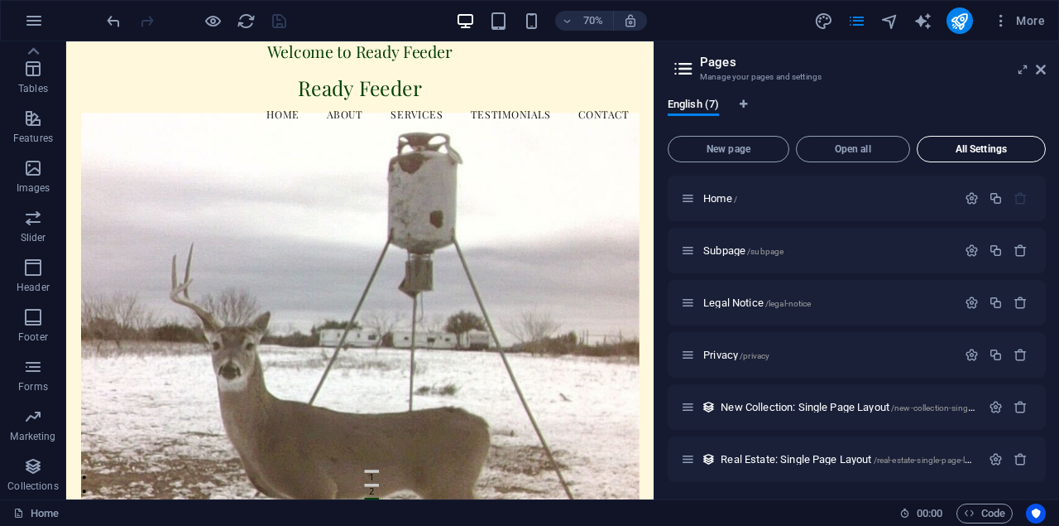
click at [981, 148] on span "All Settings" at bounding box center [982, 149] width 114 height 10
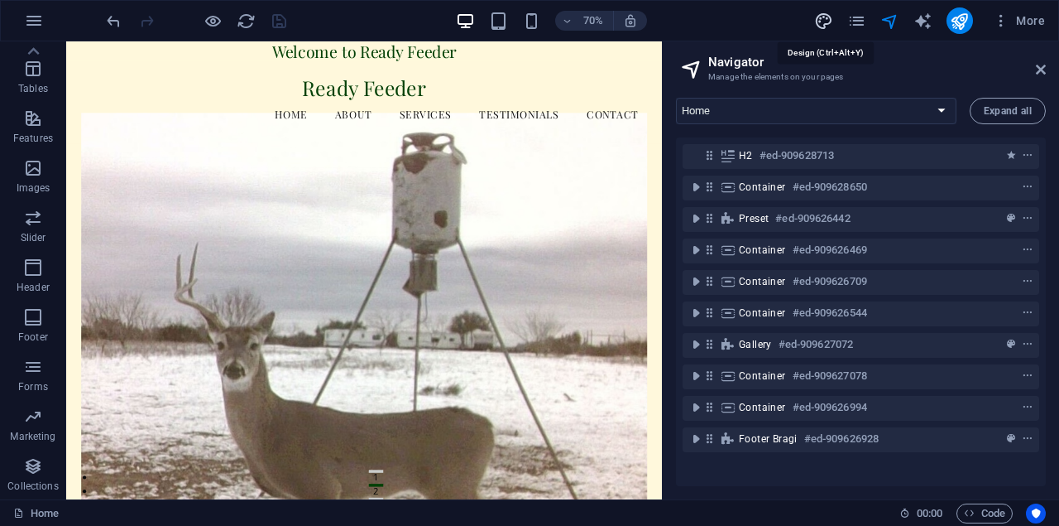
click at [824, 23] on icon "design" at bounding box center [823, 21] width 19 height 19
select select "rem"
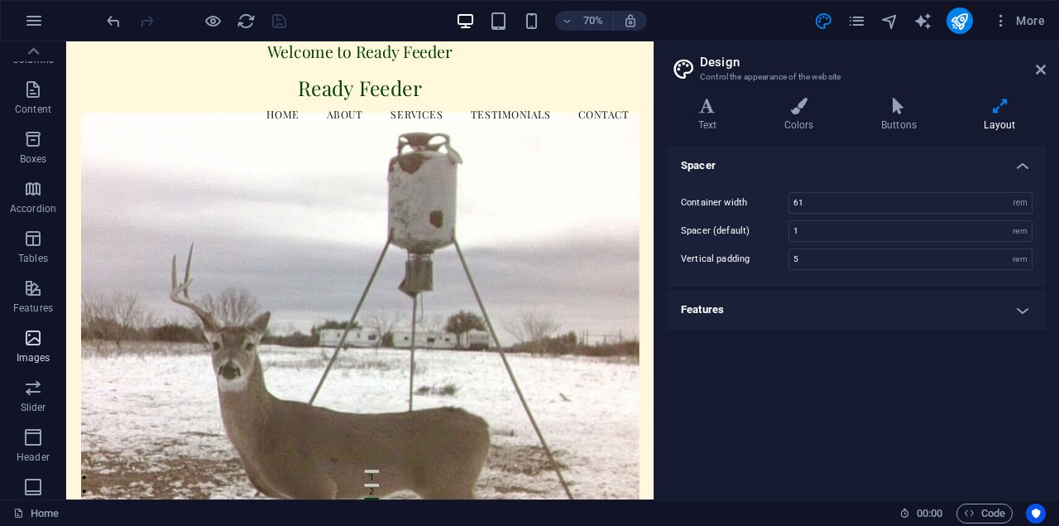
scroll to position [0, 0]
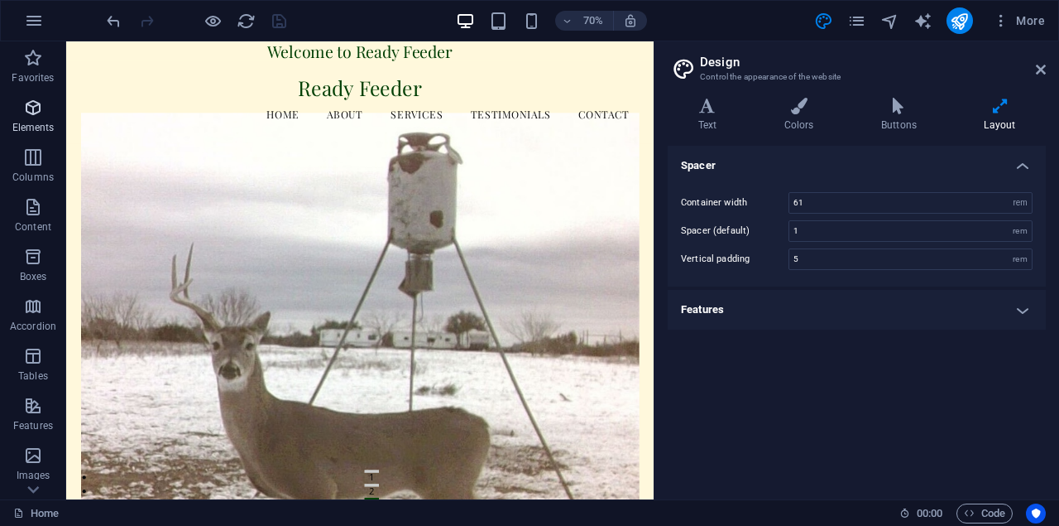
click at [27, 124] on p "Elements" at bounding box center [33, 127] width 42 height 13
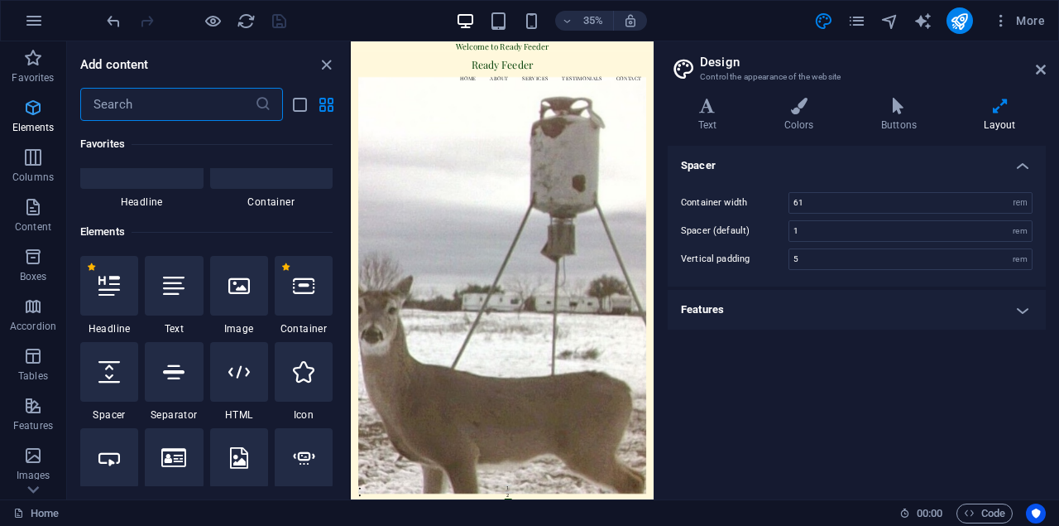
scroll to position [176, 0]
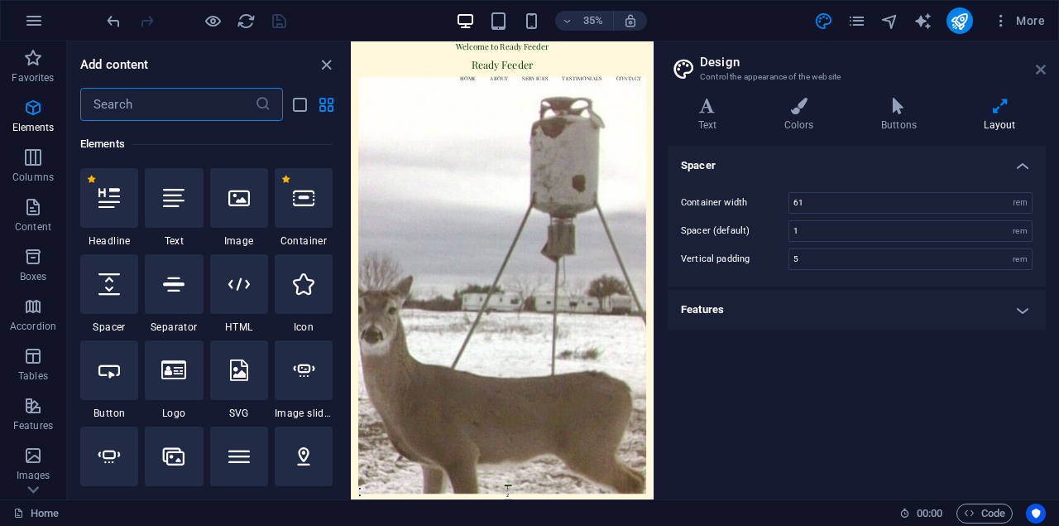
click at [1036, 69] on icon at bounding box center [1041, 69] width 10 height 13
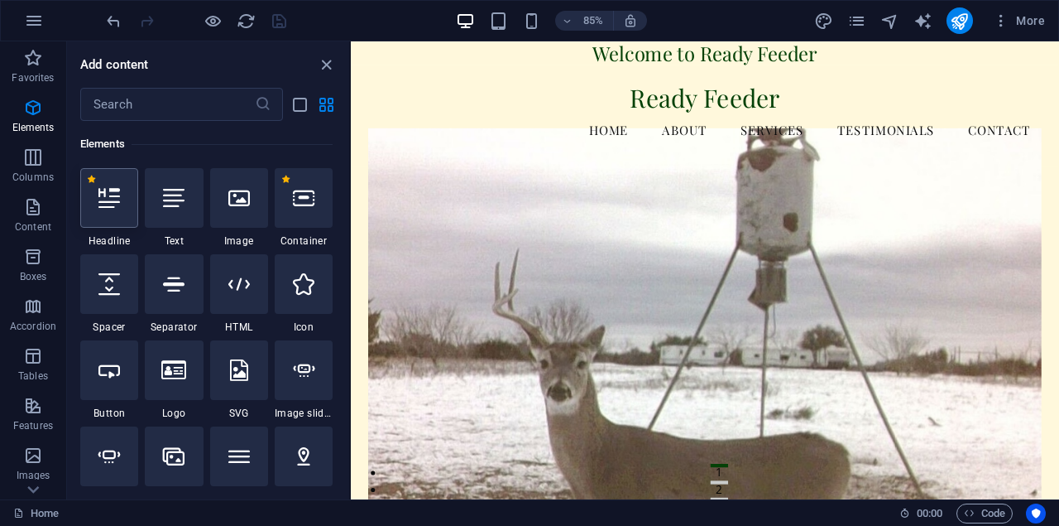
click at [113, 210] on div at bounding box center [109, 198] width 58 height 60
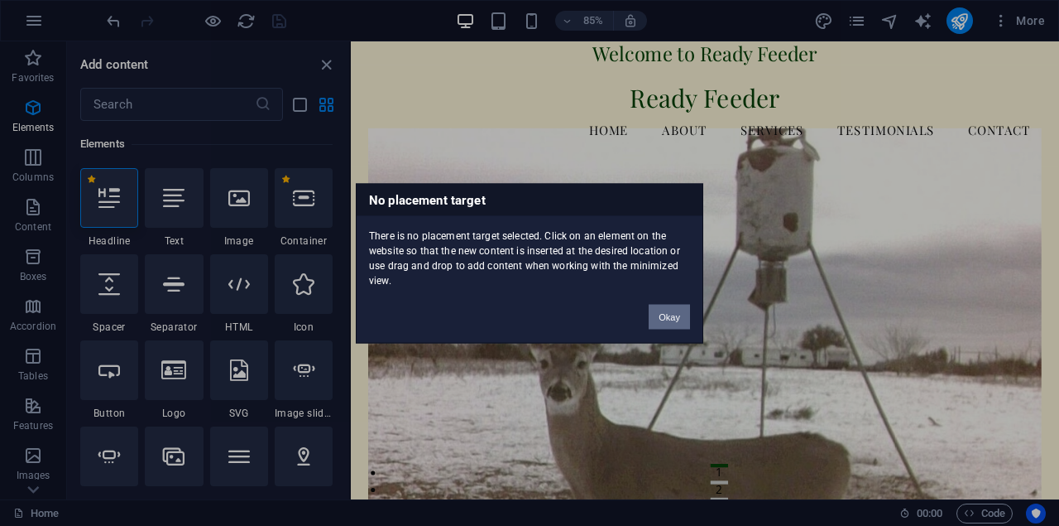
click at [669, 312] on button "Okay" at bounding box center [669, 316] width 41 height 25
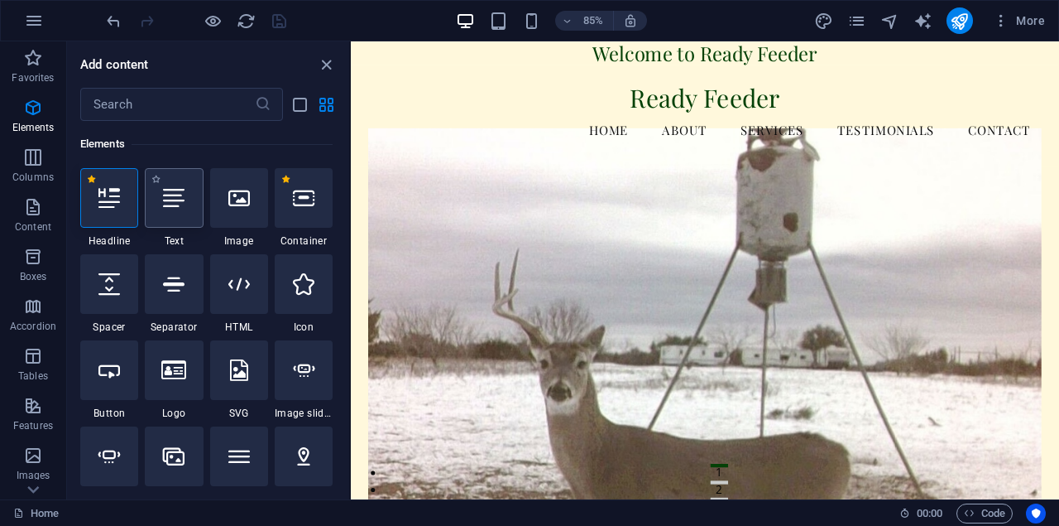
click at [177, 206] on icon at bounding box center [174, 198] width 22 height 22
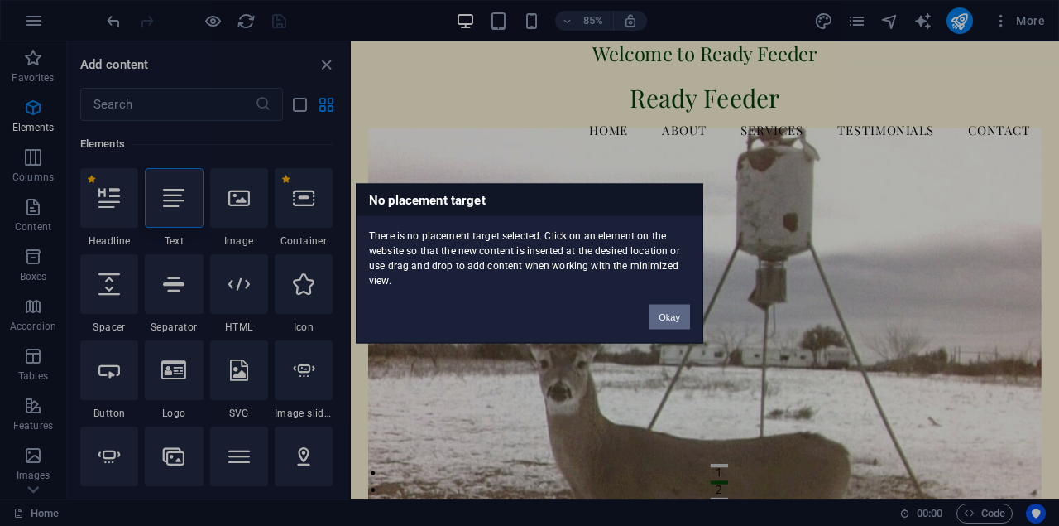
click at [673, 316] on button "Okay" at bounding box center [669, 316] width 41 height 25
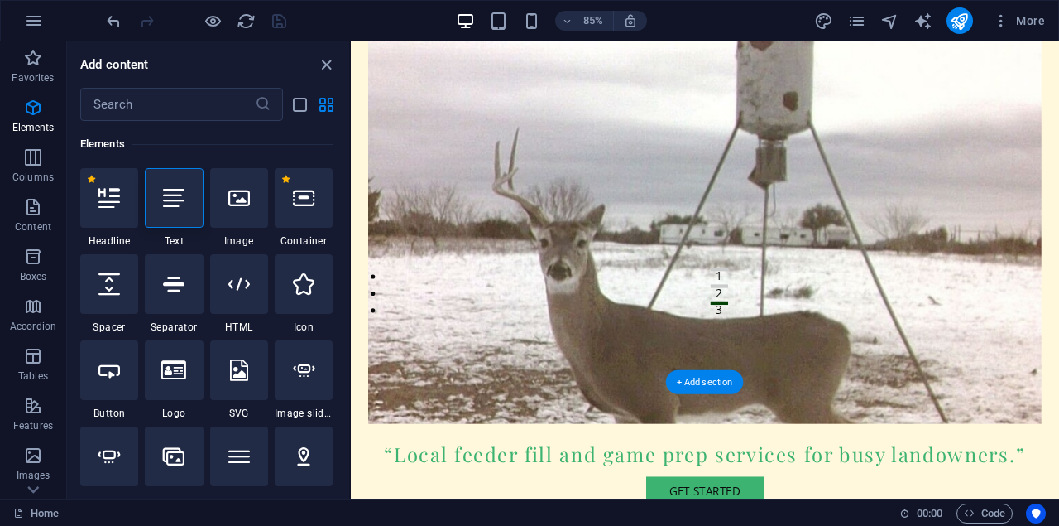
scroll to position [233, 0]
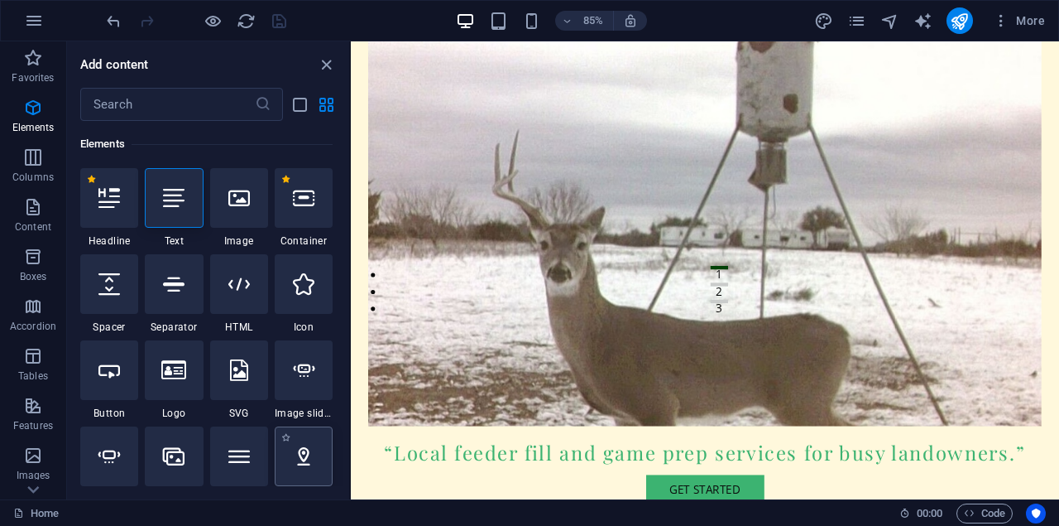
click at [310, 451] on icon at bounding box center [304, 456] width 22 height 22
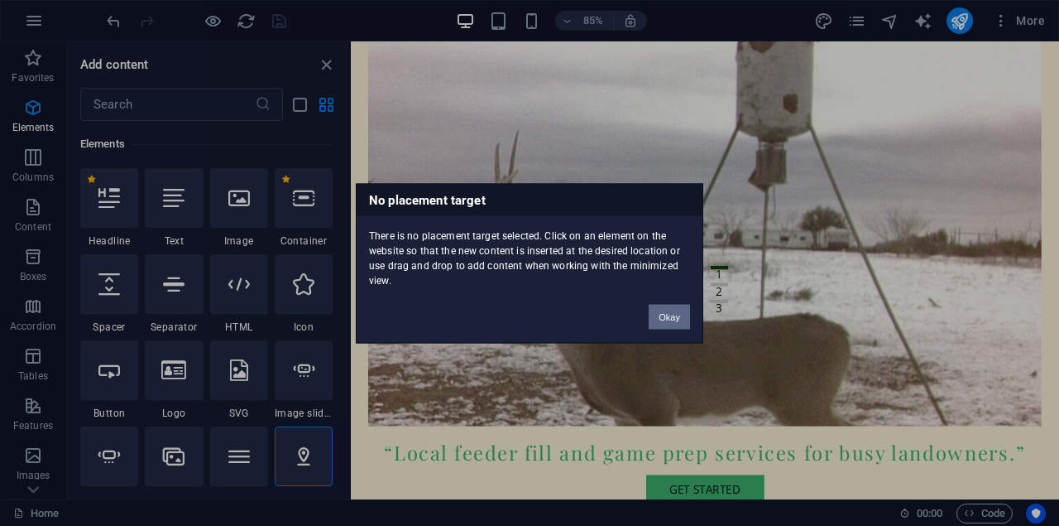
click at [686, 321] on button "Okay" at bounding box center [669, 316] width 41 height 25
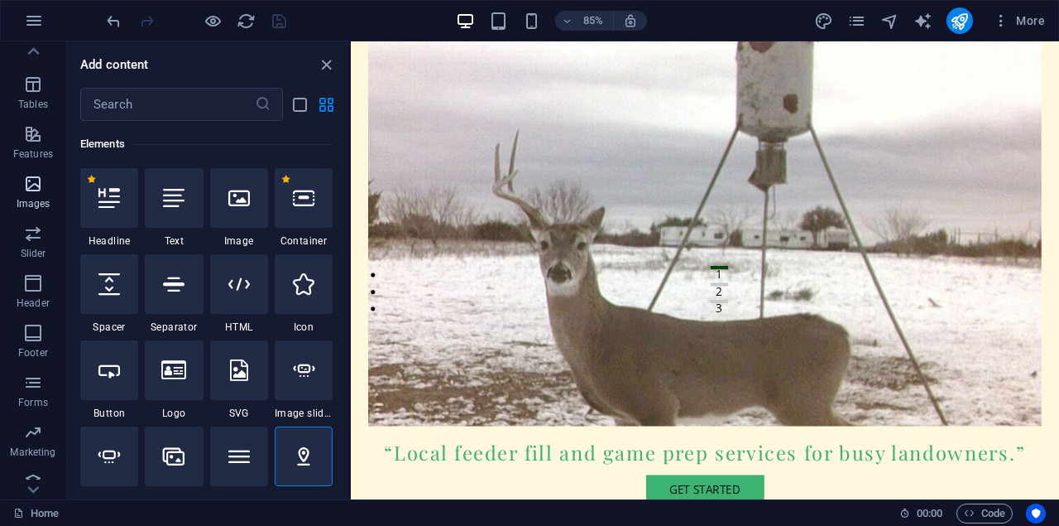
scroll to position [288, 0]
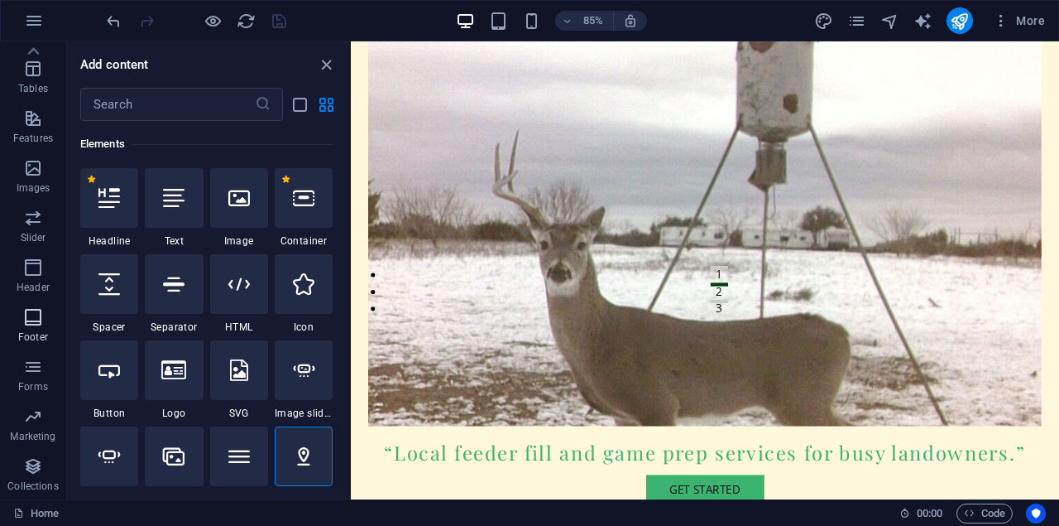
click at [28, 332] on p "Footer" at bounding box center [33, 336] width 30 height 13
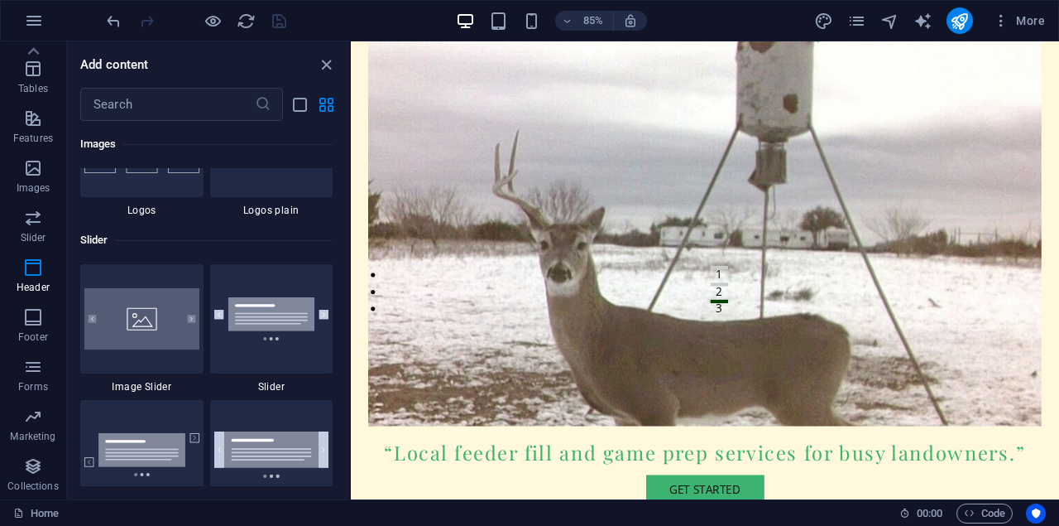
scroll to position [9279, 0]
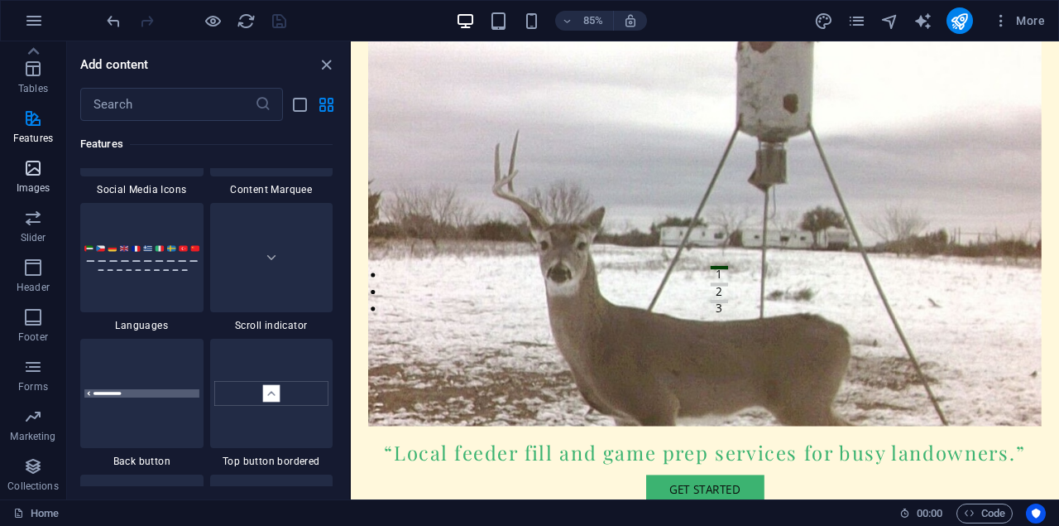
click at [29, 170] on icon "button" at bounding box center [33, 168] width 20 height 20
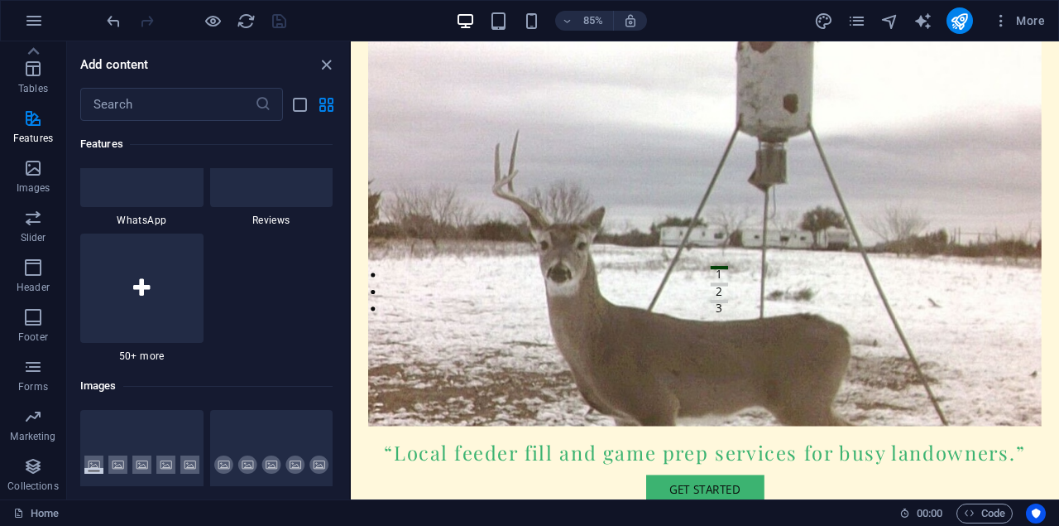
scroll to position [8062, 0]
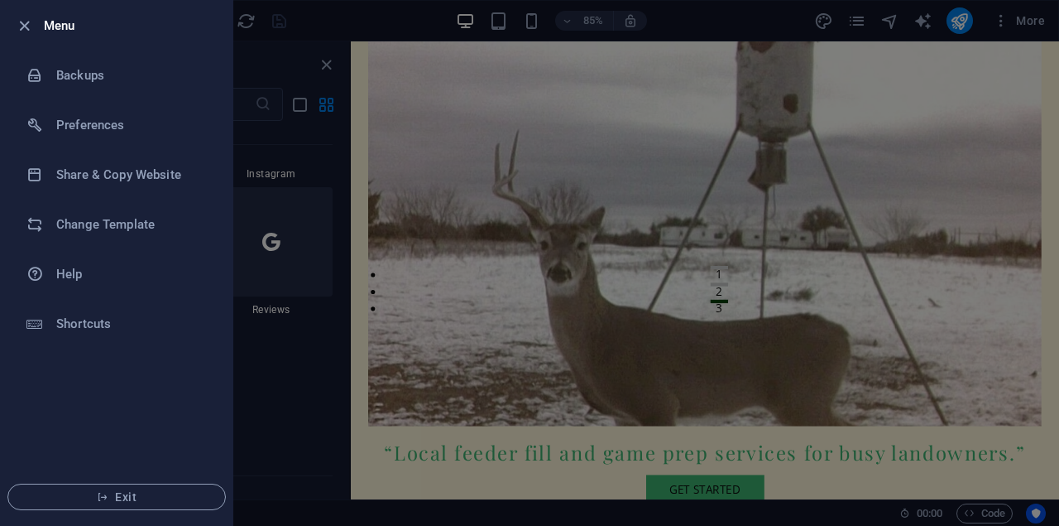
click at [404, 22] on div at bounding box center [529, 263] width 1059 height 526
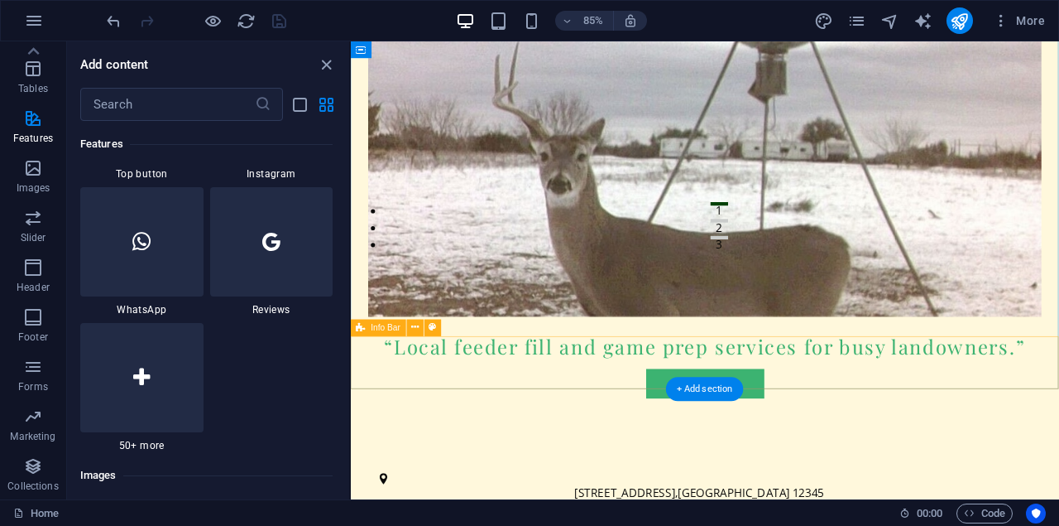
scroll to position [311, 0]
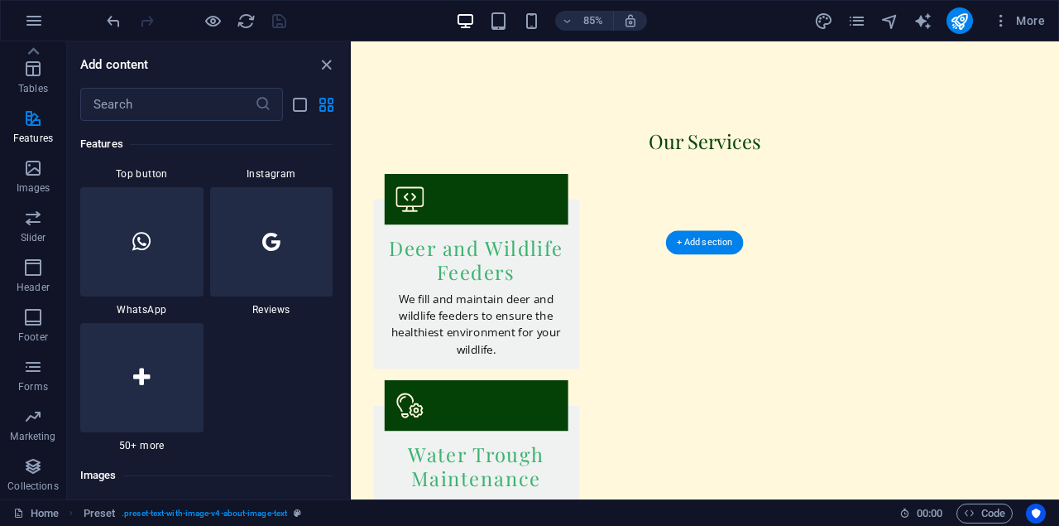
drag, startPoint x: 723, startPoint y: 351, endPoint x: 426, endPoint y: 529, distance: 345.6
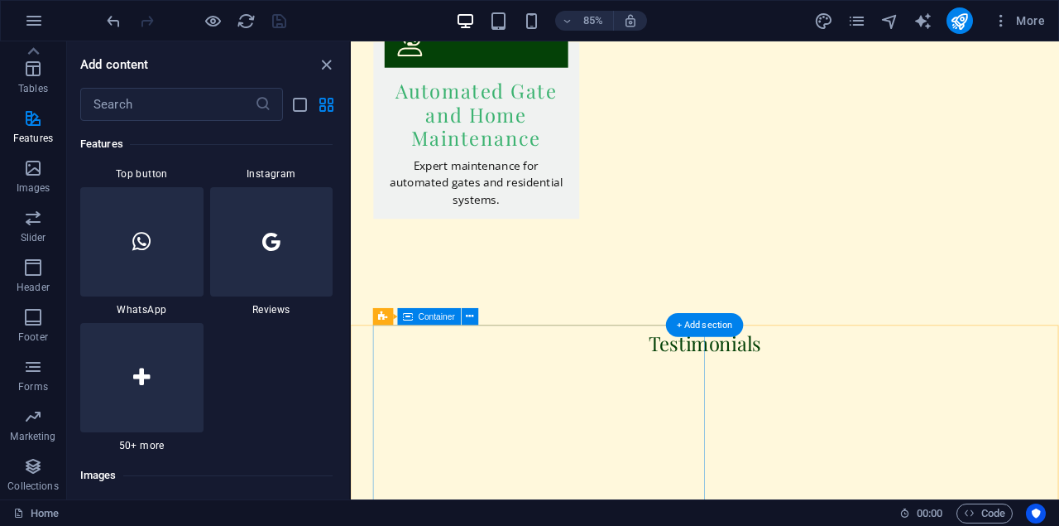
scroll to position [3778, 0]
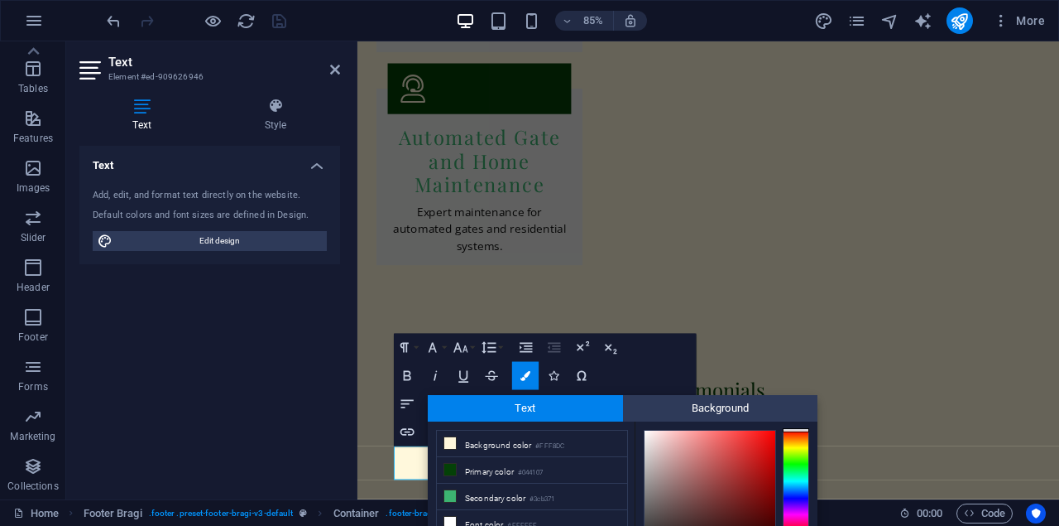
scroll to position [101, 0]
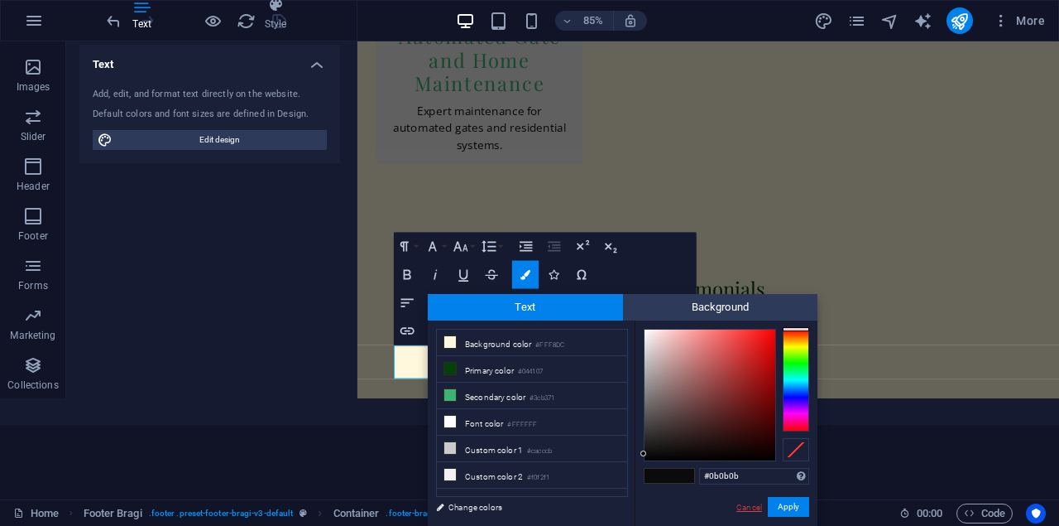
click at [751, 511] on link "Cancel" at bounding box center [749, 507] width 29 height 12
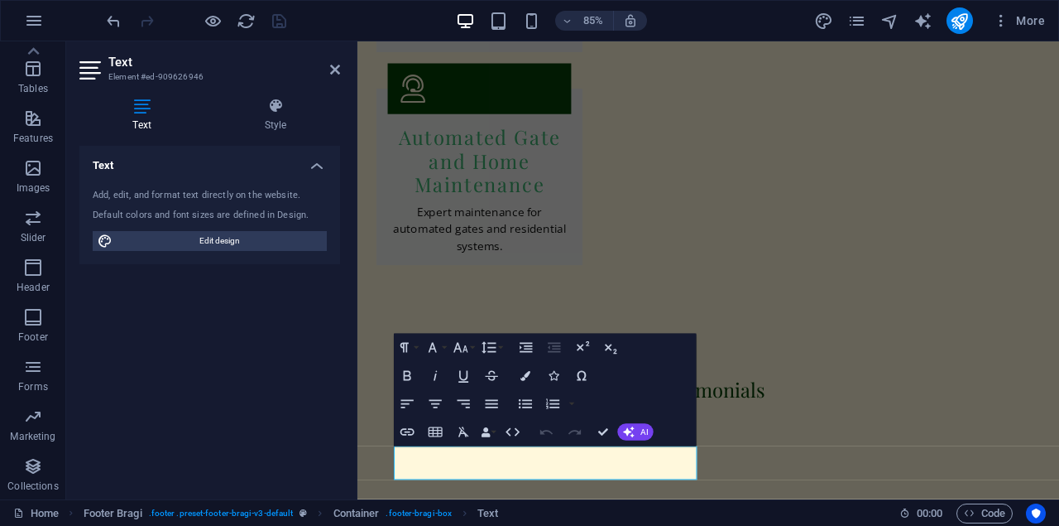
scroll to position [0, 0]
click at [199, 239] on span "Edit design" at bounding box center [220, 241] width 204 height 20
select select "px"
select select "200"
select select "px"
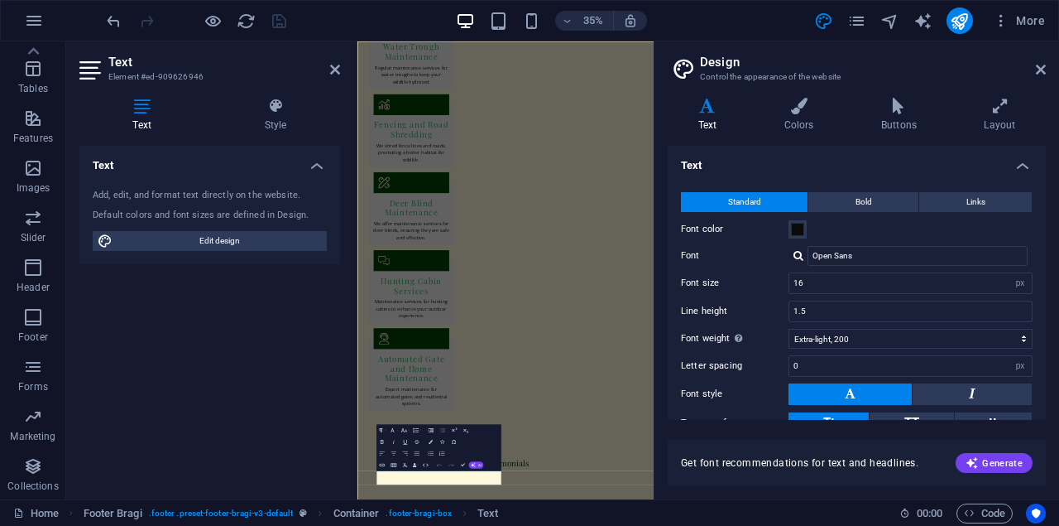
scroll to position [103, 0]
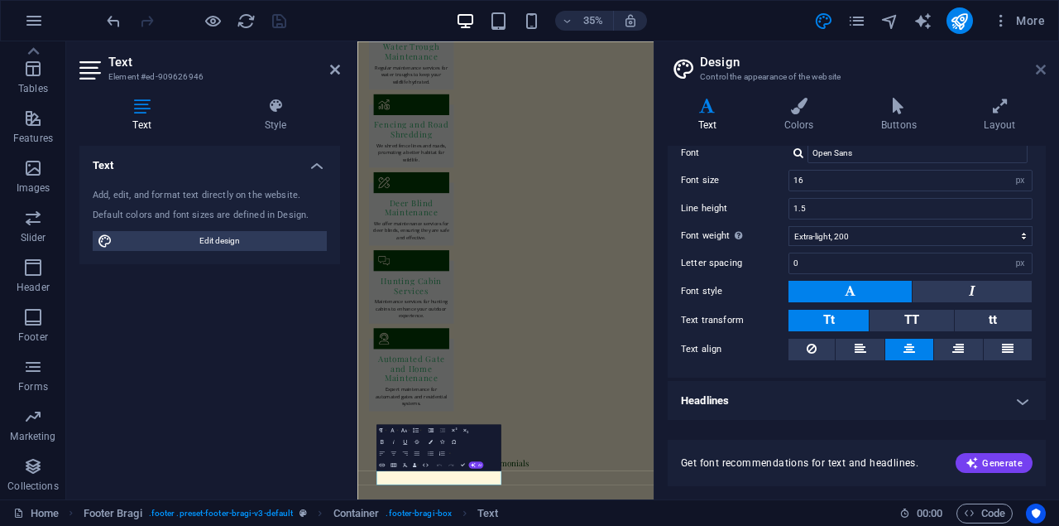
click at [1043, 70] on icon at bounding box center [1041, 69] width 10 height 13
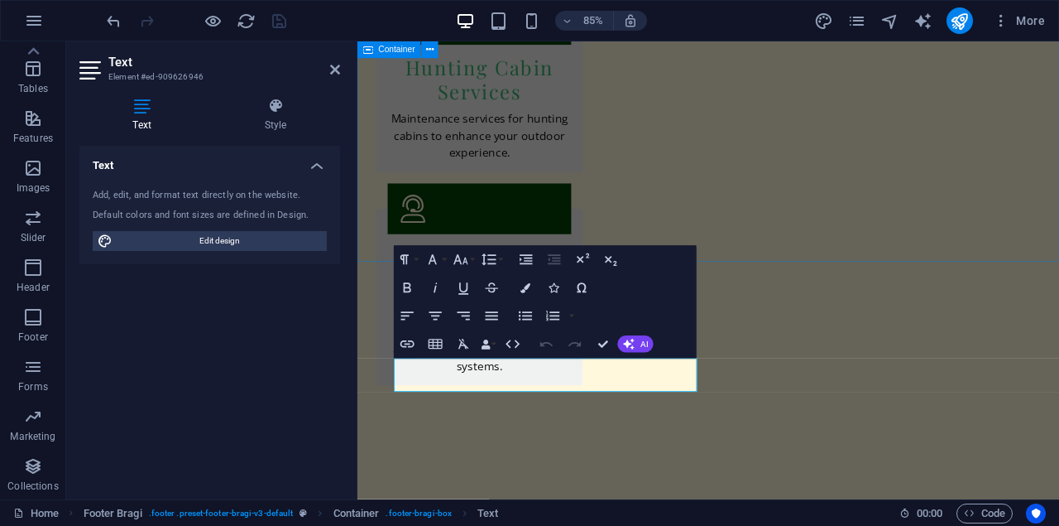
scroll to position [3777, 0]
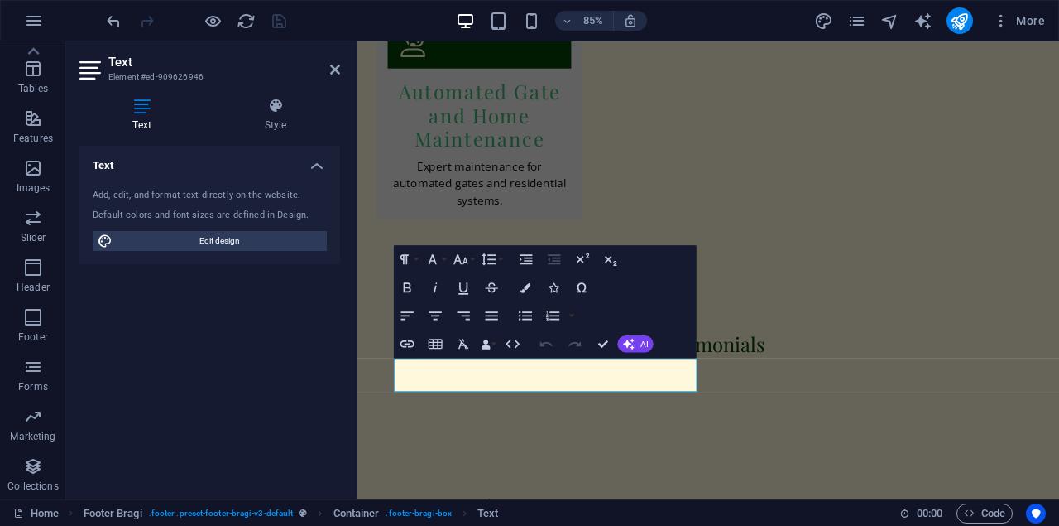
click at [230, 329] on div "Text Add, edit, and format text directly on the website. Default colors and fon…" at bounding box center [209, 316] width 261 height 340
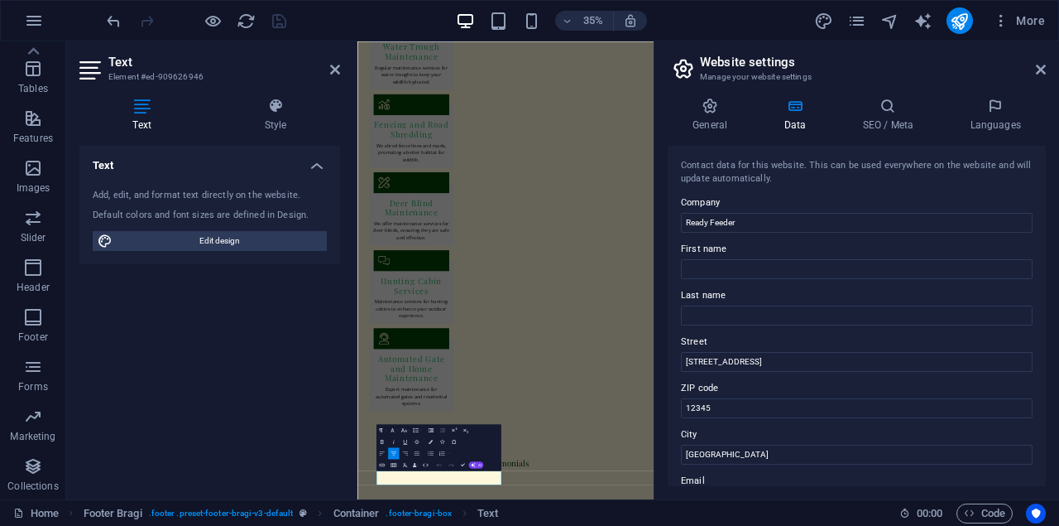
click at [276, 404] on div "Text Add, edit, and format text directly on the website. Default colors and fon…" at bounding box center [209, 316] width 261 height 340
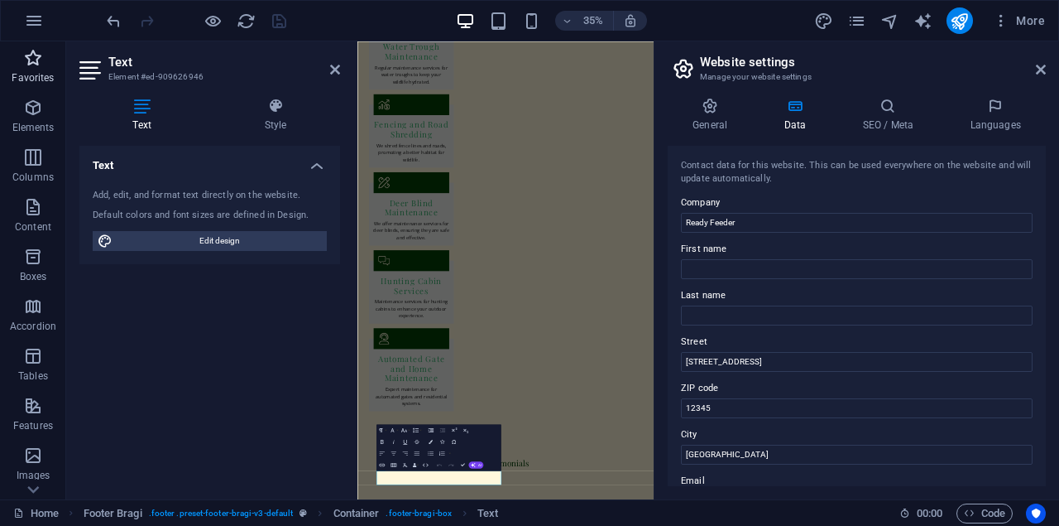
click at [38, 69] on span "Favorites" at bounding box center [33, 68] width 66 height 40
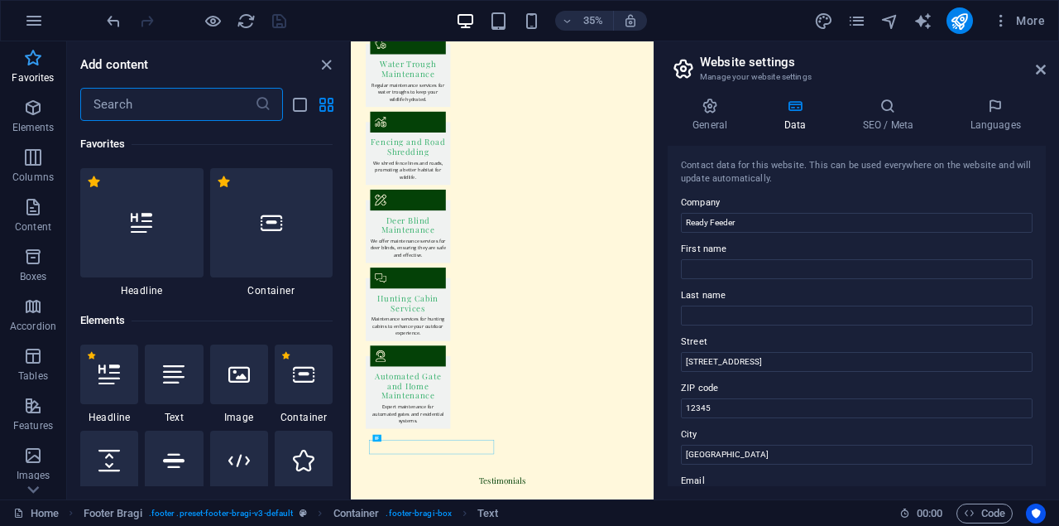
scroll to position [3586, 0]
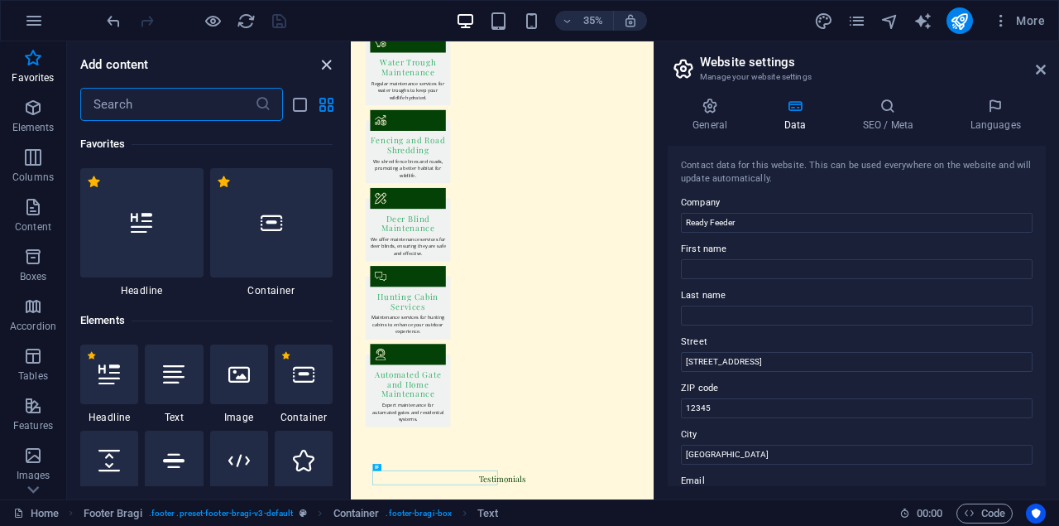
click at [330, 63] on icon "close panel" at bounding box center [326, 64] width 19 height 19
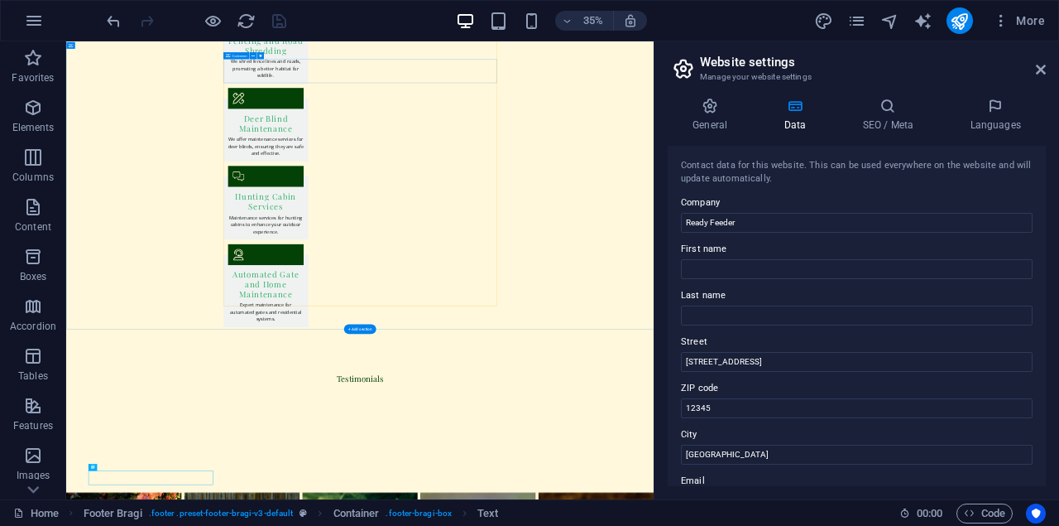
scroll to position [3762, 0]
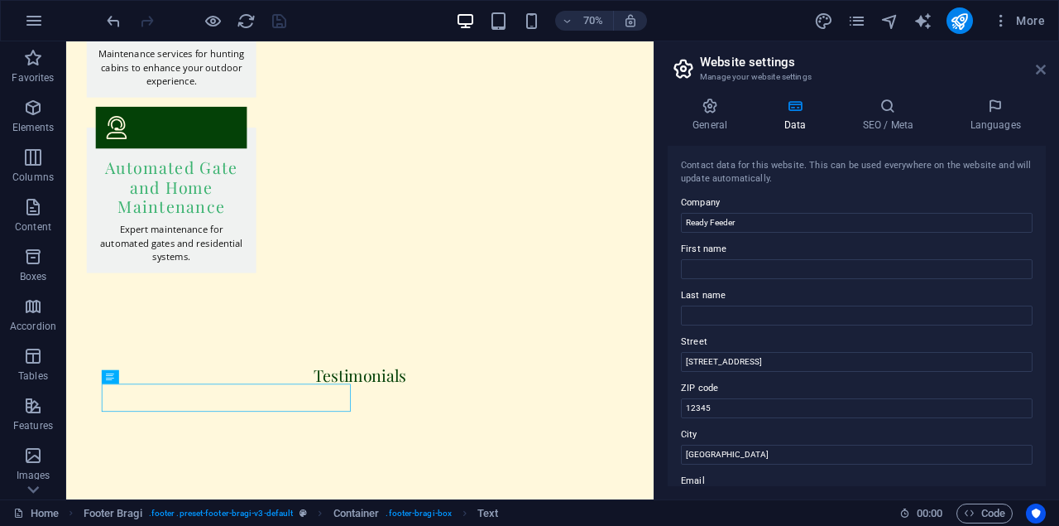
click at [1040, 71] on icon at bounding box center [1041, 69] width 10 height 13
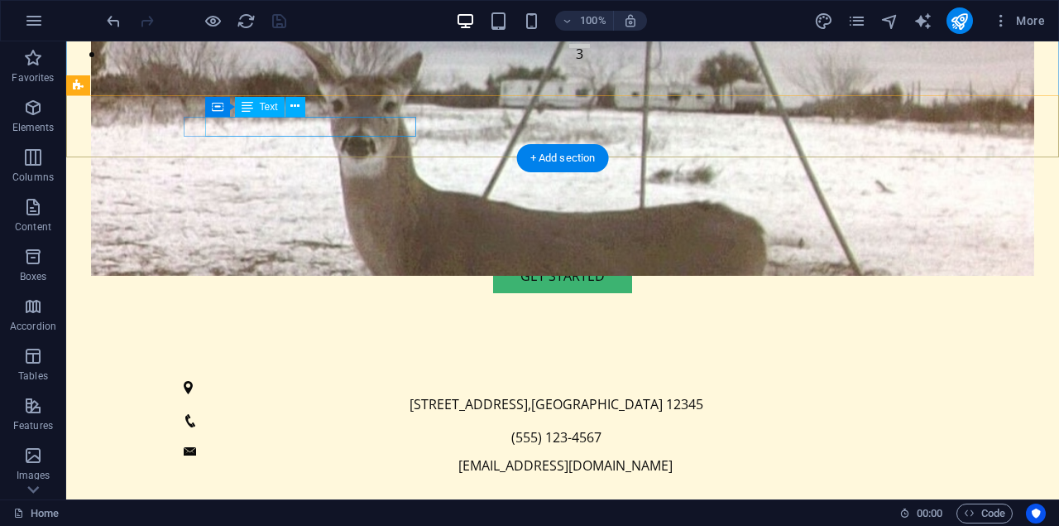
scroll to position [463, 0]
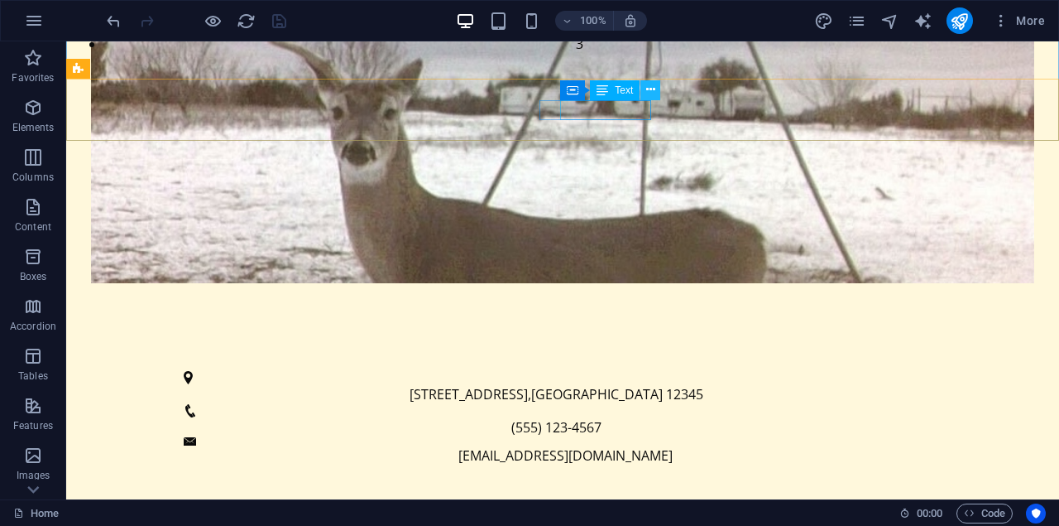
click at [651, 87] on icon at bounding box center [650, 89] width 9 height 17
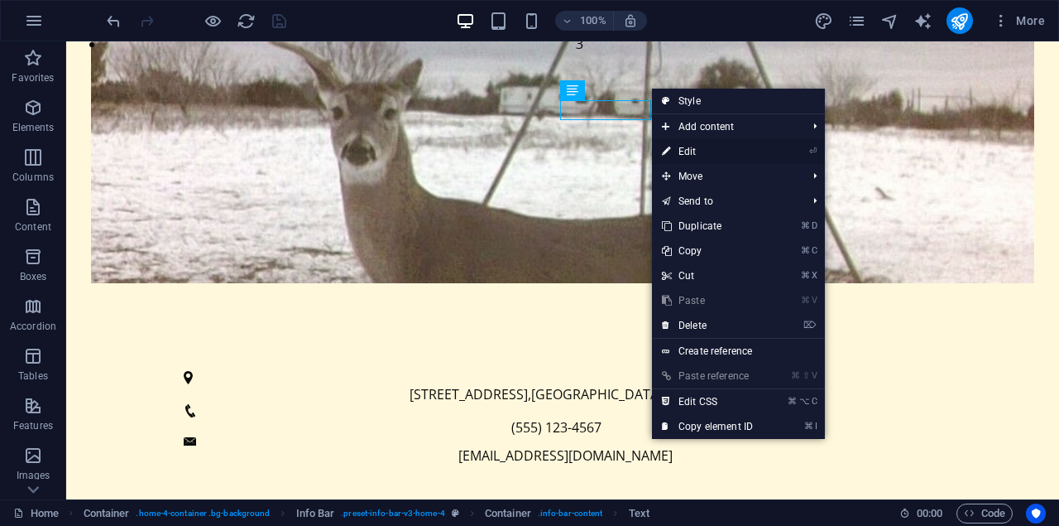
click at [711, 152] on link "⏎ Edit" at bounding box center [707, 151] width 111 height 25
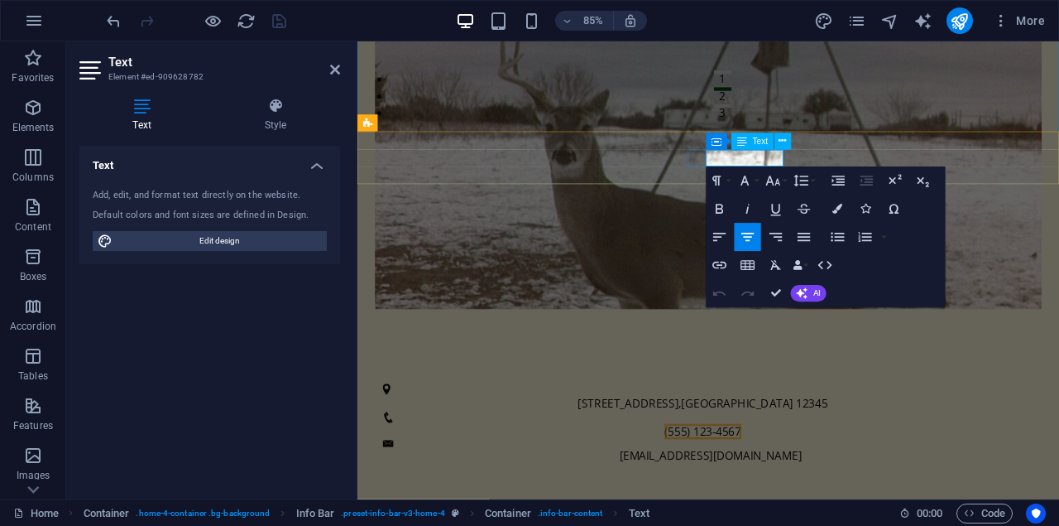
click at [782, 491] on span "(555) 123-4567" at bounding box center [764, 500] width 90 height 18
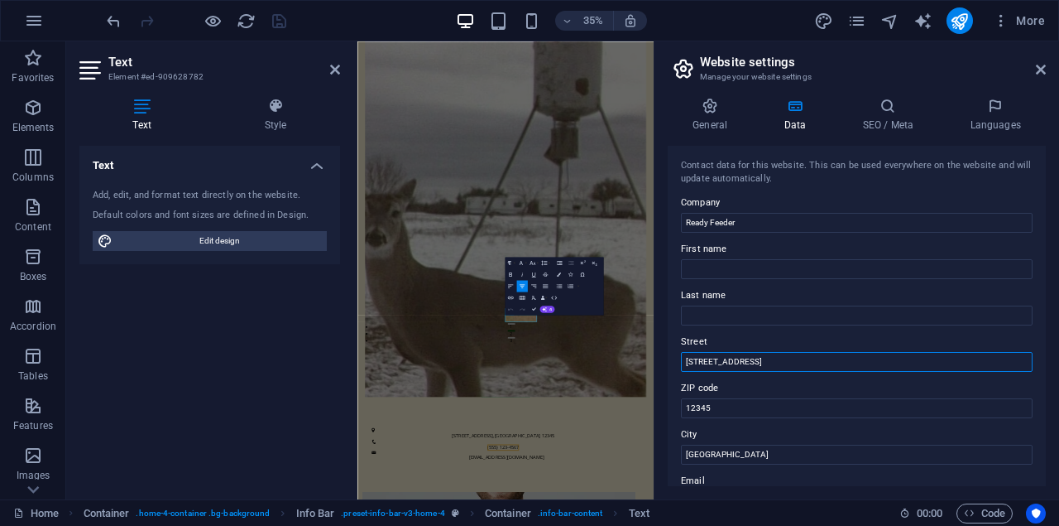
click at [723, 363] on input "[STREET_ADDRESS]" at bounding box center [857, 362] width 352 height 20
type input "18"
type input "[PERSON_NAME]"
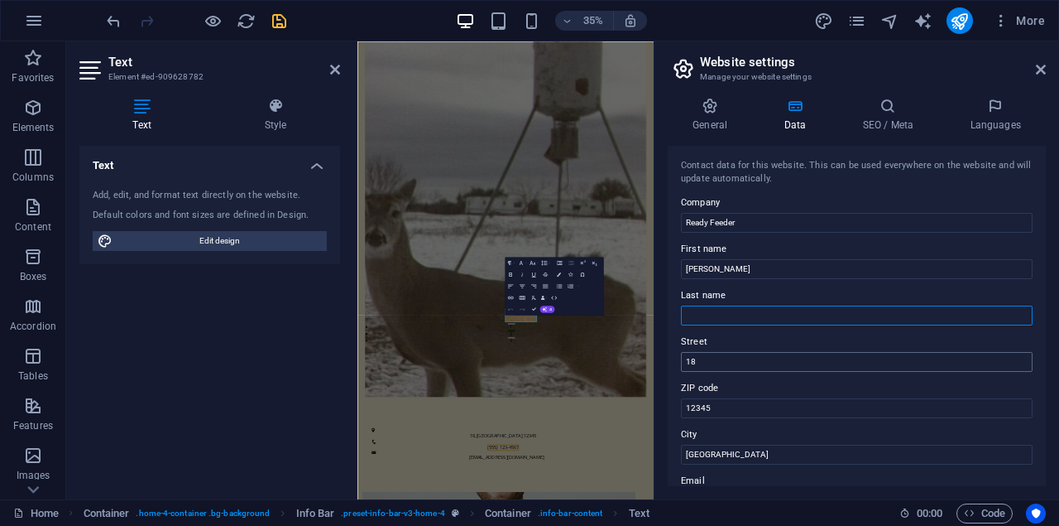
type input "[PERSON_NAME]"
type input "1812 Highway 573"
type input "4325303989"
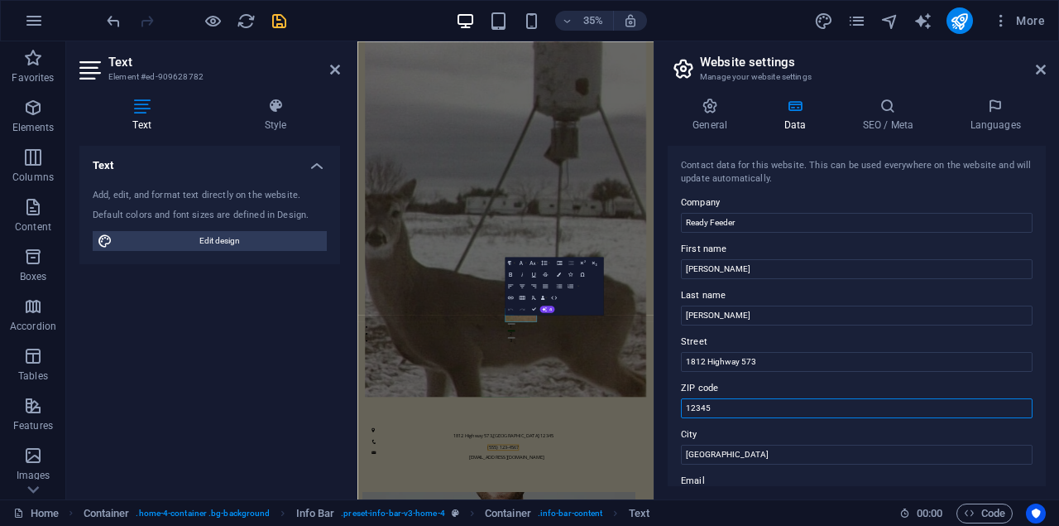
click at [725, 412] on input "12345" at bounding box center [857, 408] width 352 height 20
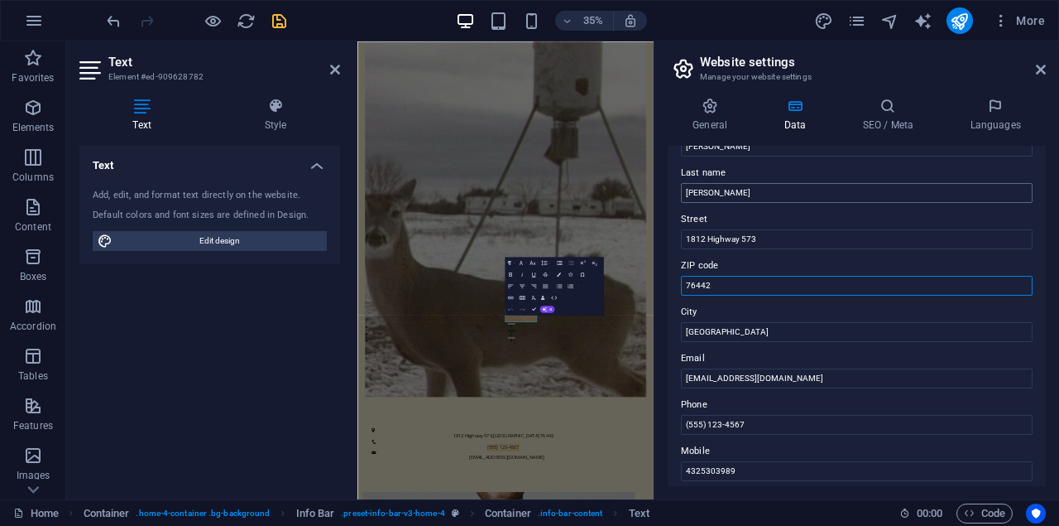
scroll to position [128, 0]
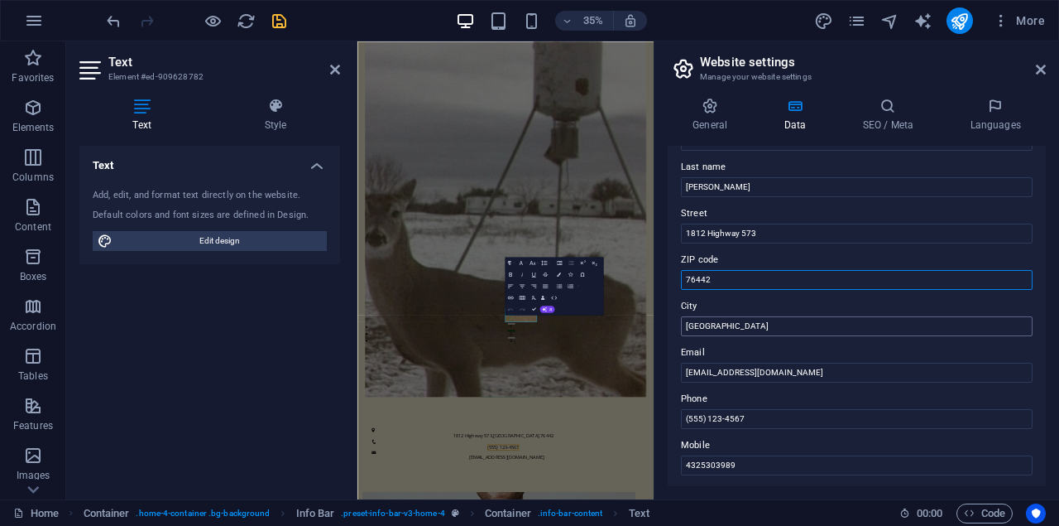
type input "76442"
click at [726, 332] on input "[GEOGRAPHIC_DATA]" at bounding box center [857, 326] width 352 height 20
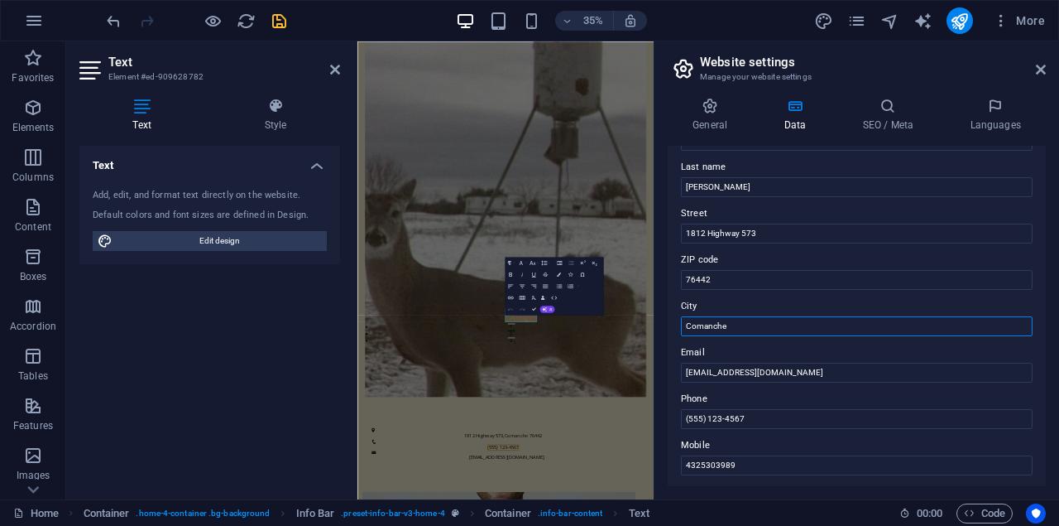
type input "Comanche"
click at [783, 305] on label "City" at bounding box center [857, 306] width 352 height 20
click at [783, 316] on input "Comanche" at bounding box center [857, 326] width 352 height 20
click at [784, 419] on input "(555) 123-4567" at bounding box center [857, 419] width 352 height 20
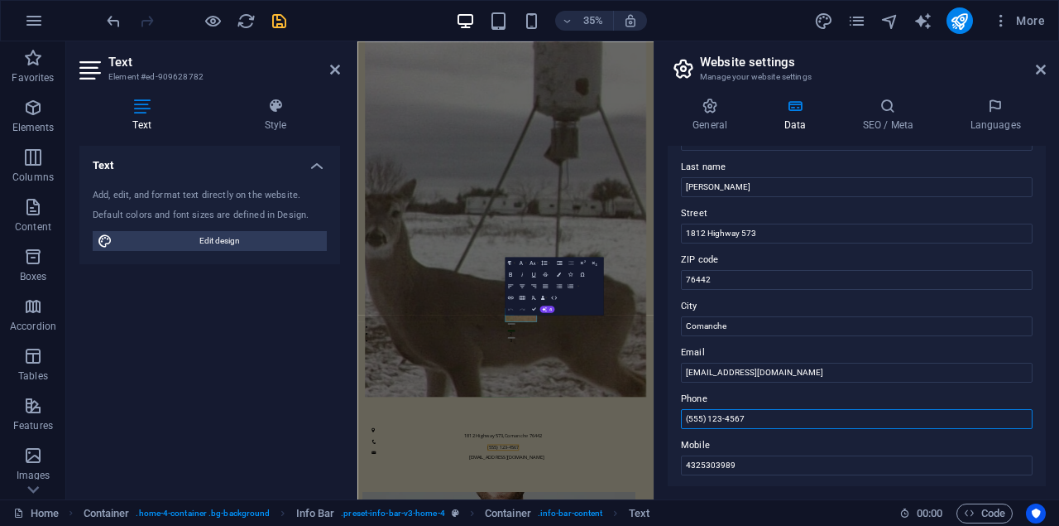
click at [784, 419] on input "(555) 123-4567" at bounding box center [857, 419] width 352 height 20
type input "4325303989"
click at [809, 440] on label "Mobile" at bounding box center [857, 445] width 352 height 20
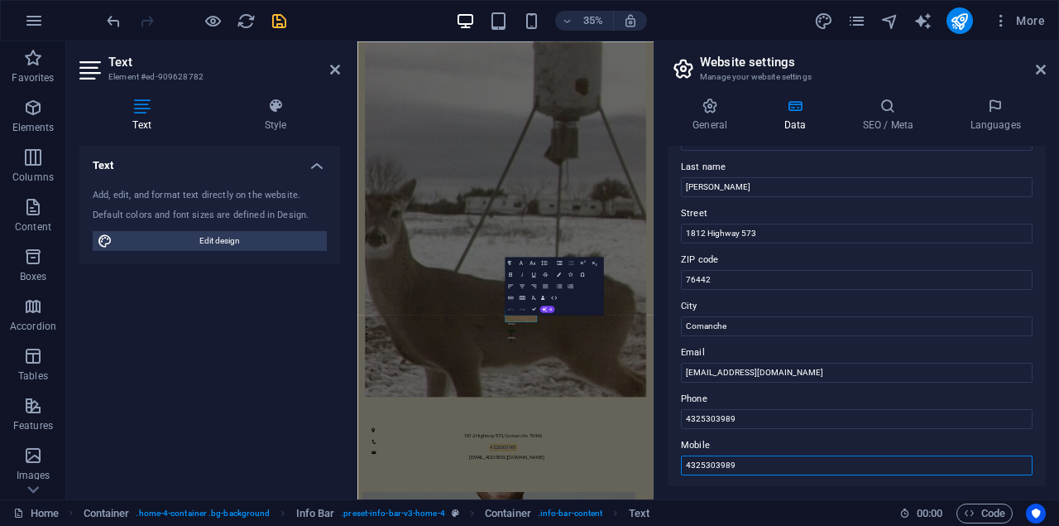
click at [809, 455] on input "4325303989" at bounding box center [857, 465] width 352 height 20
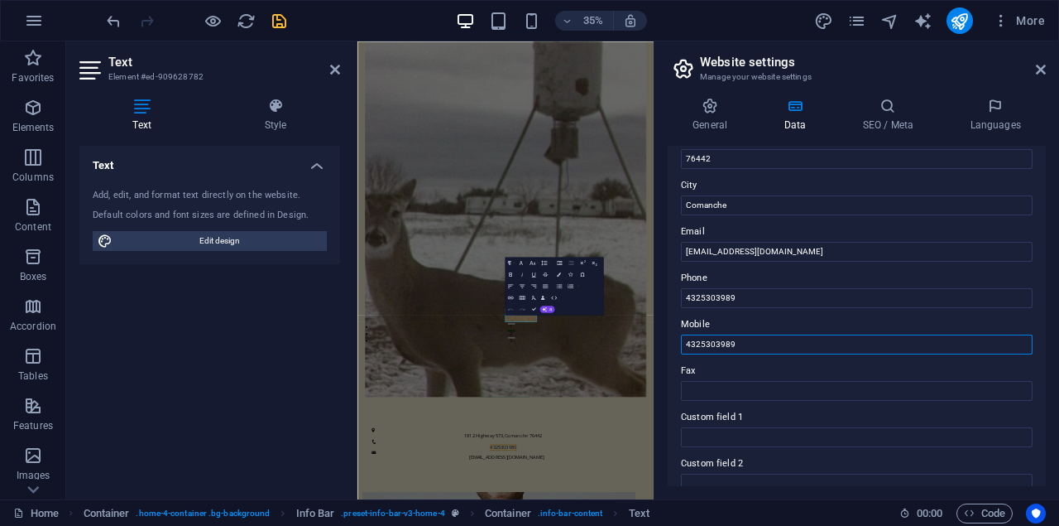
scroll to position [267, 0]
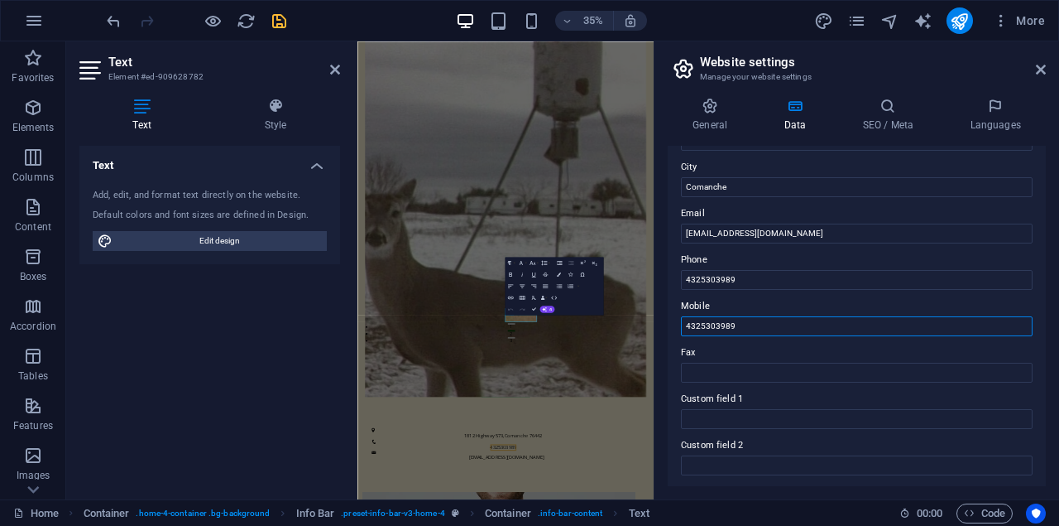
click at [734, 323] on input "4325303989" at bounding box center [857, 326] width 352 height 20
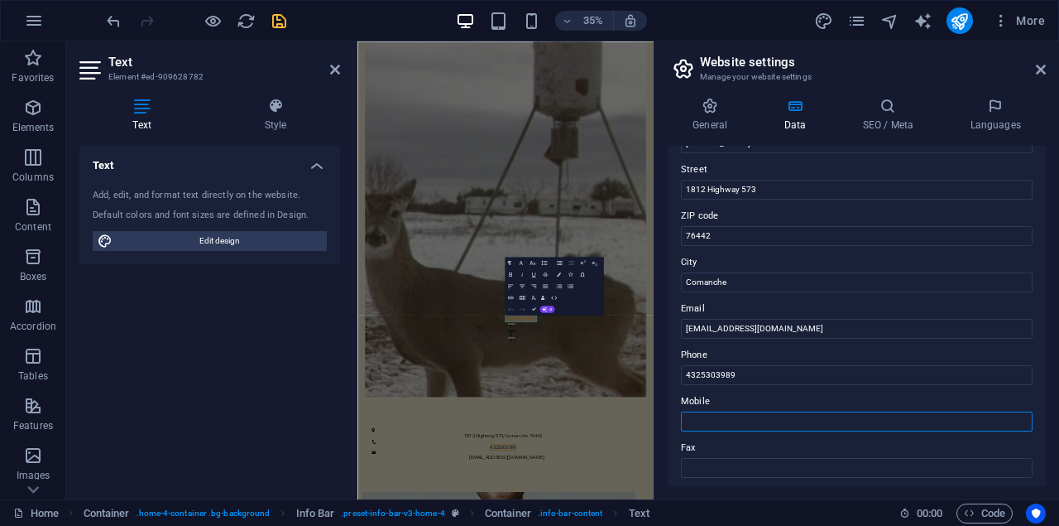
scroll to position [5, 0]
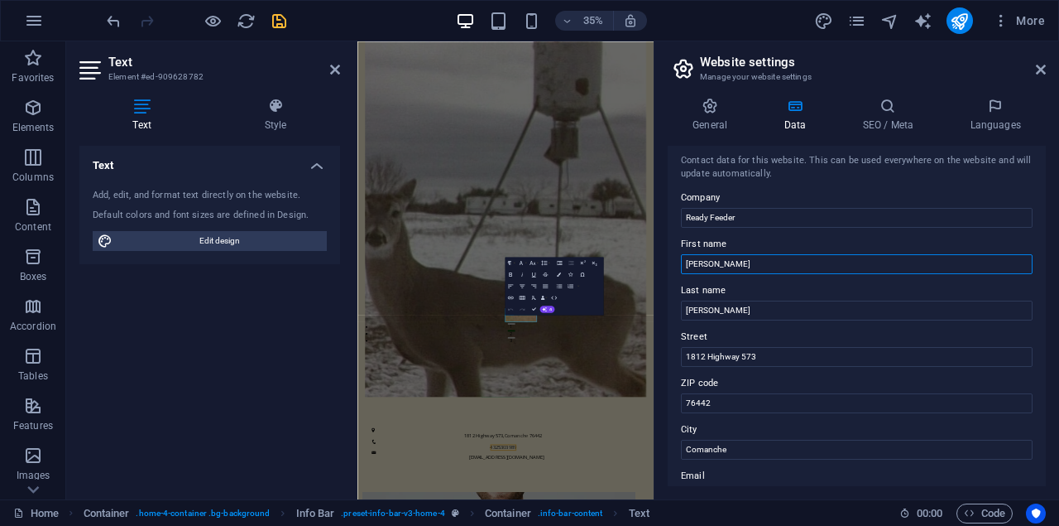
click at [725, 263] on input "[PERSON_NAME]" at bounding box center [857, 264] width 352 height 20
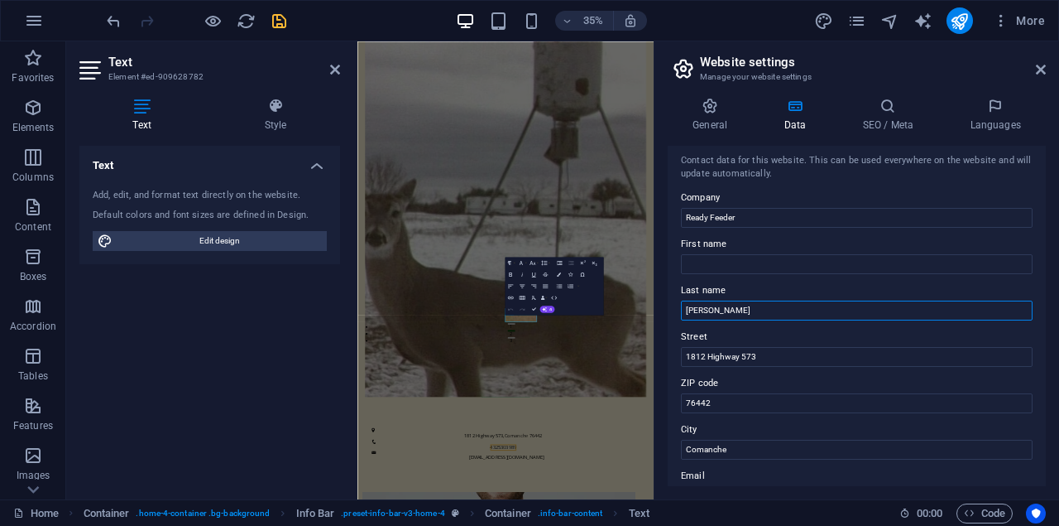
click at [726, 313] on input "[PERSON_NAME]" at bounding box center [857, 310] width 352 height 20
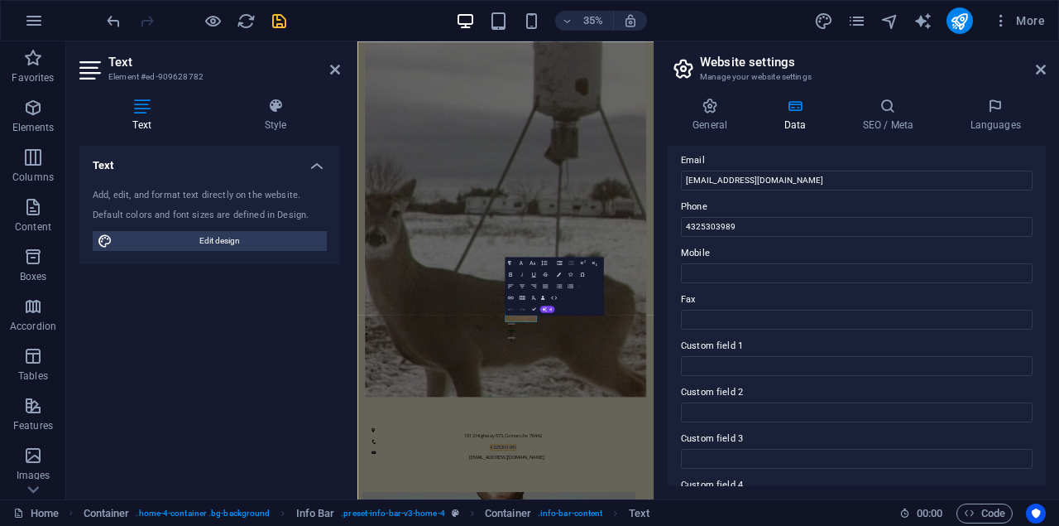
scroll to position [0, 0]
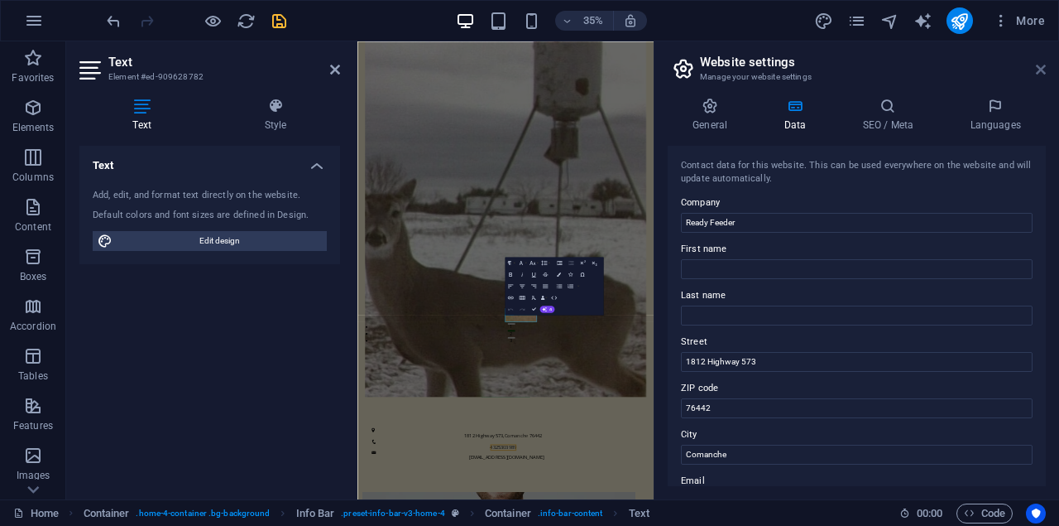
click at [1045, 74] on icon at bounding box center [1041, 69] width 10 height 13
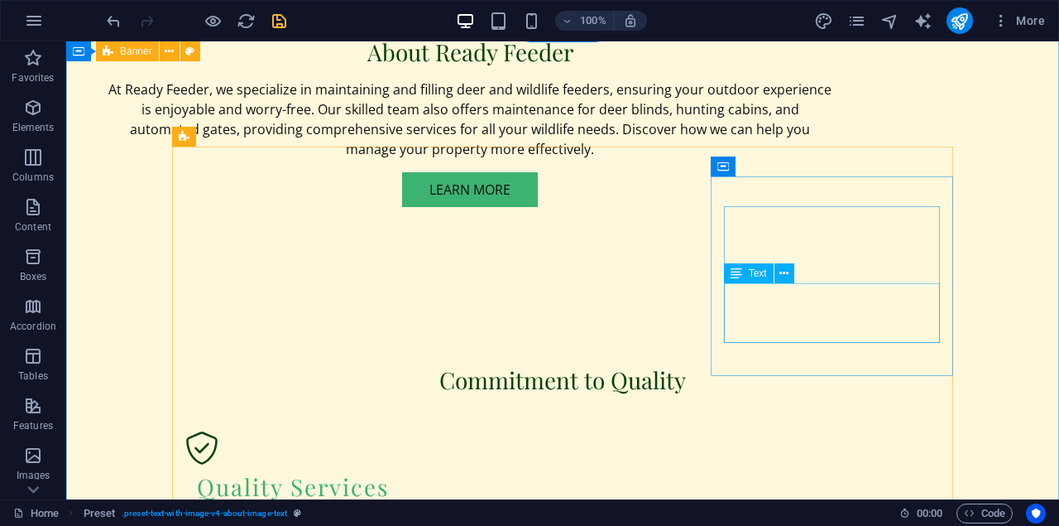
scroll to position [1386, 0]
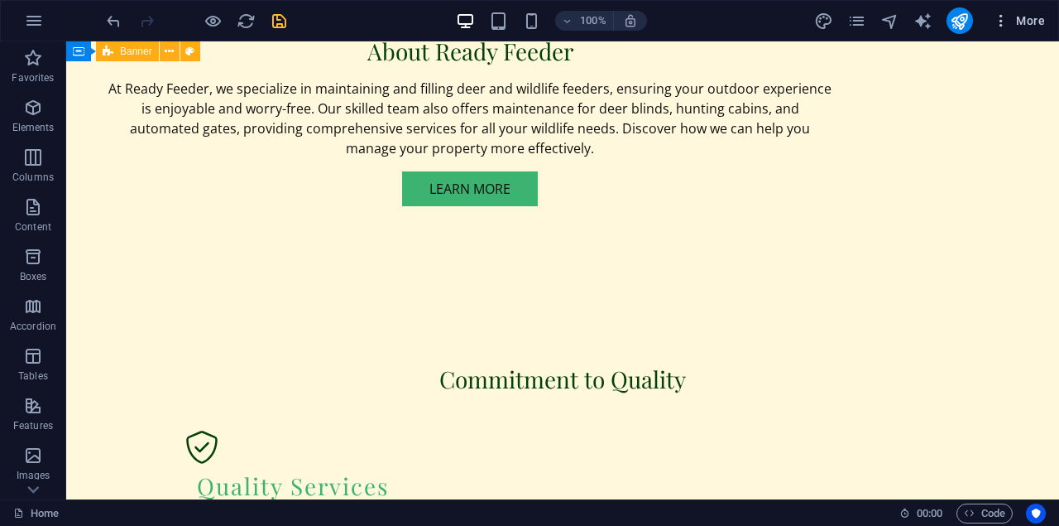
click at [1023, 25] on span "More" at bounding box center [1019, 20] width 52 height 17
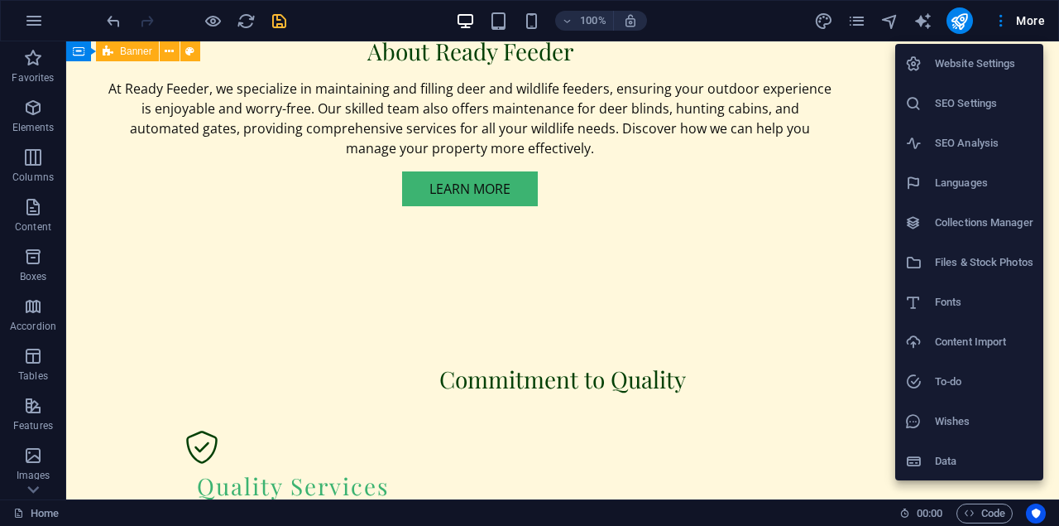
click at [822, 91] on div at bounding box center [529, 263] width 1059 height 526
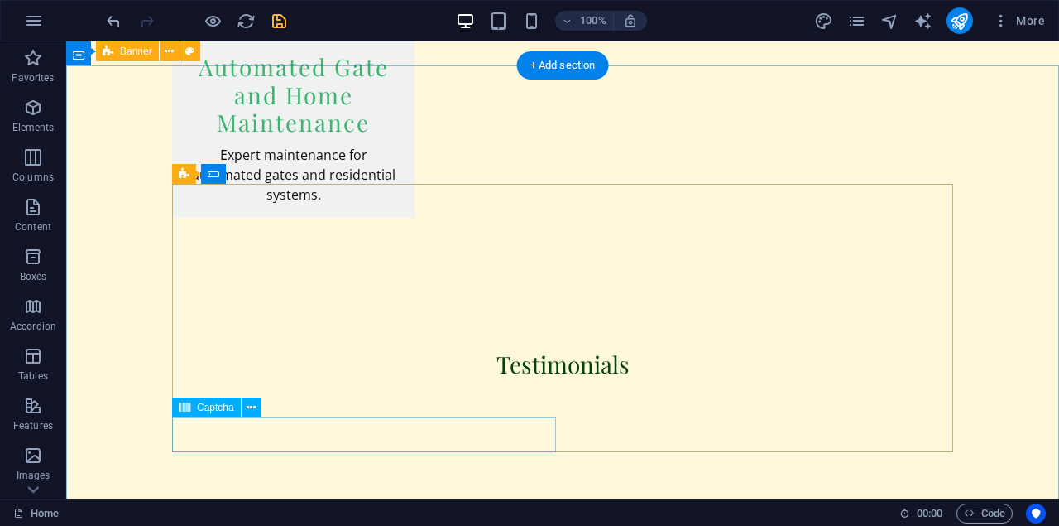
scroll to position [3822, 0]
